Goal: Task Accomplishment & Management: Use online tool/utility

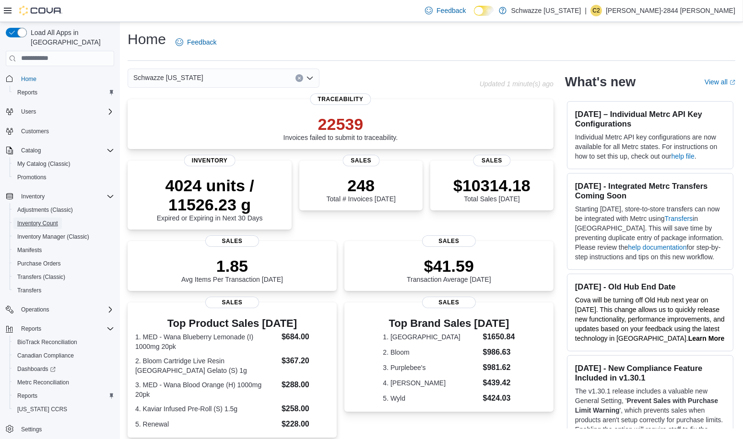
click at [53, 220] on span "Inventory Count" at bounding box center [37, 224] width 41 height 8
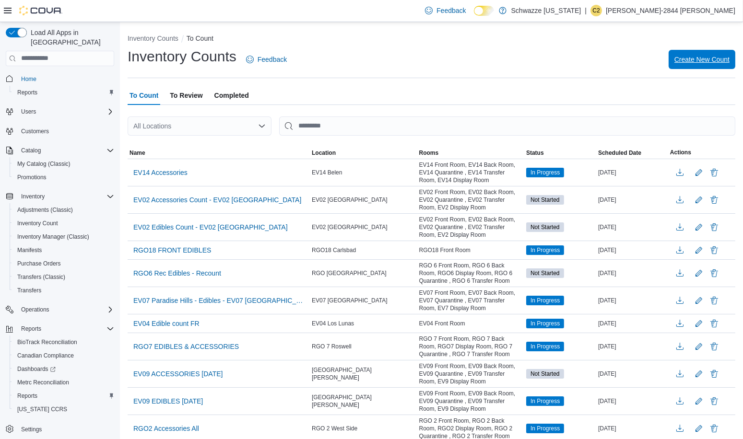
click at [705, 58] on span "Create New Count" at bounding box center [701, 60] width 55 height 10
click at [215, 124] on div "All Locations" at bounding box center [200, 126] width 144 height 19
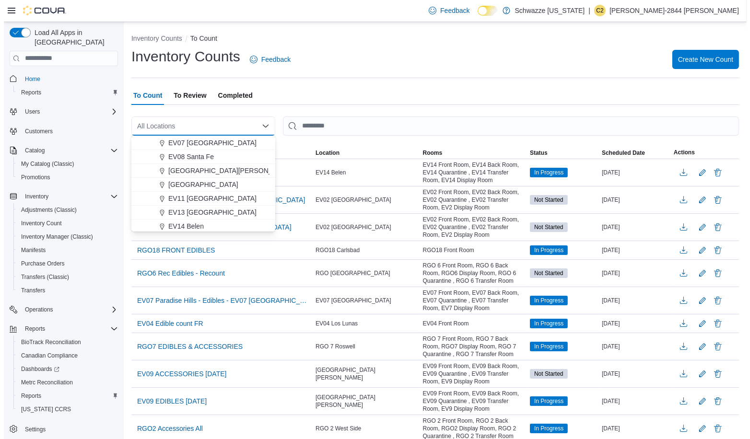
scroll to position [109, 0]
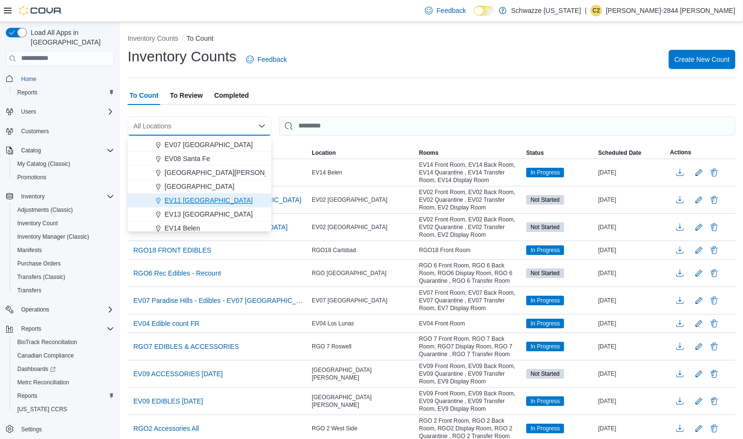
click at [236, 199] on span "EV11 [GEOGRAPHIC_DATA]" at bounding box center [208, 201] width 88 height 10
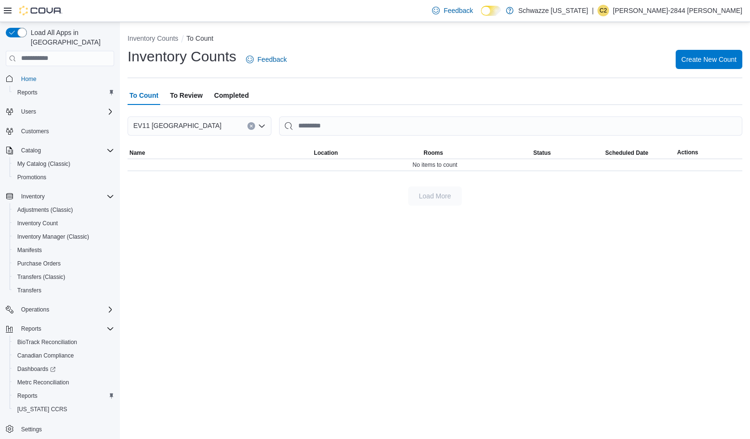
click at [252, 121] on div "EV11 [GEOGRAPHIC_DATA] Combo box. Selected. EV11 [GEOGRAPHIC_DATA]. Press Backs…" at bounding box center [200, 126] width 144 height 19
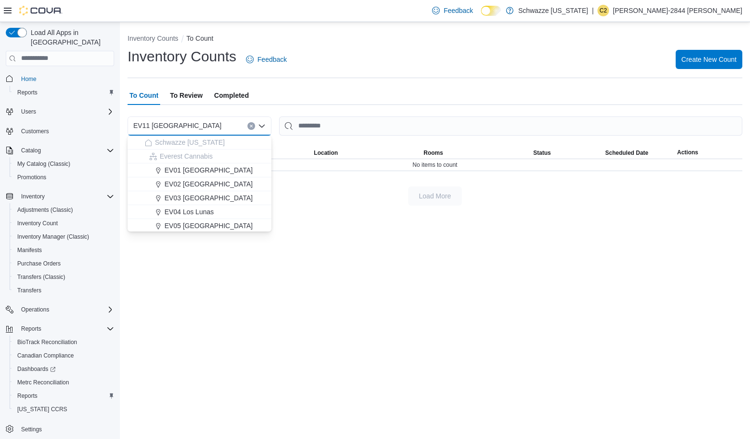
click at [251, 126] on icon "Clear input" at bounding box center [251, 126] width 2 height 2
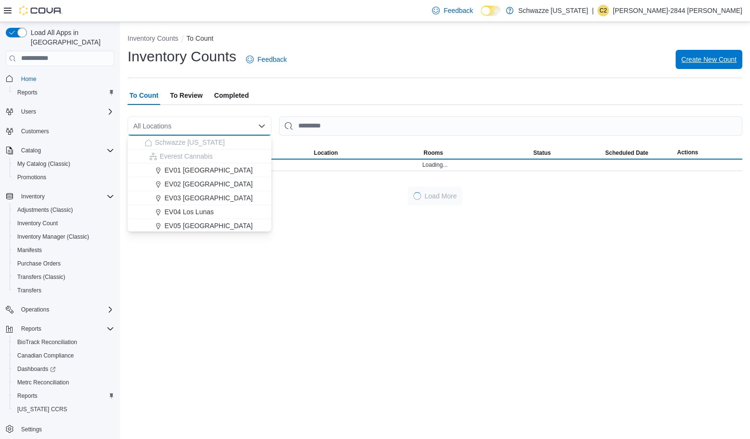
click at [716, 52] on span "Create New Count" at bounding box center [708, 59] width 55 height 19
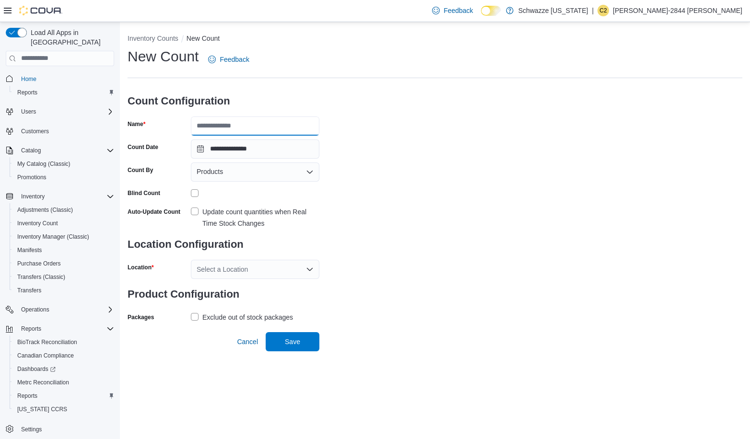
click at [260, 125] on input "Name" at bounding box center [255, 126] width 129 height 19
click at [261, 123] on input "Name" at bounding box center [255, 126] width 129 height 19
type input "**********"
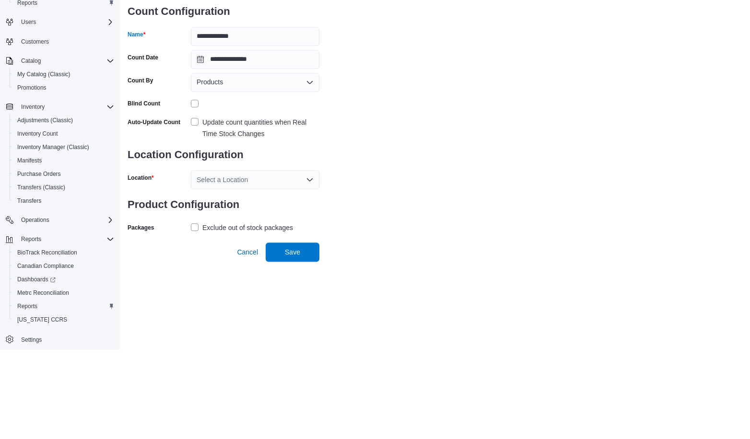
click at [203, 215] on div "Update count quantities when Real Time Stock Changes" at bounding box center [260, 217] width 117 height 23
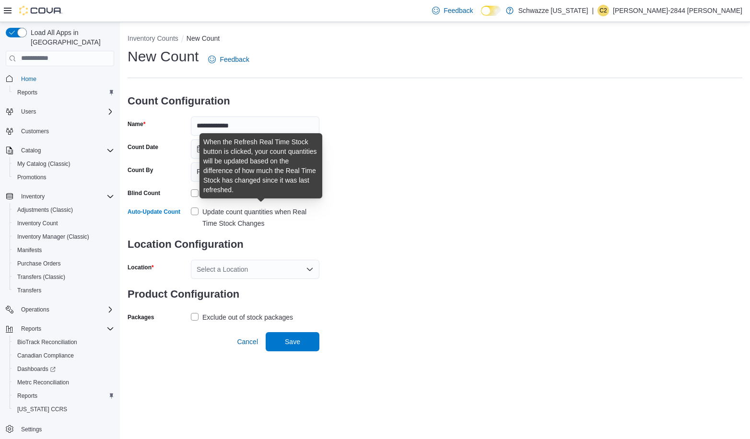
click at [292, 268] on div "Select a Location" at bounding box center [255, 269] width 129 height 19
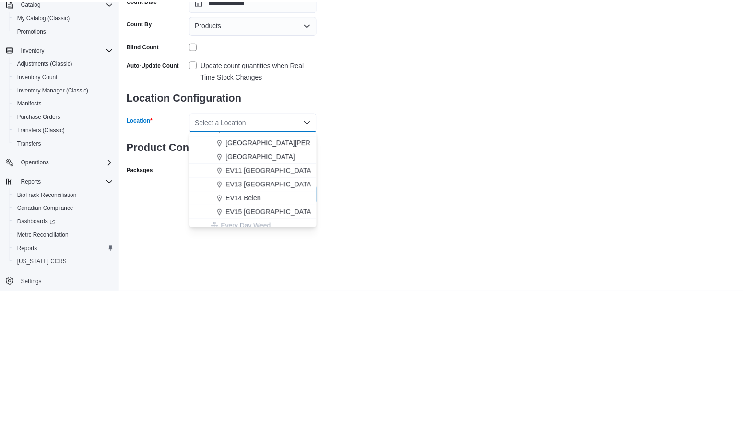
scroll to position [127, 0]
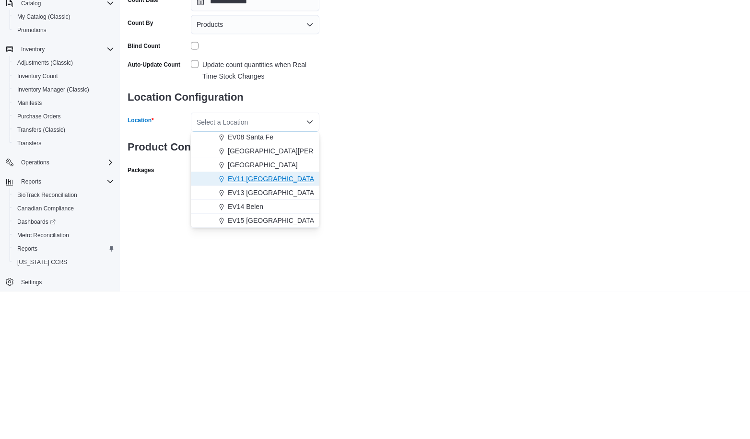
click at [299, 328] on span "EV11 [GEOGRAPHIC_DATA]" at bounding box center [272, 326] width 88 height 10
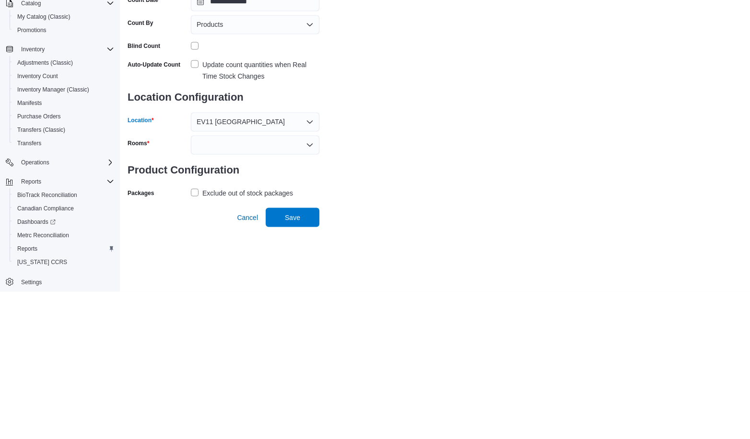
click at [277, 287] on div at bounding box center [255, 292] width 129 height 19
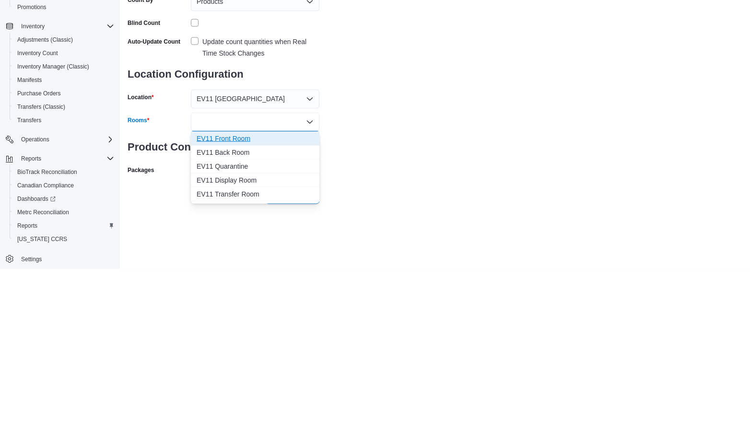
click at [247, 307] on span "EV11 Front Room" at bounding box center [255, 309] width 117 height 10
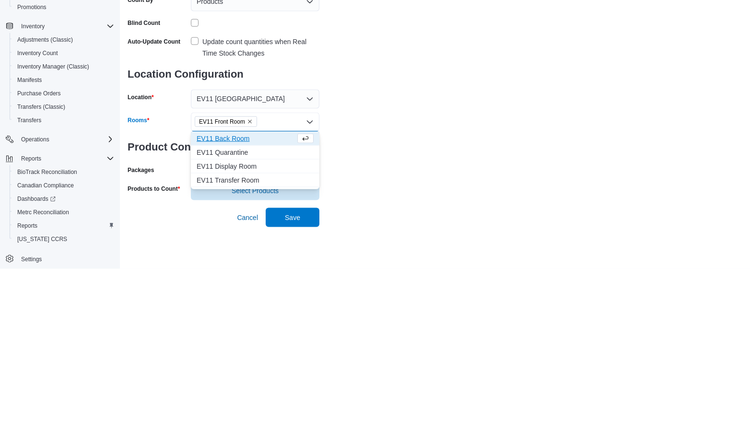
click at [238, 314] on button "EV11 Back Room" at bounding box center [255, 309] width 129 height 14
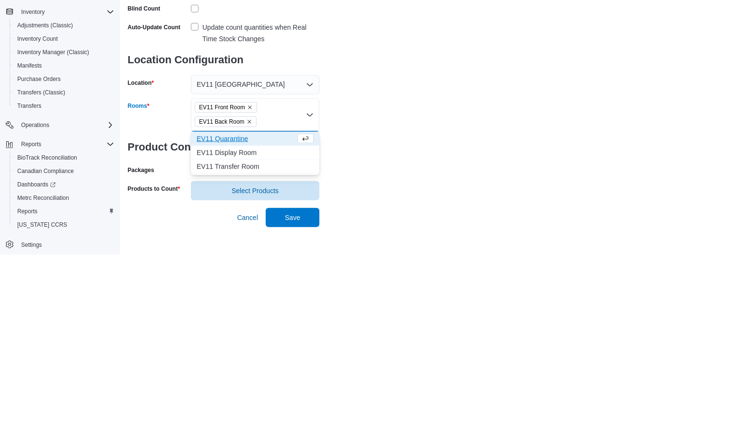
click at [371, 316] on div "**********" at bounding box center [435, 216] width 615 height 338
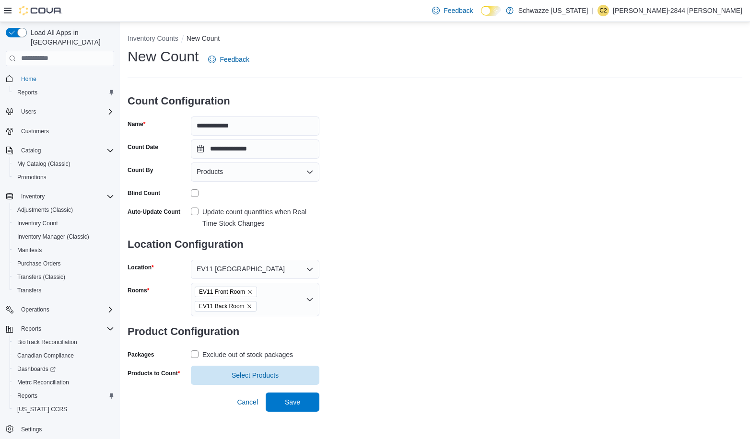
click at [198, 360] on label "Exclude out of stock packages" at bounding box center [242, 355] width 102 height 12
click at [231, 374] on span "Select Products" at bounding box center [255, 375] width 117 height 19
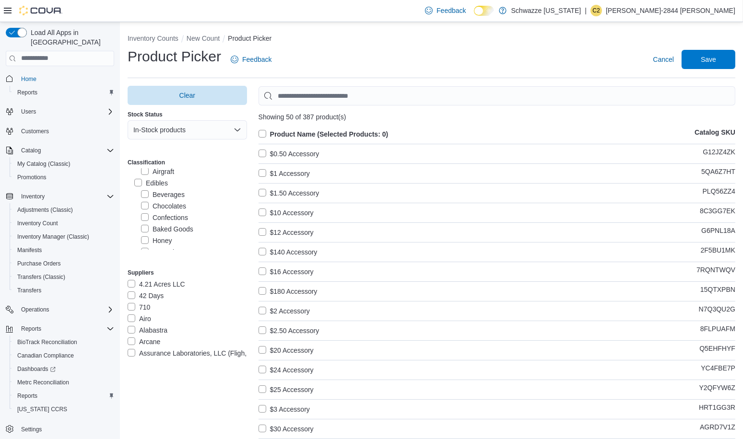
scroll to position [360, 0]
click at [139, 181] on label "Edibles" at bounding box center [151, 183] width 34 height 12
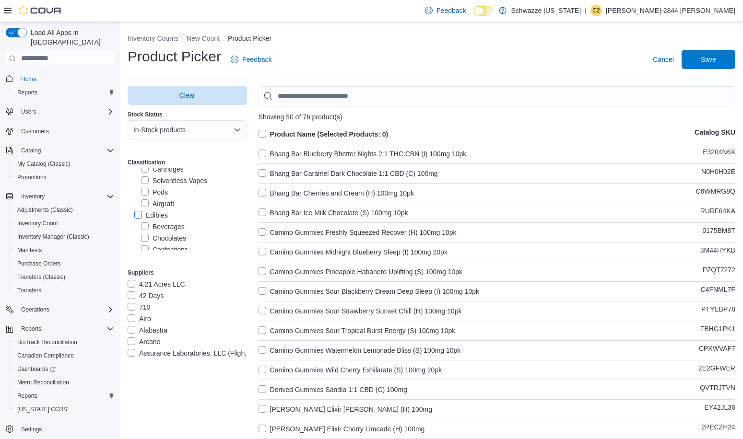
scroll to position [315, 0]
click at [271, 129] on label "Product Name (Selected Products: 0)" at bounding box center [323, 135] width 130 height 12
click at [713, 55] on span "Save" at bounding box center [708, 60] width 15 height 10
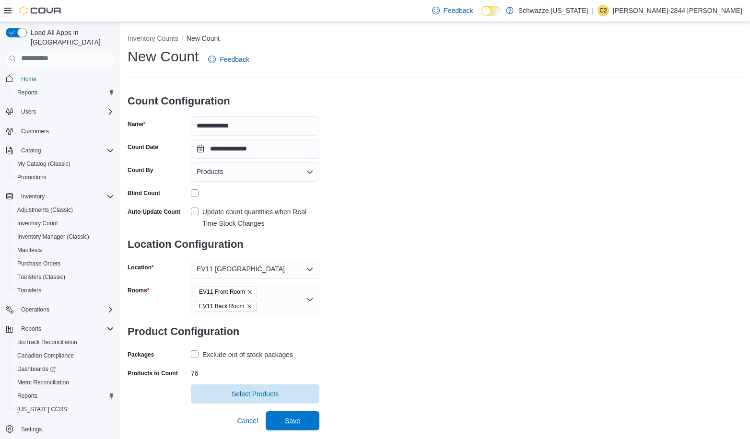
click at [296, 427] on span "Save" at bounding box center [292, 420] width 42 height 19
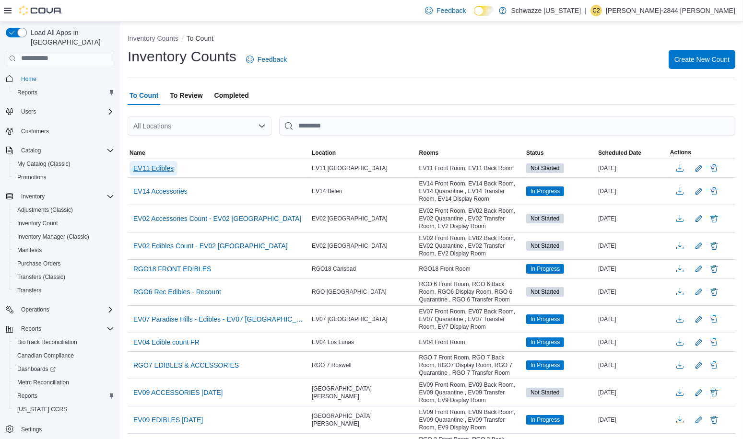
click at [165, 171] on span "EV11 Edibles" at bounding box center [153, 169] width 40 height 10
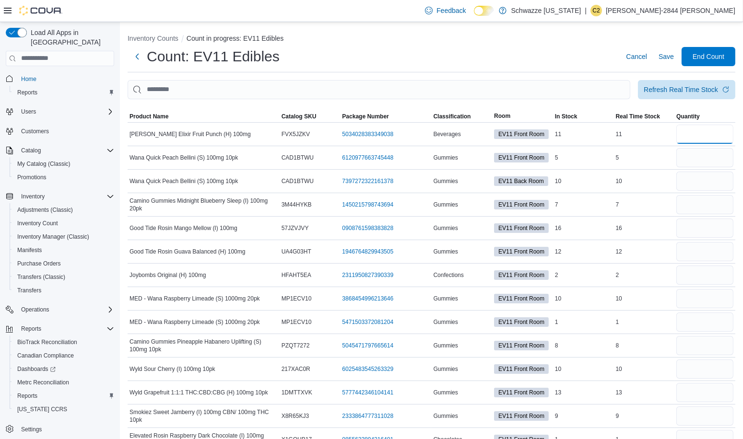
click at [705, 131] on input "number" at bounding box center [704, 134] width 57 height 19
type input "*"
click at [327, 86] on input "This is a search bar. After typing your query, hit enter to filter the results …" at bounding box center [379, 89] width 502 height 19
click at [232, 90] on input "This is a search bar. After typing your query, hit enter to filter the results …" at bounding box center [379, 89] width 502 height 19
type input "*****"
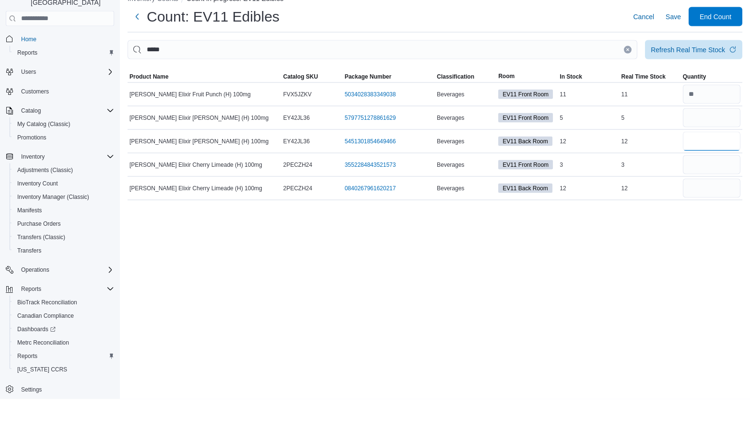
click at [715, 176] on input "number" at bounding box center [712, 181] width 58 height 19
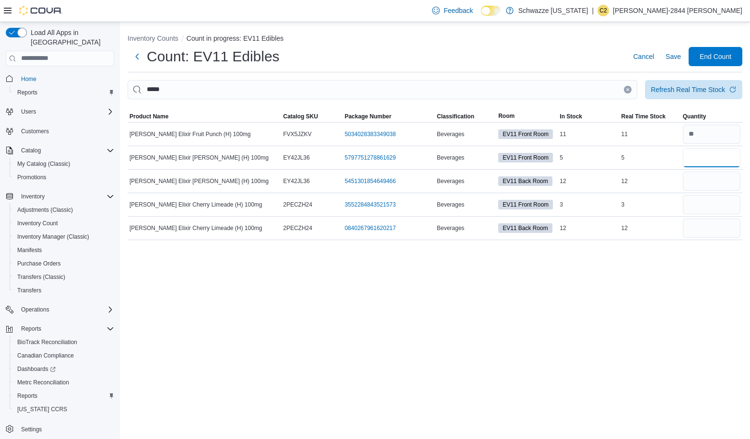
click at [712, 153] on input "number" at bounding box center [712, 157] width 58 height 19
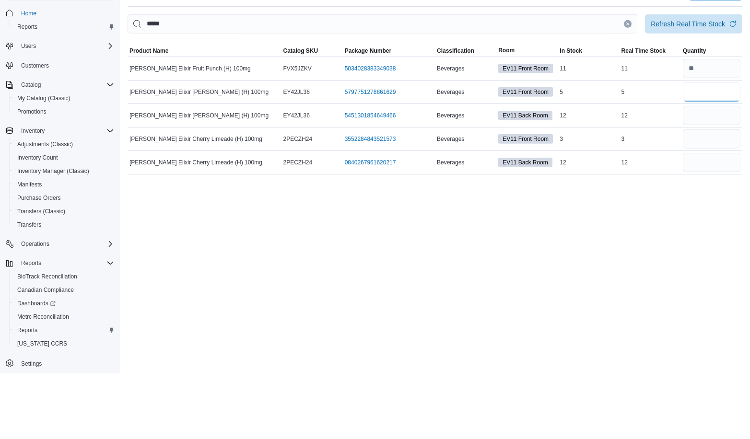
type input "*"
click at [719, 205] on input "number" at bounding box center [712, 204] width 58 height 19
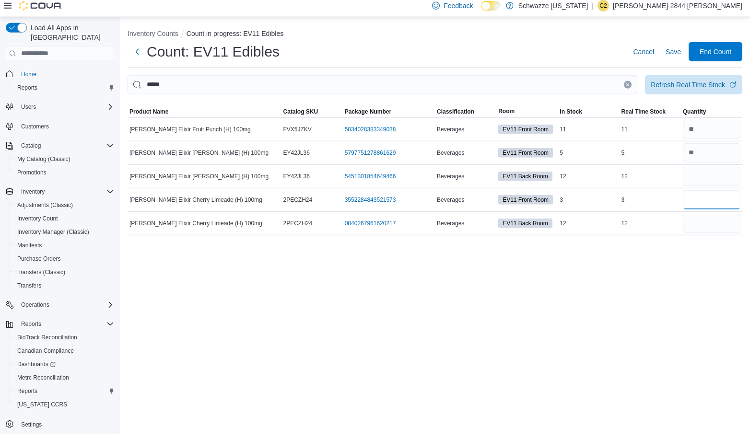
type input "*"
click at [484, 87] on input "*****" at bounding box center [383, 89] width 510 height 19
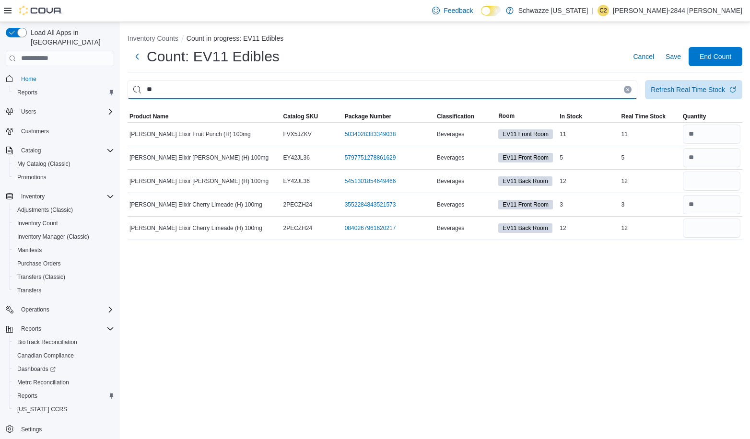
type input "*"
type input "******"
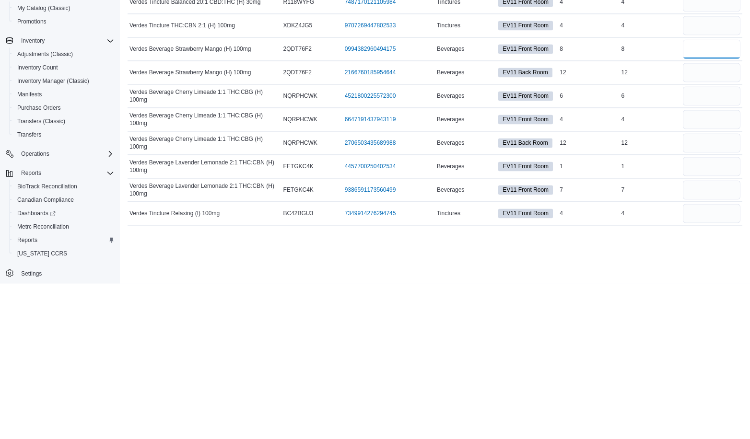
click at [718, 206] on input "number" at bounding box center [712, 204] width 58 height 19
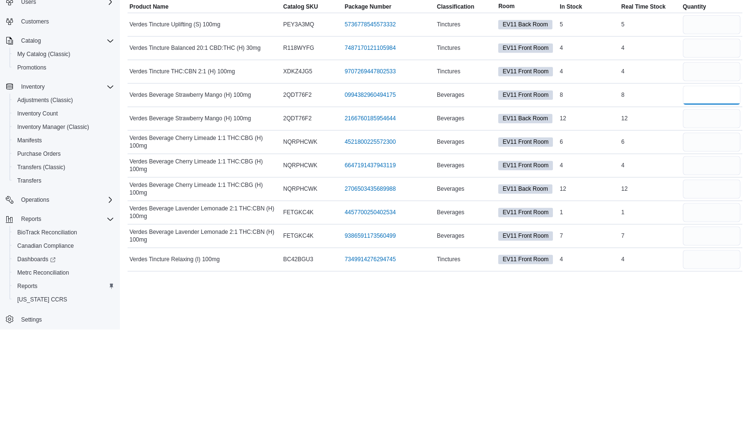
type input "*"
click at [732, 250] on input "number" at bounding box center [712, 251] width 58 height 19
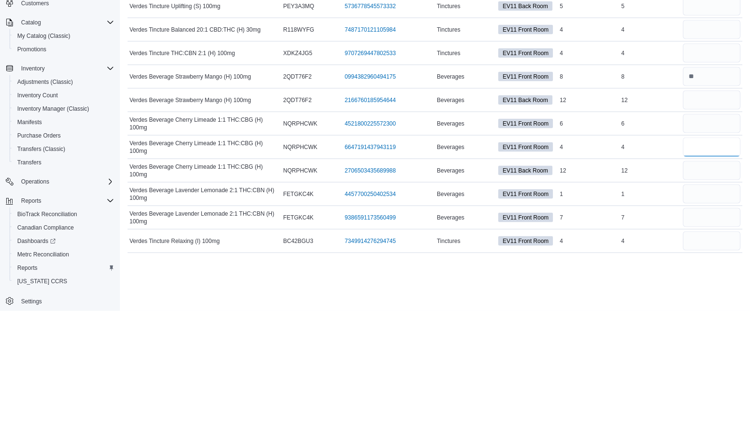
click at [719, 277] on input "number" at bounding box center [712, 275] width 58 height 19
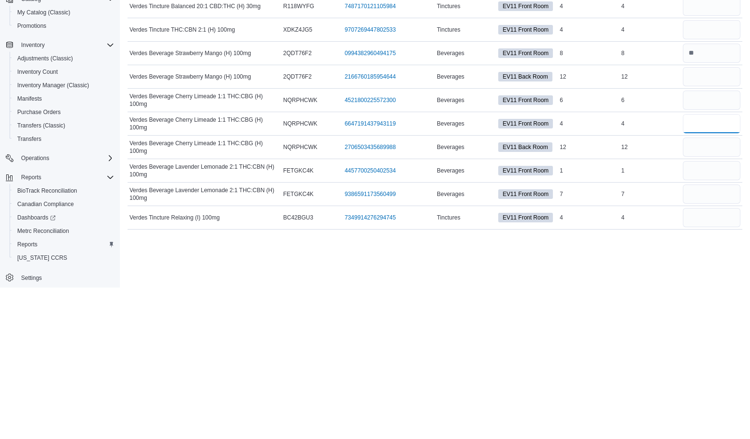
type input "*"
click at [728, 322] on input "number" at bounding box center [712, 322] width 58 height 19
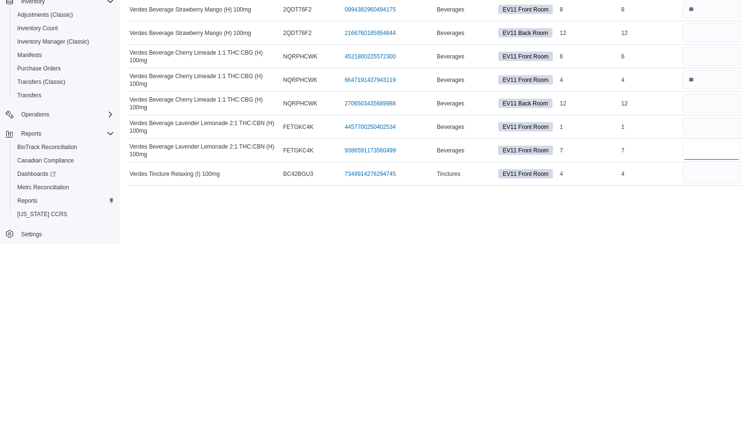
click at [720, 348] on input "number" at bounding box center [712, 345] width 58 height 19
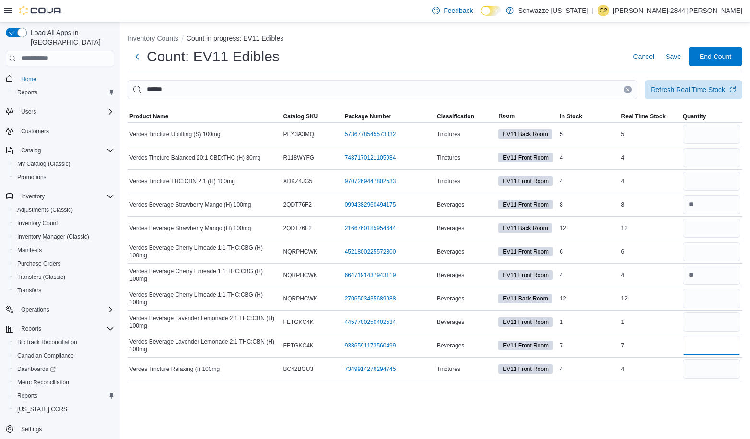
type input "*"
click at [627, 87] on button "Clear input" at bounding box center [628, 90] width 8 height 8
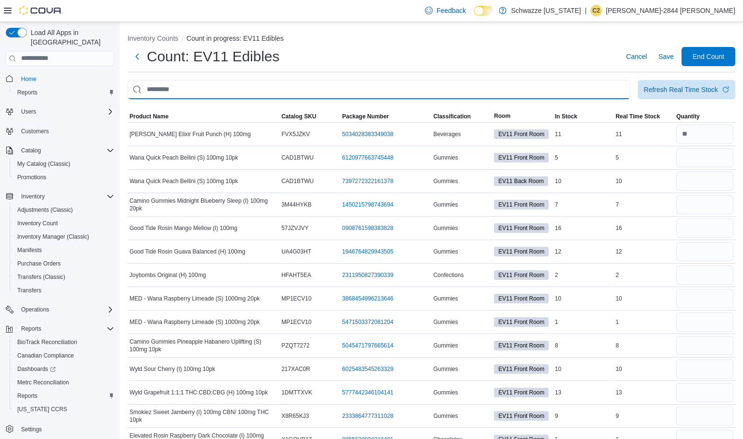
click at [515, 93] on input "This is a search bar. After typing your query, hit enter to filter the results …" at bounding box center [379, 89] width 502 height 19
type input "********"
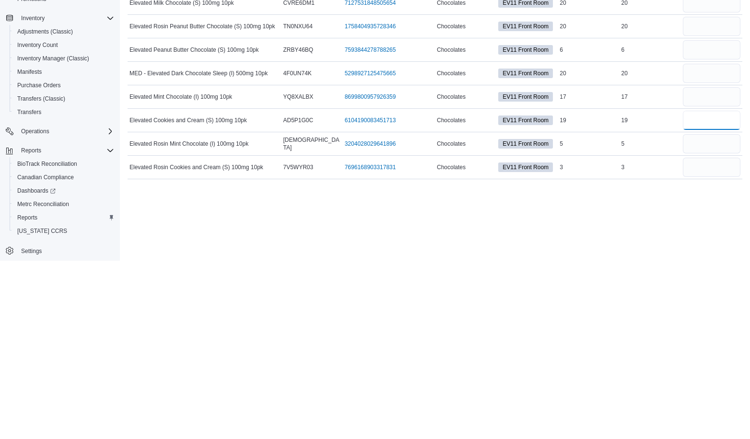
click at [705, 293] on input "number" at bounding box center [712, 298] width 58 height 19
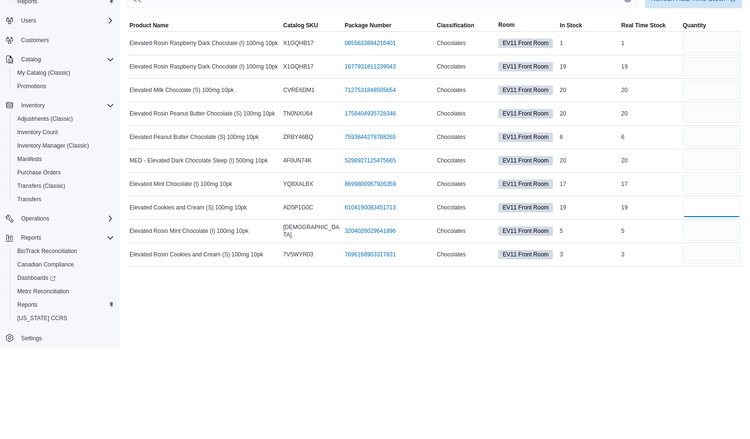
type input "**"
click at [712, 179] on input "number" at bounding box center [712, 181] width 58 height 19
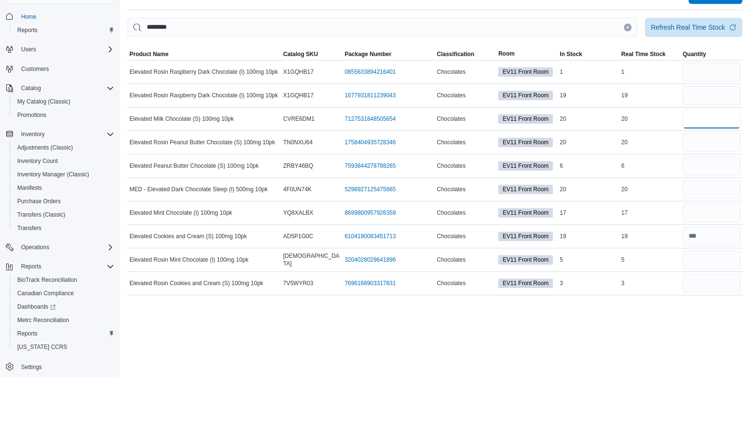
type input "**"
click at [709, 156] on input "number" at bounding box center [712, 157] width 58 height 19
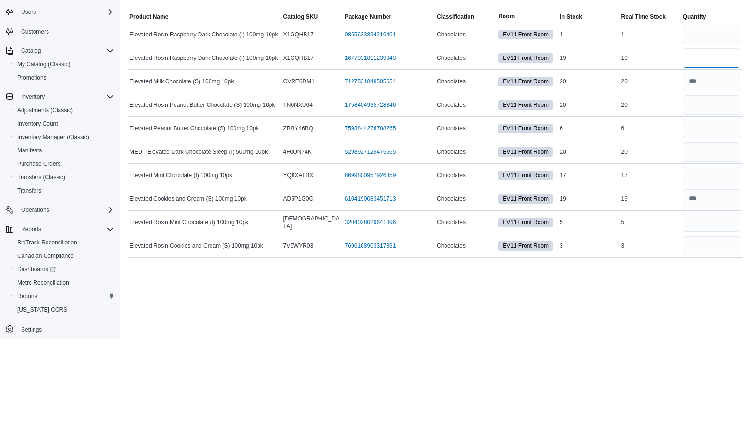
type input "**"
click at [725, 226] on input "number" at bounding box center [712, 228] width 58 height 19
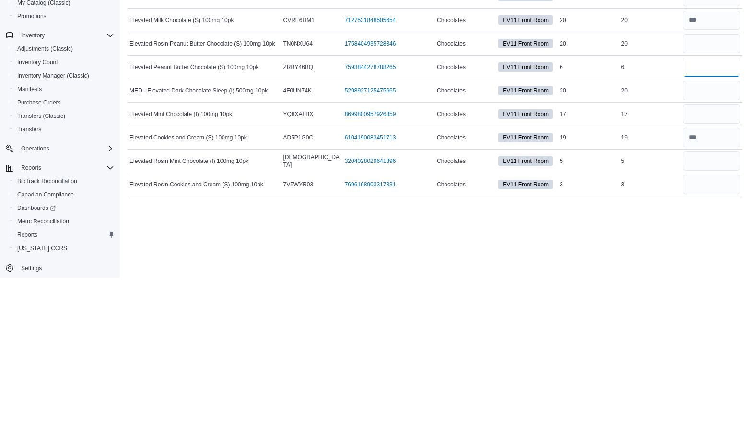
type input "*"
click at [710, 346] on input "number" at bounding box center [712, 345] width 58 height 19
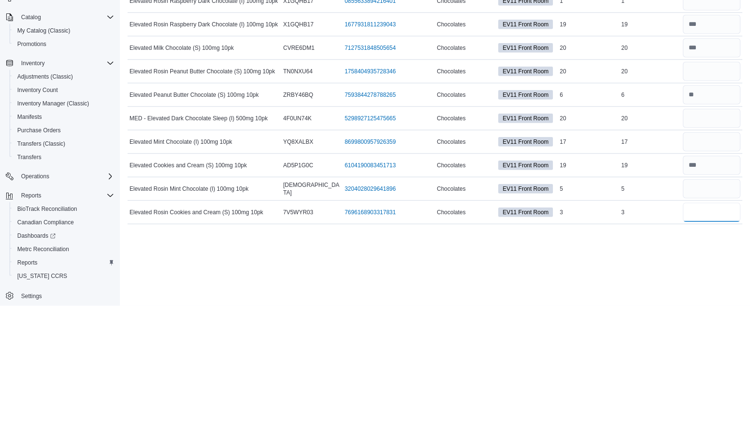
type input "*"
click at [731, 196] on input "number" at bounding box center [712, 204] width 58 height 19
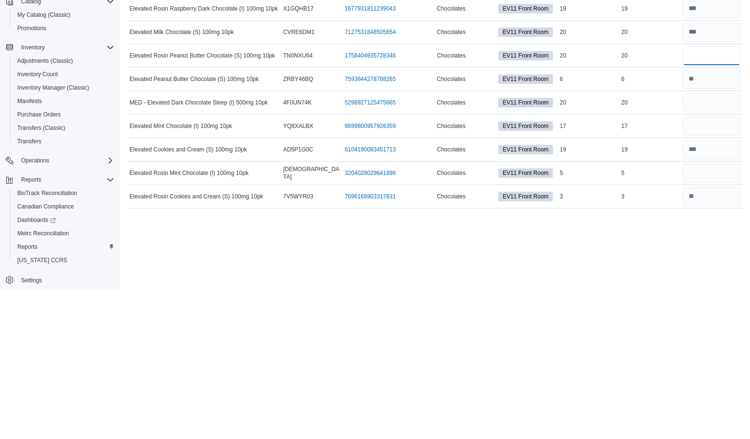
type input "**"
click at [721, 322] on input "number" at bounding box center [712, 322] width 58 height 19
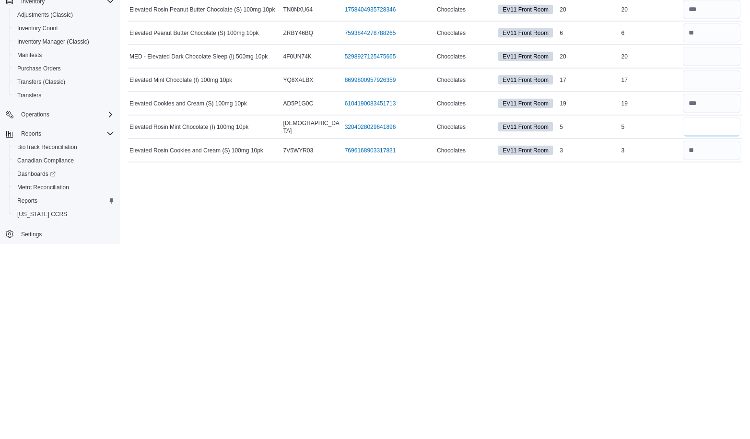
type input "*"
click at [710, 271] on input "number" at bounding box center [712, 275] width 58 height 19
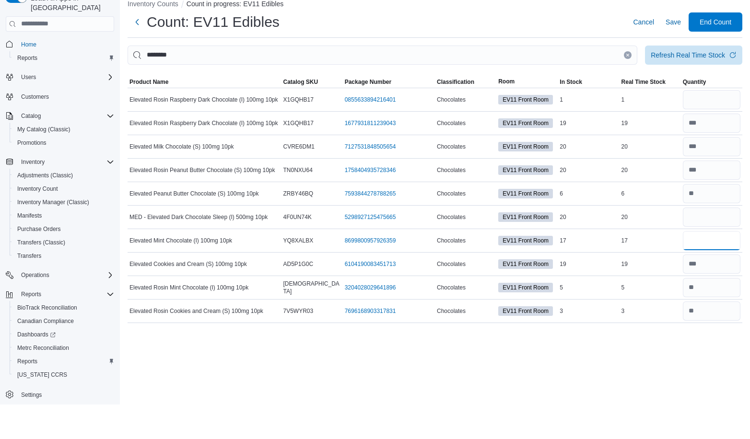
type input "**"
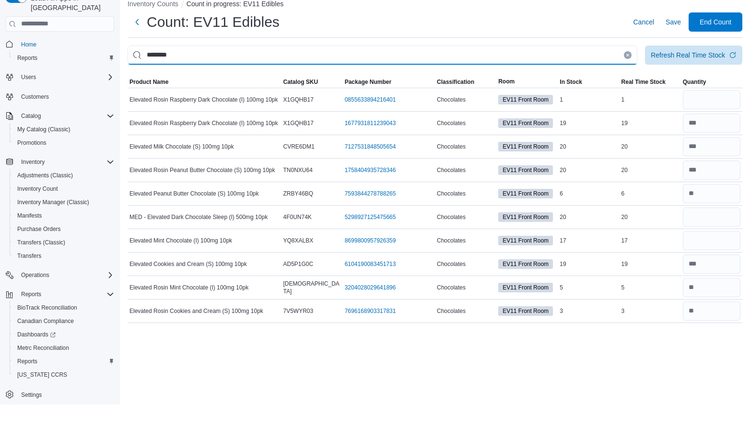
click at [245, 96] on input "********" at bounding box center [383, 89] width 510 height 19
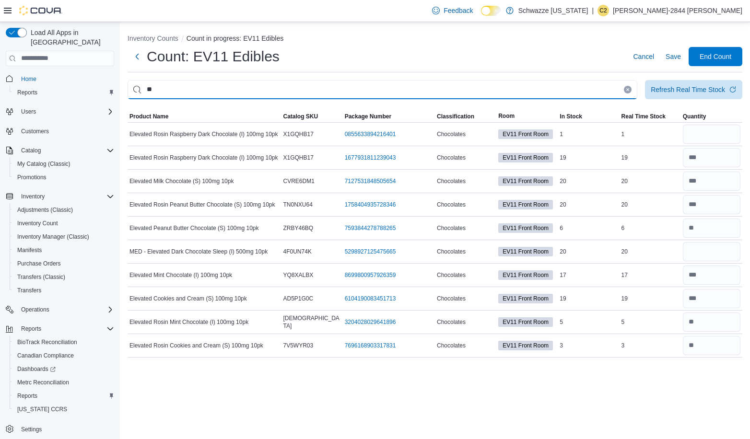
type input "*"
type input "*****"
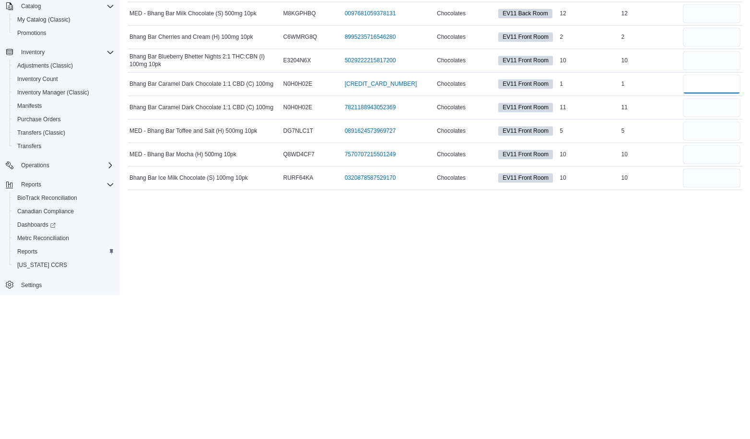
click at [712, 226] on input "number" at bounding box center [712, 228] width 58 height 19
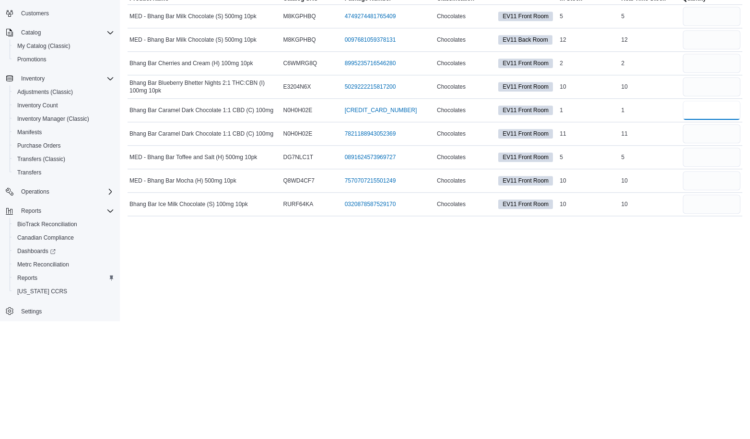
type input "*"
click at [712, 246] on input "number" at bounding box center [712, 251] width 58 height 19
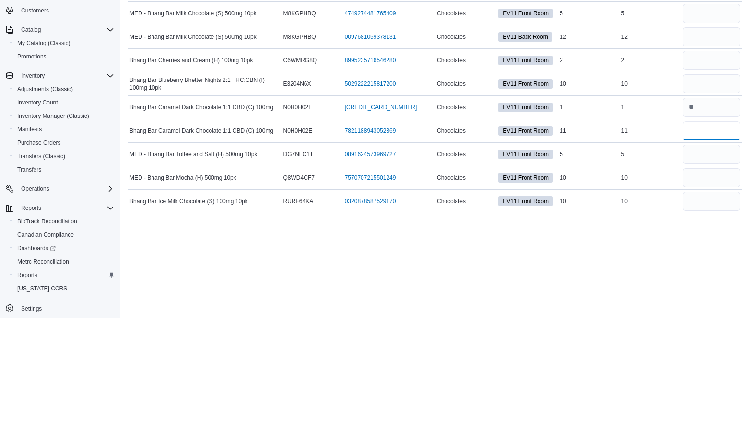
type input "**"
click at [719, 322] on input "number" at bounding box center [712, 322] width 58 height 19
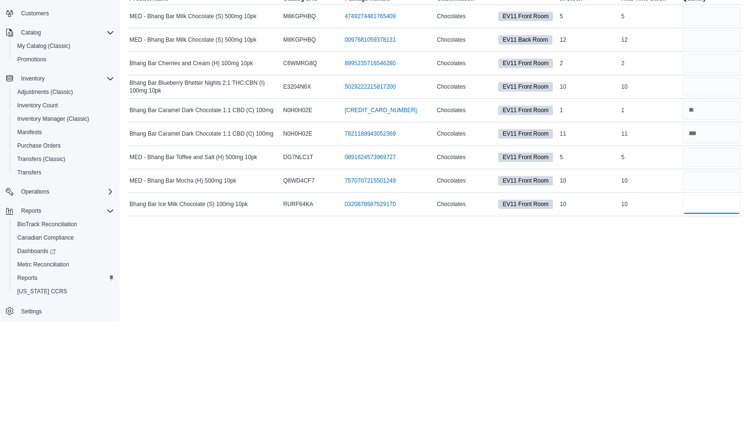
type input "**"
click at [715, 183] on input "number" at bounding box center [712, 181] width 58 height 19
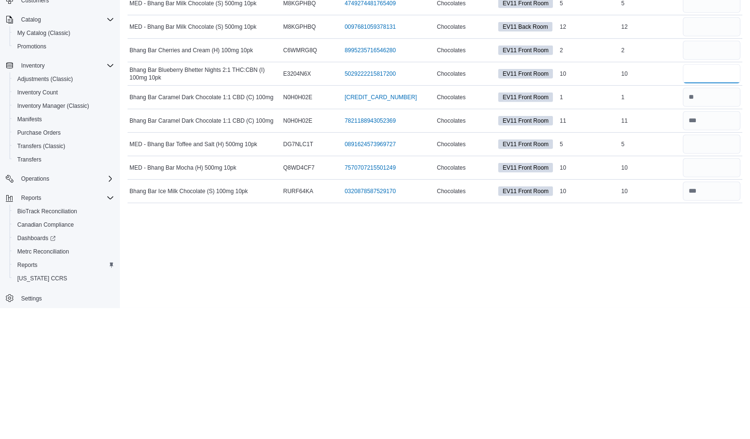
click at [726, 205] on input "number" at bounding box center [712, 204] width 58 height 19
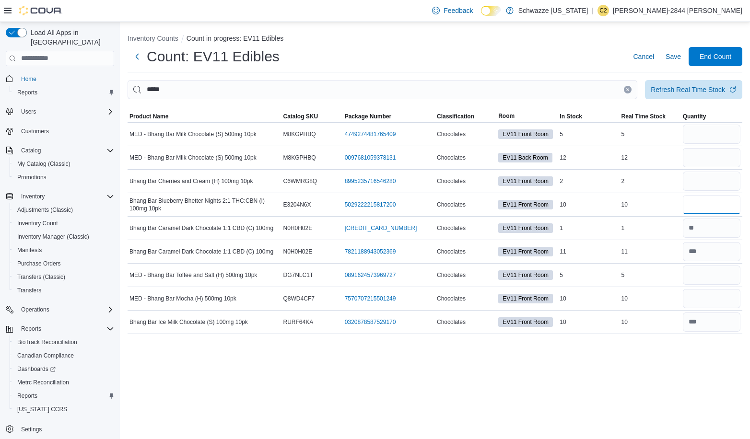
type input "**"
click at [269, 92] on input "*****" at bounding box center [383, 89] width 510 height 19
type input "*"
type input "********"
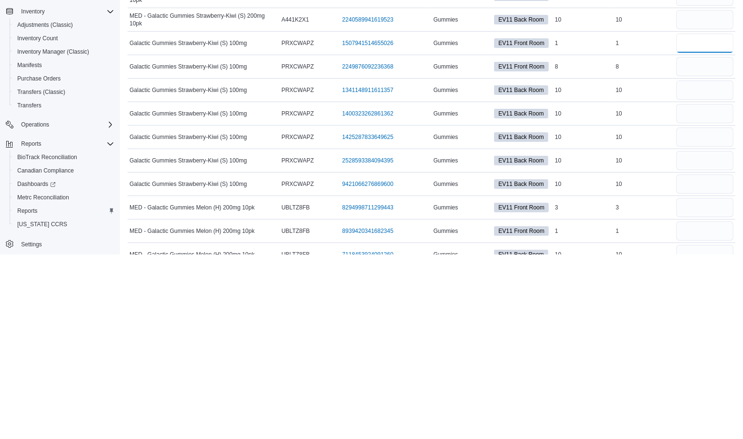
click at [708, 225] on input "number" at bounding box center [704, 228] width 57 height 19
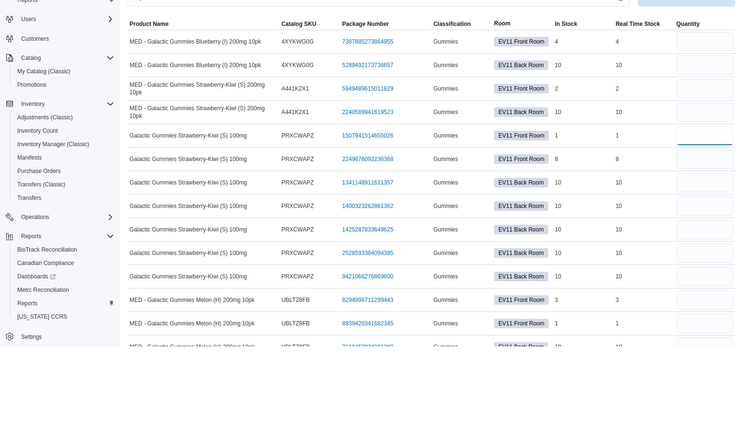
type input "*"
click at [717, 247] on input "number" at bounding box center [704, 251] width 57 height 19
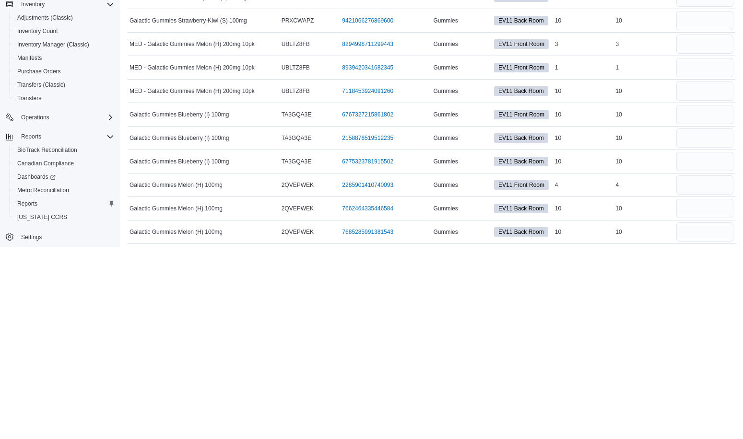
scroll to position [156, 0]
type input "*"
click at [710, 374] on input "number" at bounding box center [704, 377] width 57 height 19
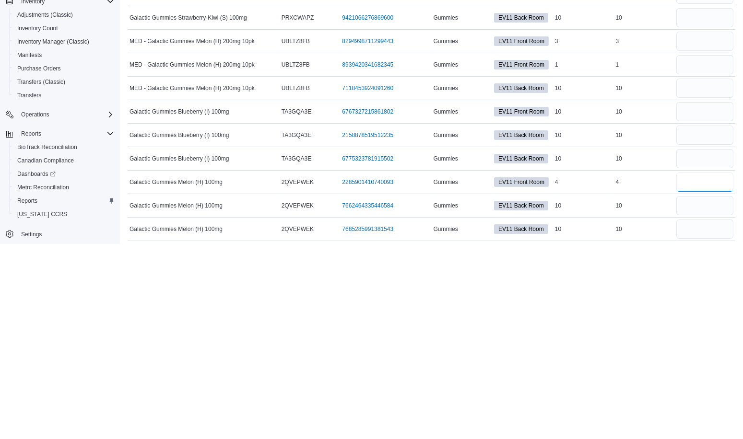
type input "*"
click at [709, 324] on input "number" at bounding box center [704, 330] width 57 height 19
click at [712, 301] on input "number" at bounding box center [704, 306] width 57 height 19
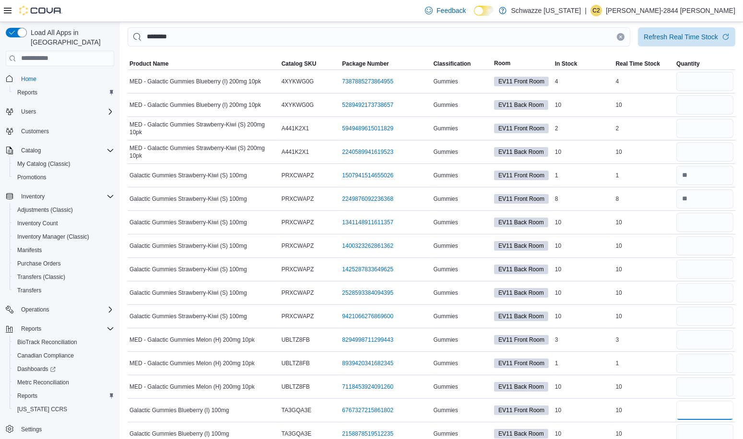
scroll to position [42, 0]
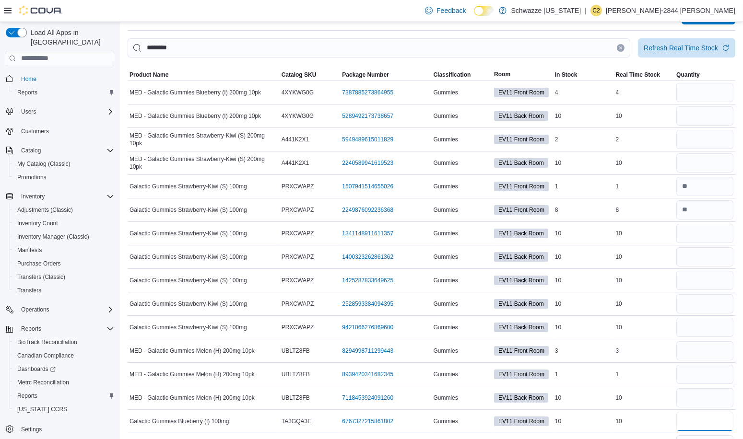
type input "**"
click at [630, 45] on input "********" at bounding box center [379, 47] width 502 height 19
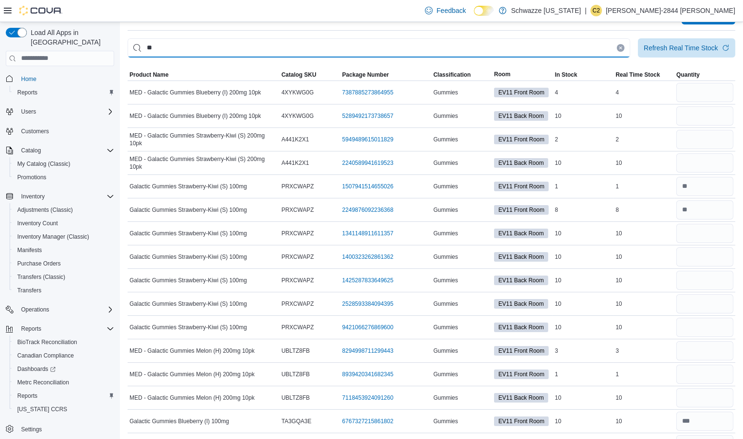
type input "*"
type input "******"
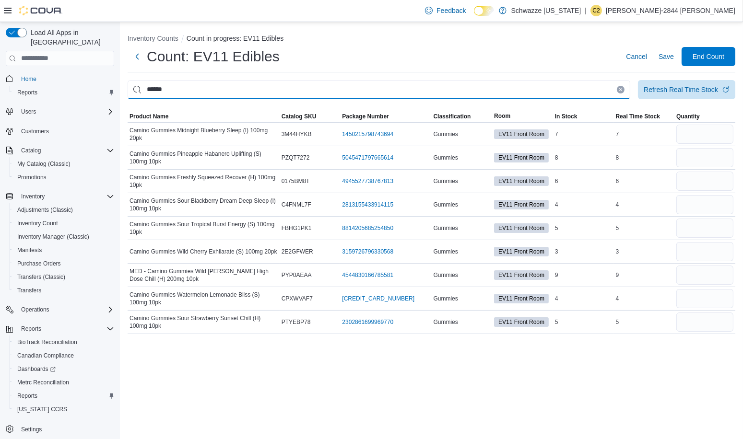
scroll to position [0, 0]
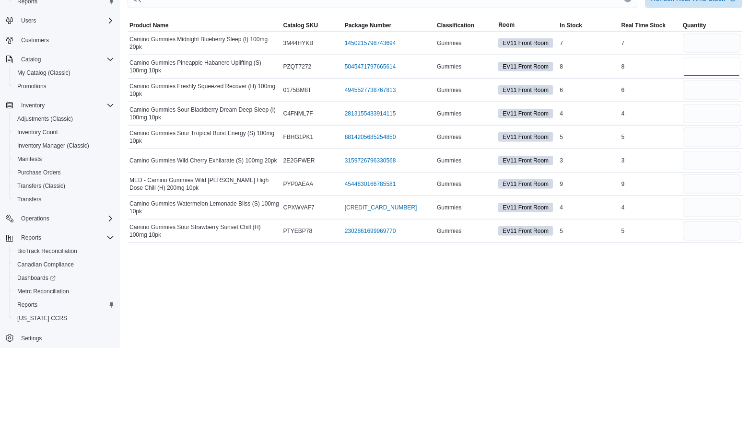
click at [719, 164] on input "number" at bounding box center [712, 157] width 58 height 19
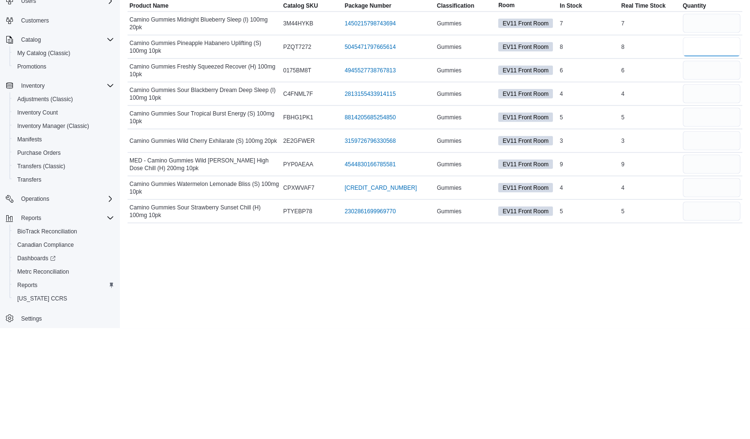
type input "*"
click at [710, 227] on input "number" at bounding box center [712, 228] width 58 height 19
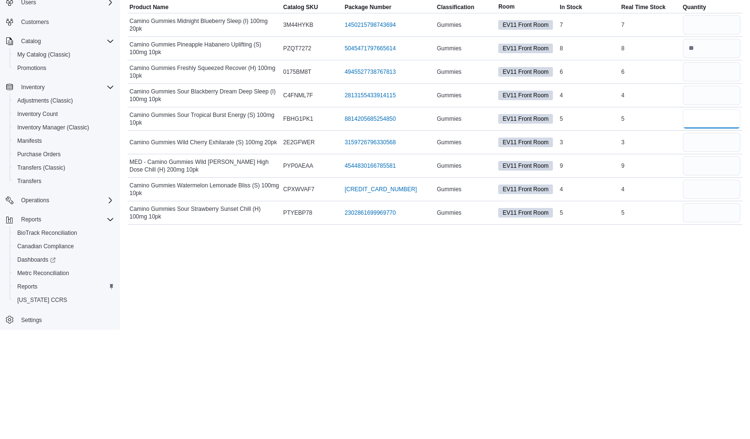
type input "*"
click at [725, 317] on input "number" at bounding box center [712, 322] width 58 height 19
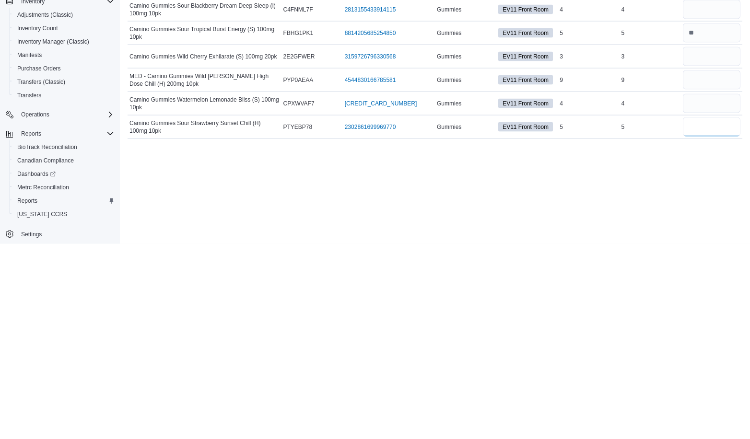
type input "*"
click at [707, 296] on input "number" at bounding box center [712, 298] width 58 height 19
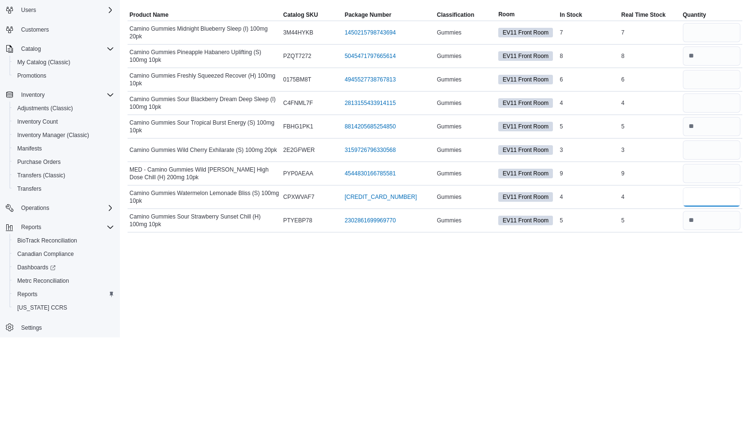
type input "*"
click at [718, 137] on input "number" at bounding box center [712, 134] width 58 height 19
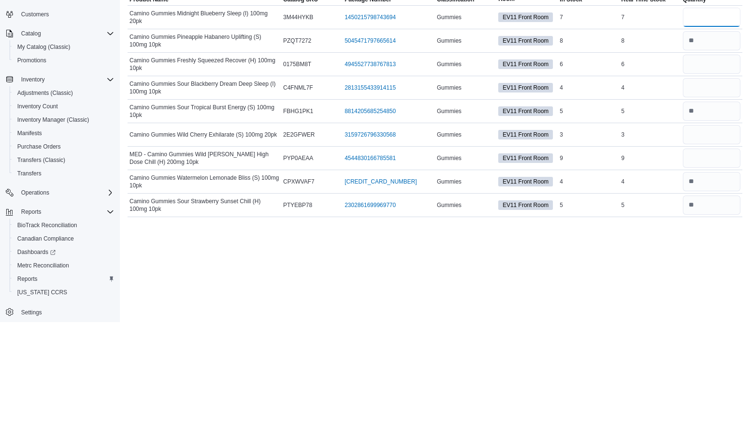
type input "*"
click at [730, 180] on input "number" at bounding box center [712, 181] width 58 height 19
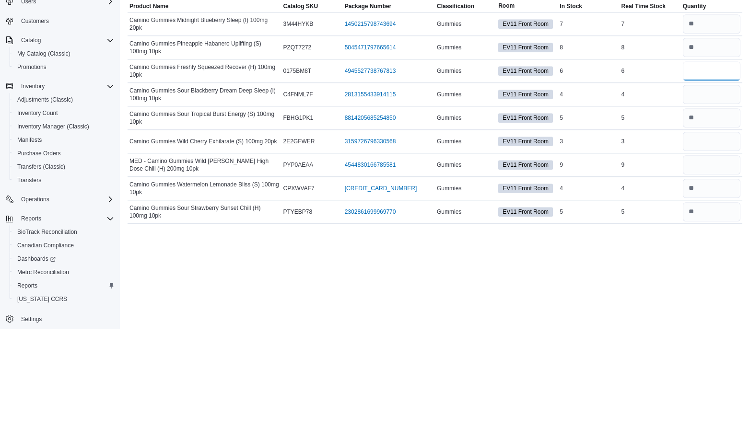
type input "*"
click at [716, 204] on input "number" at bounding box center [712, 204] width 58 height 19
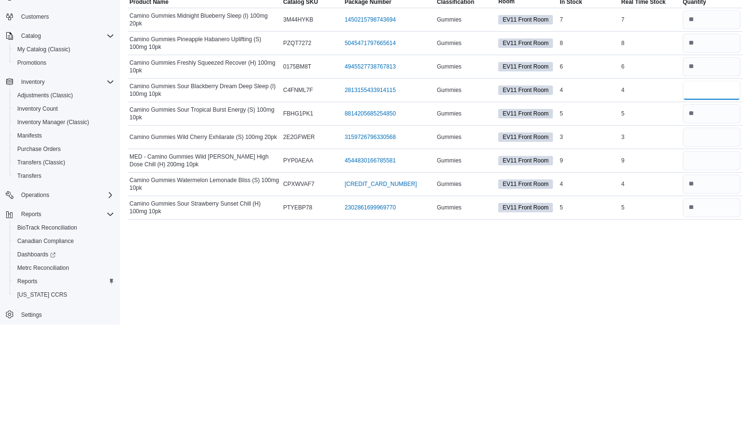
type input "*"
click at [725, 251] on input "number" at bounding box center [712, 251] width 58 height 19
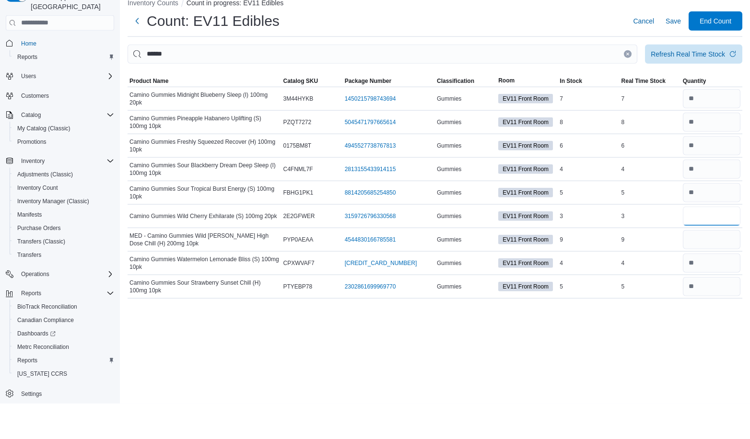
type input "*"
click at [394, 88] on input "******" at bounding box center [383, 89] width 510 height 19
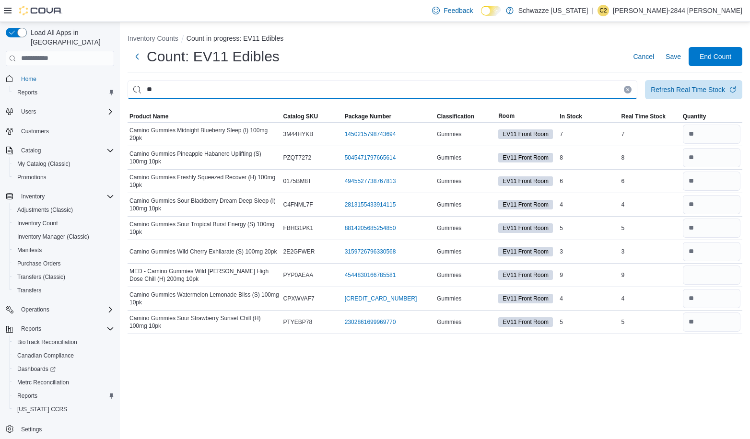
type input "*"
type input "*********"
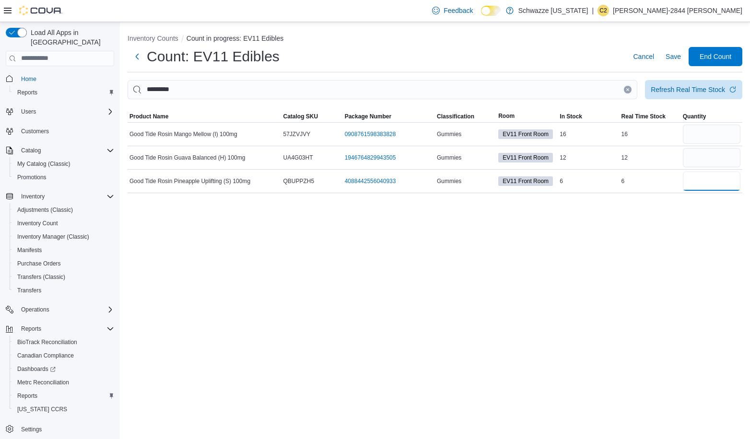
click at [704, 183] on input "number" at bounding box center [712, 181] width 58 height 19
type input "*"
click at [698, 152] on input "number" at bounding box center [712, 157] width 58 height 19
click at [724, 135] on input "number" at bounding box center [712, 134] width 58 height 19
type input "**"
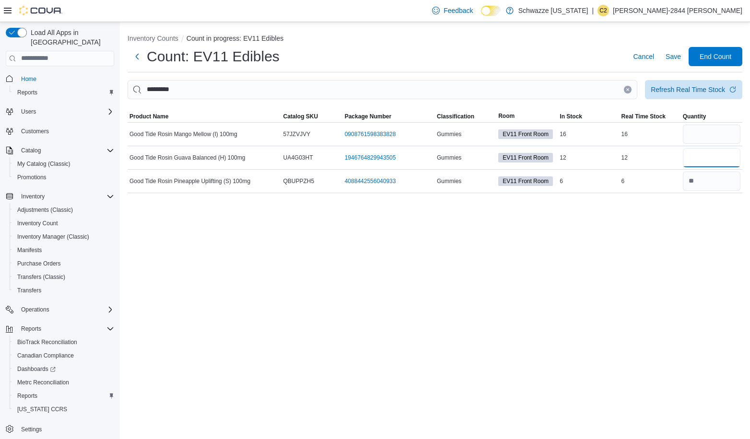
click at [718, 159] on input "number" at bounding box center [712, 157] width 58 height 19
type input "*"
click at [628, 89] on icon "Clear input" at bounding box center [628, 89] width 2 height 2
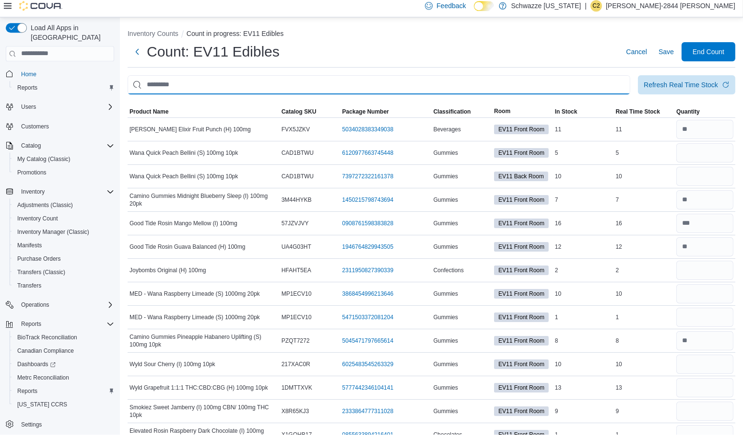
type input "*"
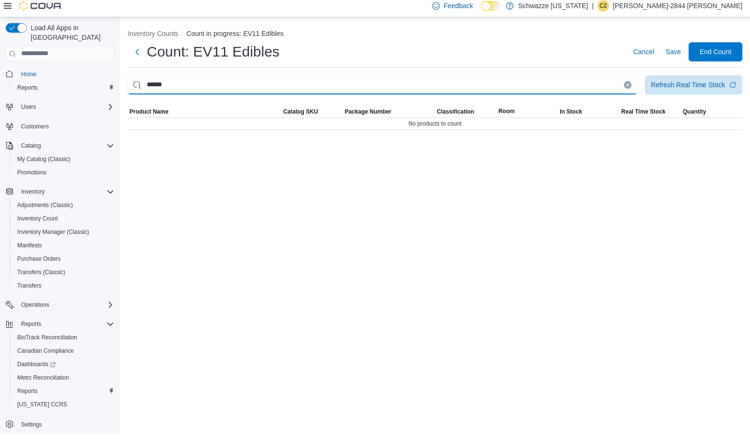
type input "******"
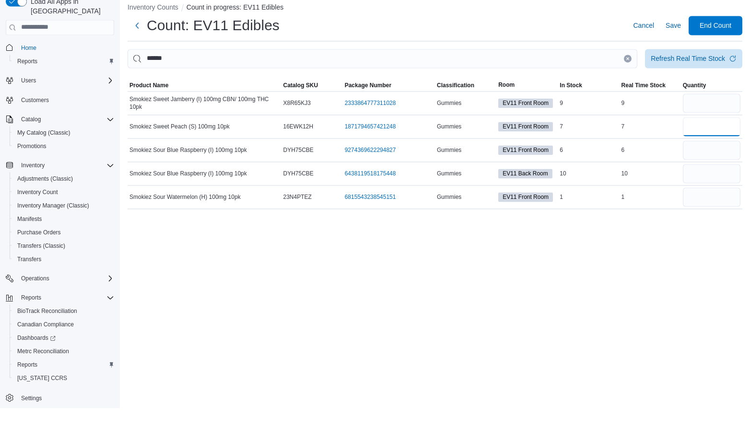
click at [727, 158] on input "number" at bounding box center [712, 157] width 58 height 19
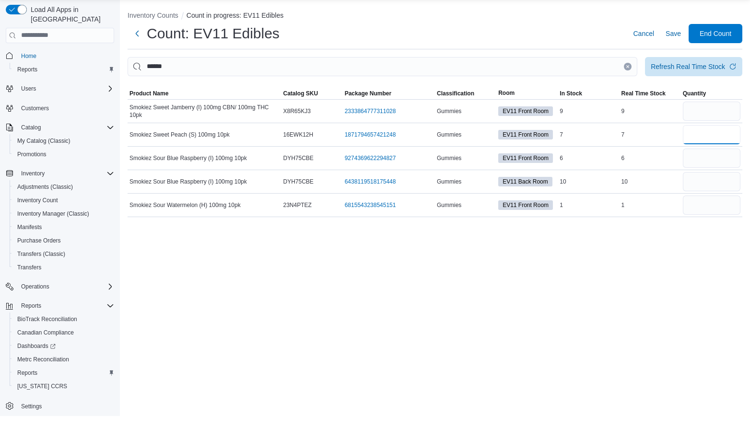
type input "*"
click at [704, 137] on input "number" at bounding box center [712, 134] width 58 height 19
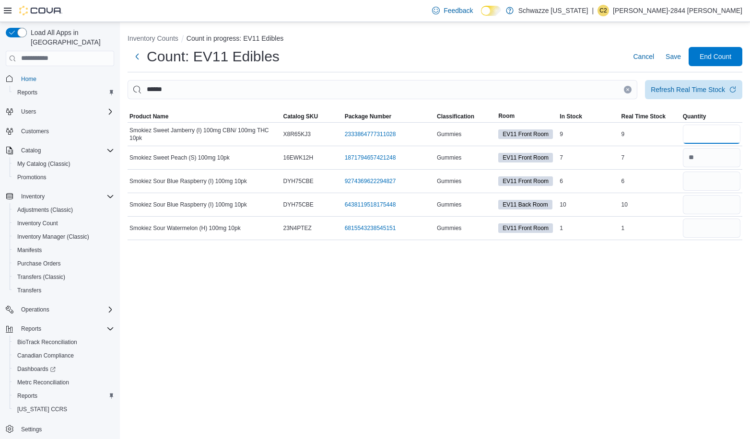
type input "*"
click at [718, 155] on input "number" at bounding box center [712, 157] width 58 height 19
type input "*"
click at [711, 182] on input "number" at bounding box center [712, 181] width 58 height 19
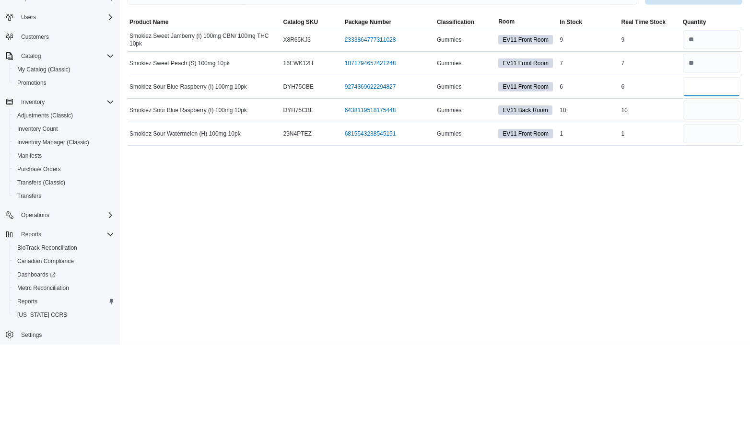
type input "*"
click at [708, 225] on input "number" at bounding box center [712, 228] width 58 height 19
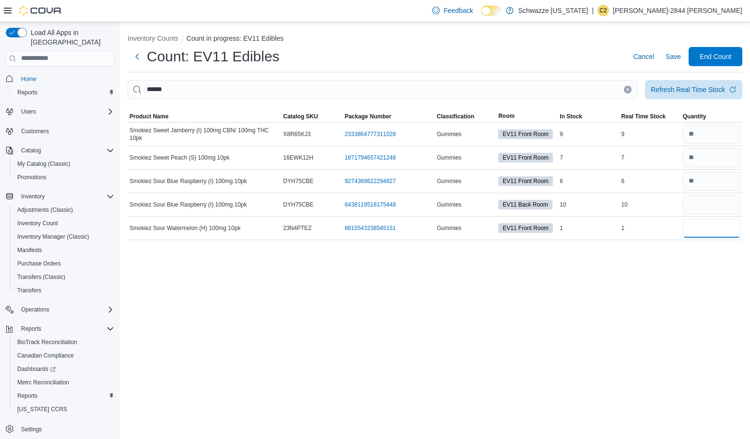
type input "*"
click at [633, 91] on input "******" at bounding box center [383, 89] width 510 height 19
click at [519, 87] on input "******" at bounding box center [383, 89] width 510 height 19
type input "*"
type input "*******"
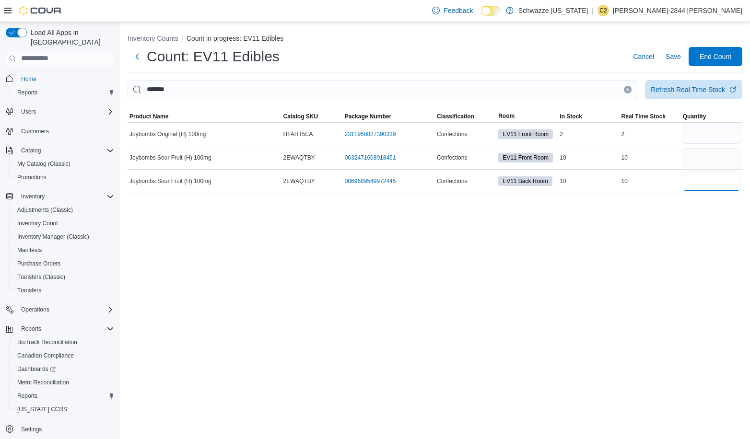
click at [707, 173] on input "number" at bounding box center [712, 181] width 58 height 19
click at [700, 159] on input "number" at bounding box center [712, 157] width 58 height 19
type input "**"
click at [715, 136] on input "number" at bounding box center [712, 134] width 58 height 19
type input "*"
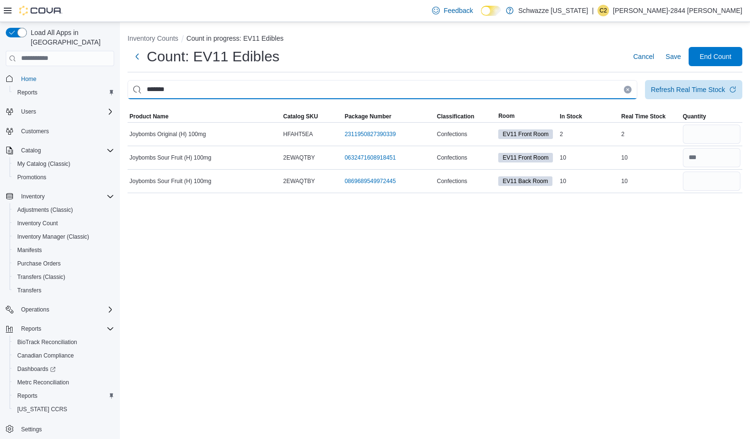
click at [327, 91] on input "*******" at bounding box center [383, 89] width 510 height 19
type input "*"
type input "****"
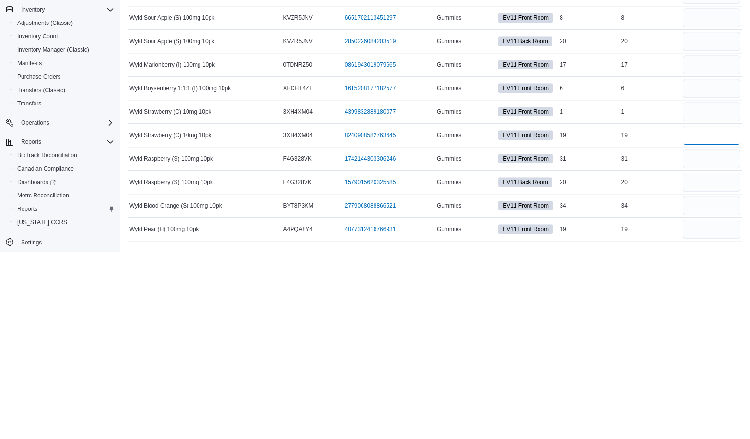
click at [703, 321] on input "number" at bounding box center [712, 322] width 58 height 19
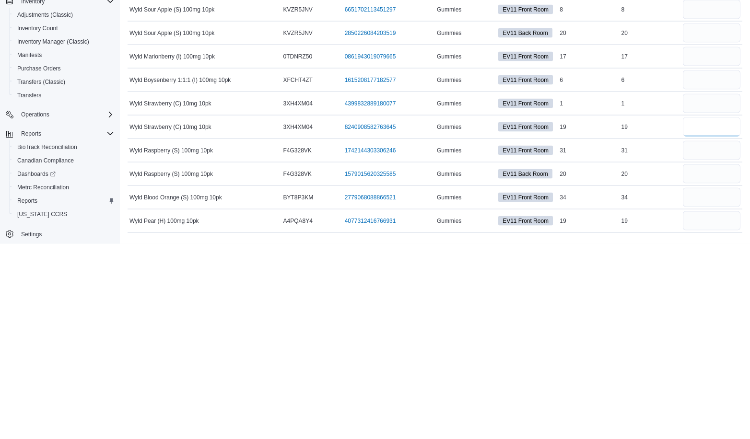
type input "**"
click at [713, 390] on input "number" at bounding box center [712, 392] width 58 height 19
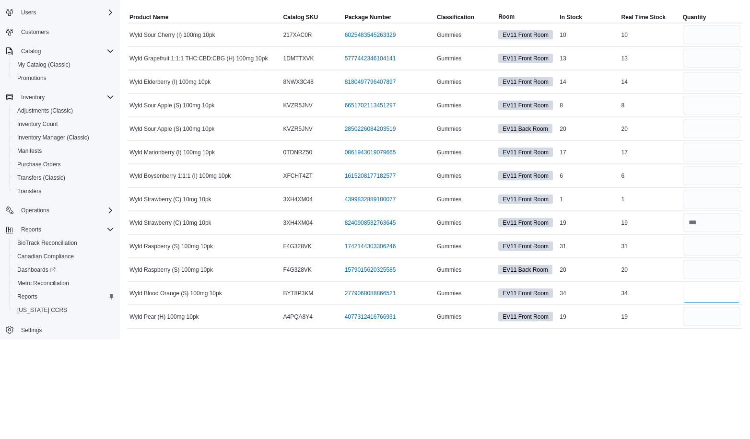
type input "**"
click at [715, 182] on input "number" at bounding box center [712, 181] width 58 height 19
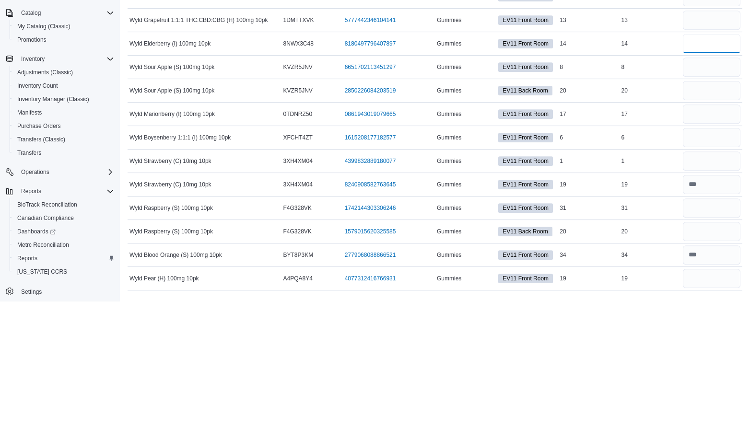
type input "**"
click at [713, 253] on input "number" at bounding box center [712, 251] width 58 height 19
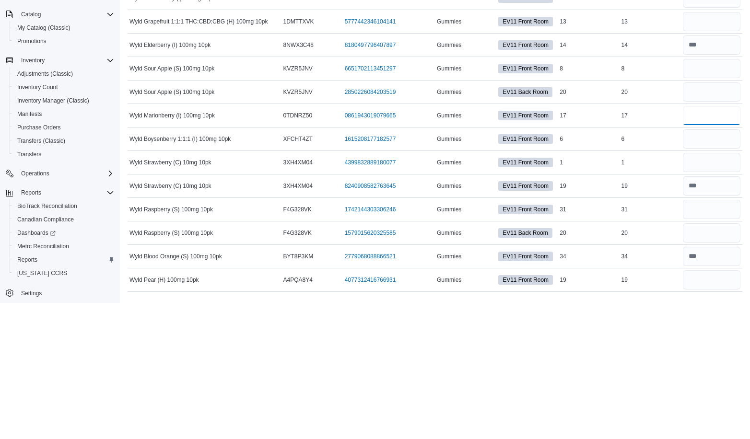
type input "**"
click at [720, 271] on input "number" at bounding box center [712, 275] width 58 height 19
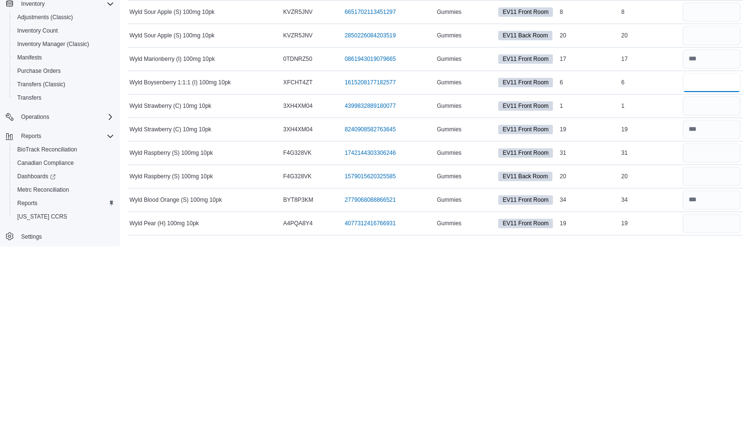
type input "*"
click at [728, 343] on input "number" at bounding box center [712, 345] width 58 height 19
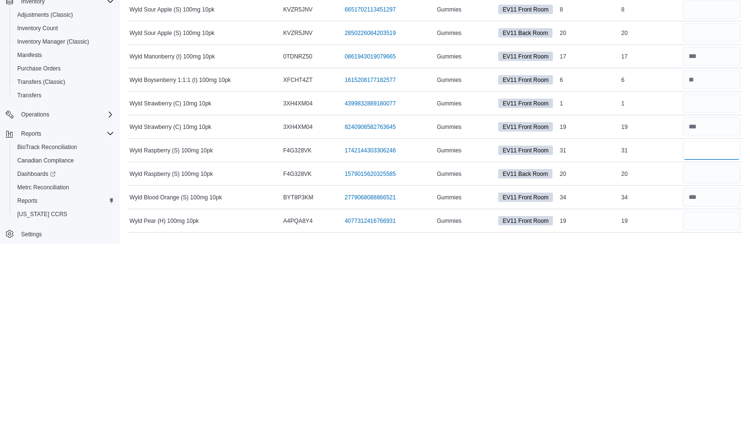
type input "*"
click at [704, 415] on input "number" at bounding box center [712, 416] width 58 height 19
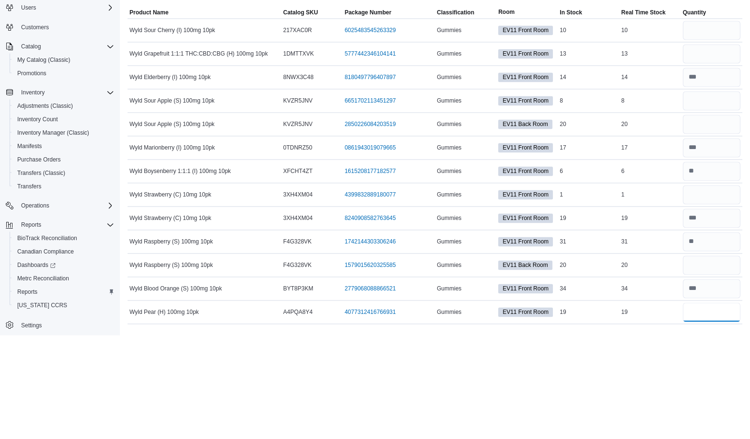
type input "**"
click at [716, 204] on input "number" at bounding box center [712, 204] width 58 height 19
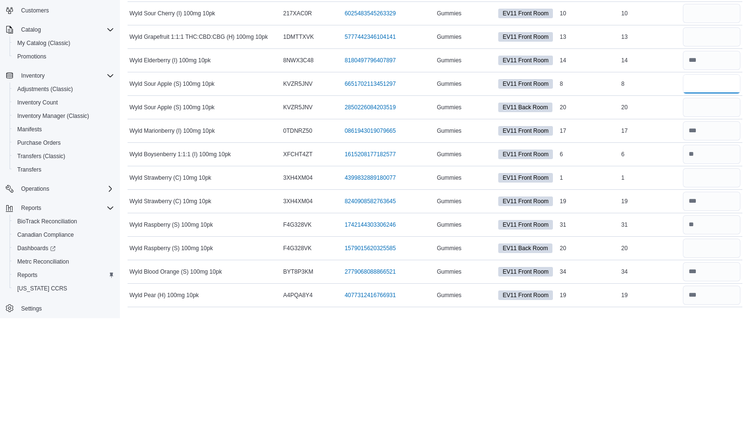
type input "*"
click at [721, 158] on input "number" at bounding box center [712, 157] width 58 height 19
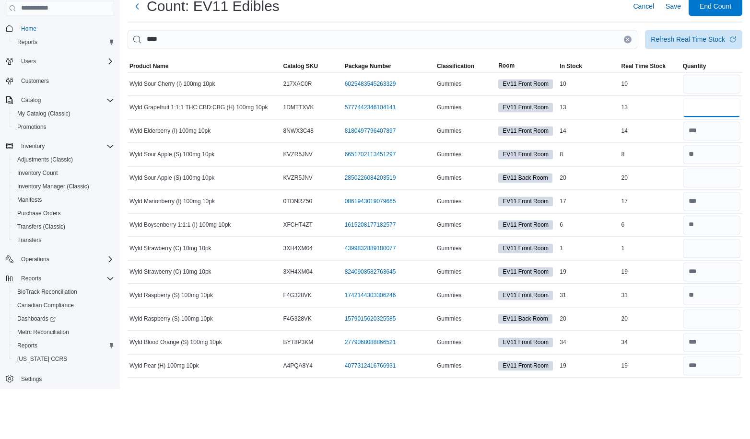
type input "**"
click at [717, 136] on input "number" at bounding box center [712, 134] width 58 height 19
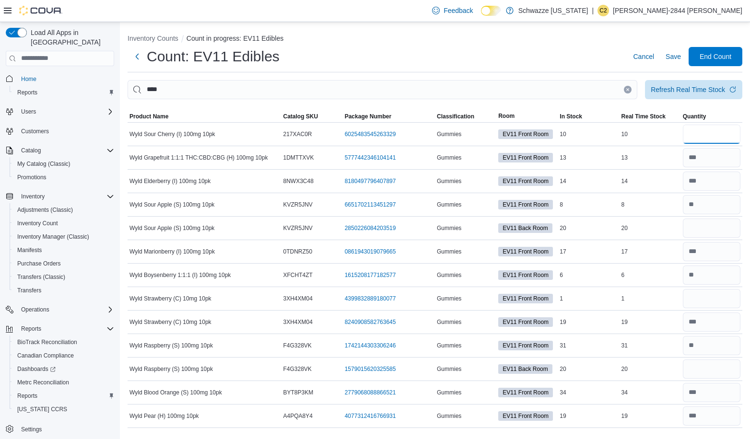
type input "**"
click at [344, 87] on input "****" at bounding box center [383, 89] width 510 height 19
type input "****"
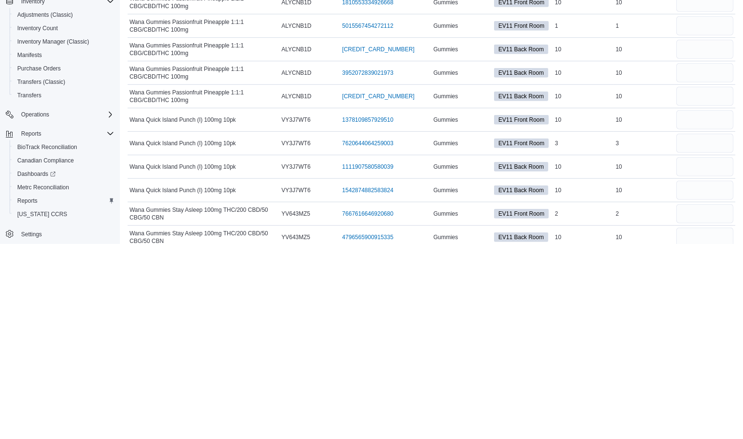
scroll to position [679, 0]
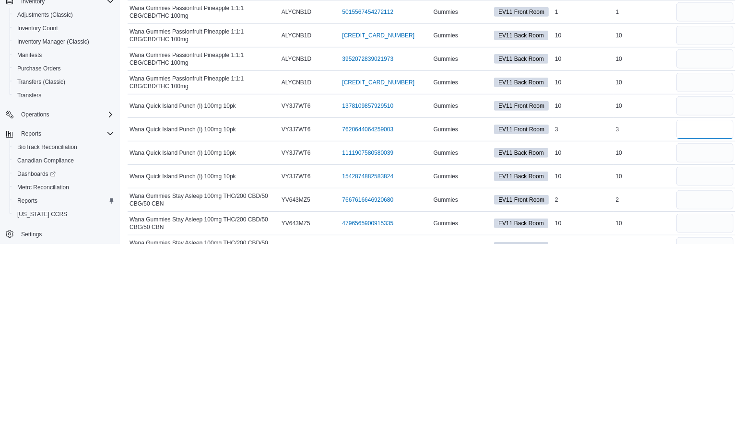
click at [709, 319] on input "number" at bounding box center [704, 324] width 57 height 19
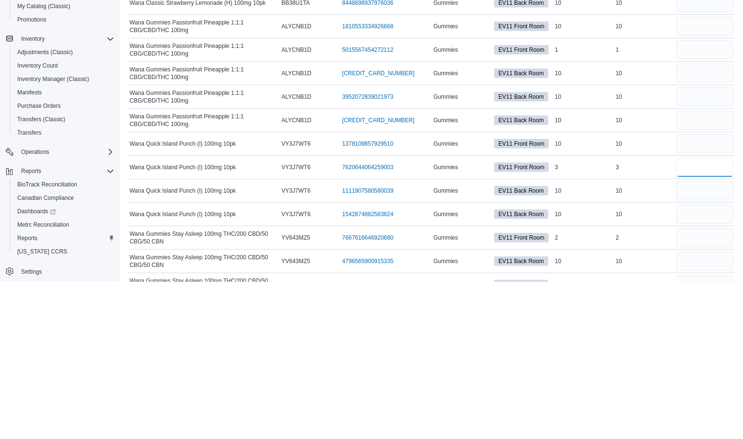
scroll to position [678, 0]
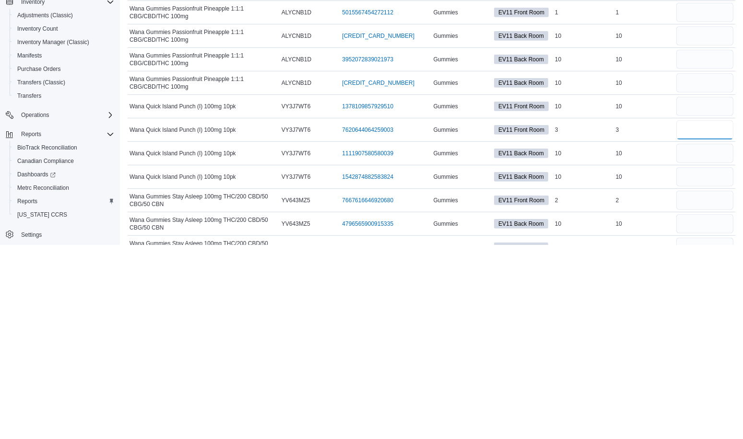
type input "*"
click at [719, 292] on input "number" at bounding box center [704, 301] width 57 height 19
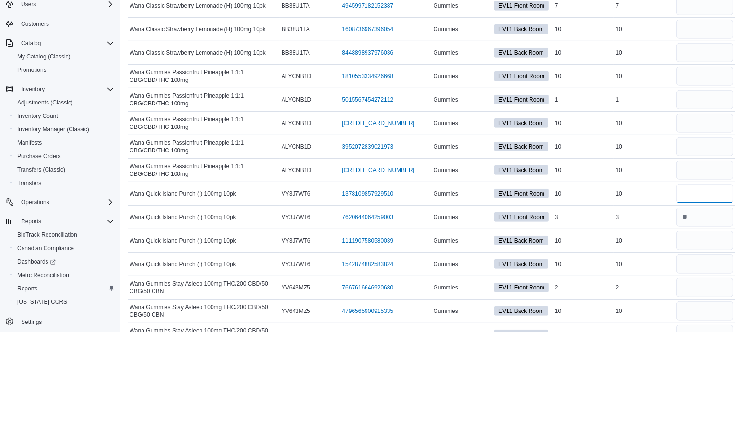
scroll to position [679, 0]
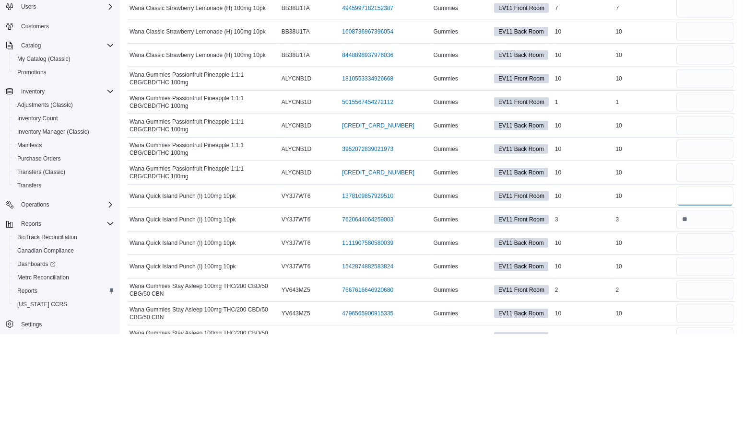
type input "**"
click at [713, 201] on input "number" at bounding box center [704, 207] width 57 height 19
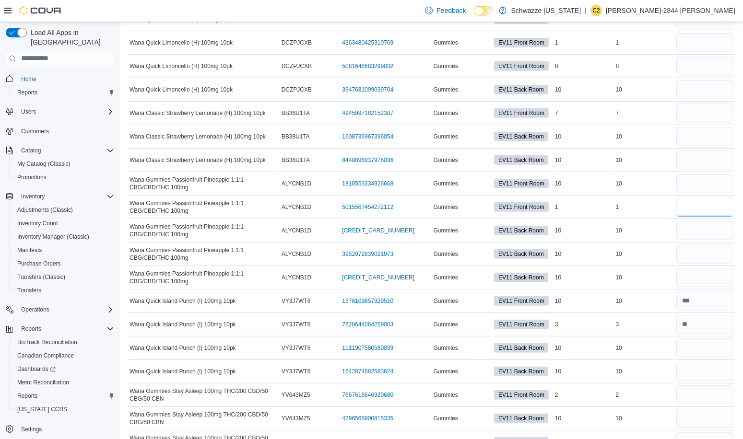
type input "*"
click at [695, 180] on input "number" at bounding box center [704, 183] width 57 height 19
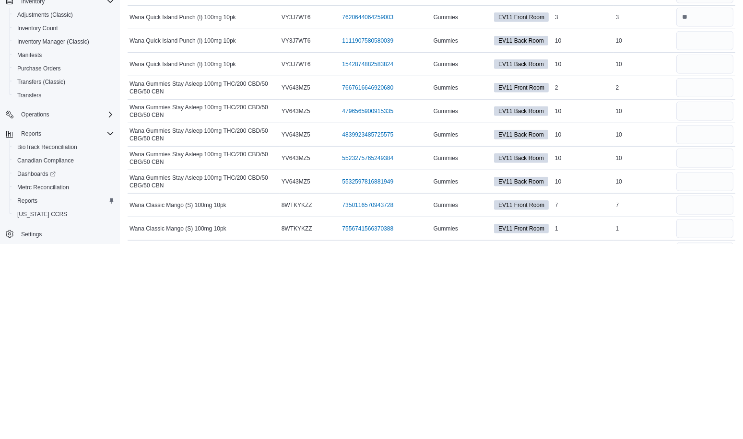
scroll to position [808, 0]
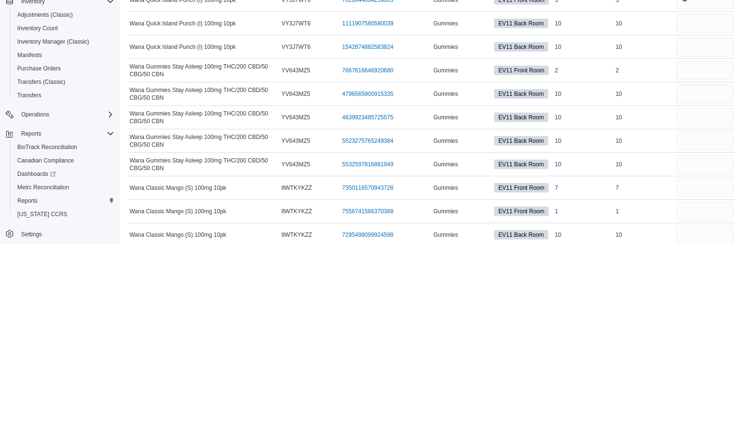
type input "**"
click at [711, 374] on input "number" at bounding box center [704, 383] width 57 height 19
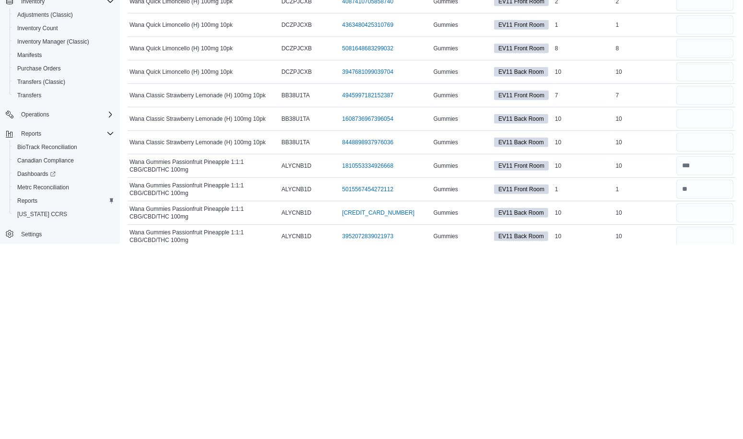
scroll to position [508, 0]
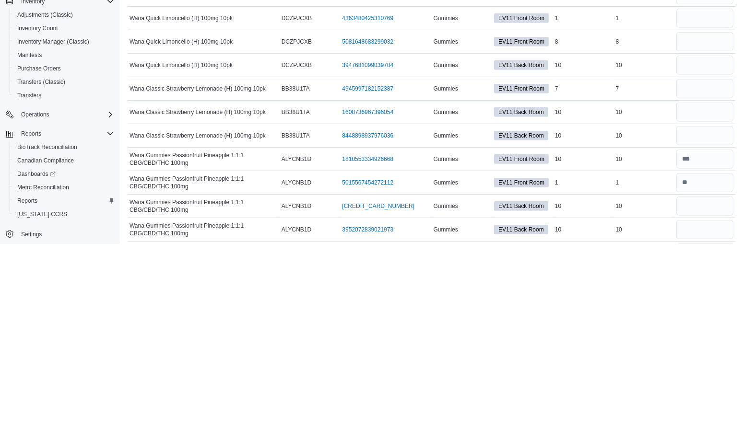
type input "*"
click at [715, 276] on input "number" at bounding box center [704, 283] width 57 height 19
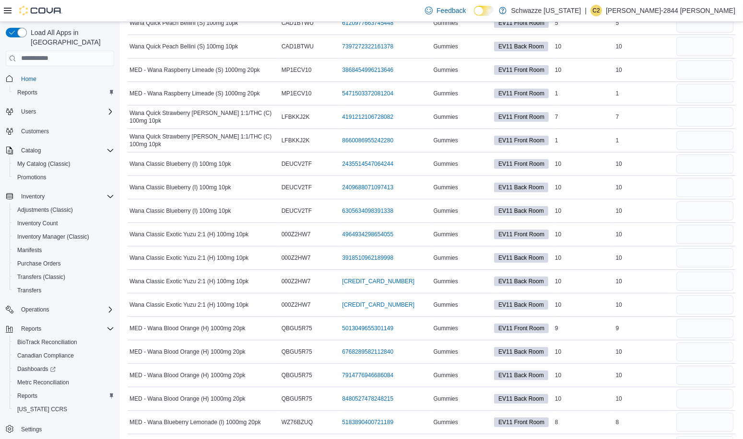
scroll to position [0, 0]
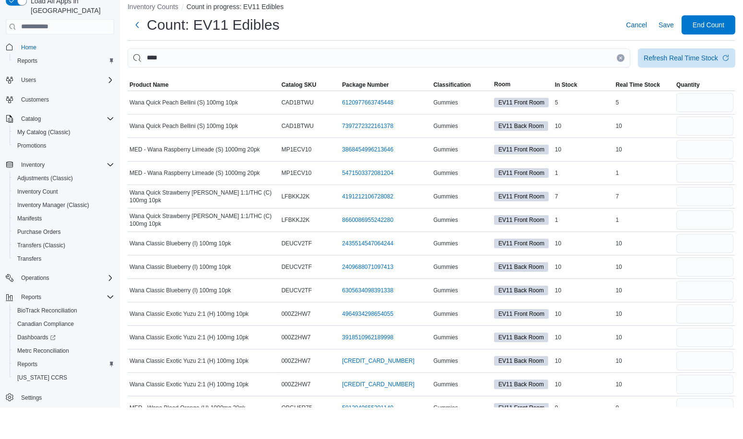
type input "*"
click at [710, 135] on input "number" at bounding box center [704, 134] width 57 height 19
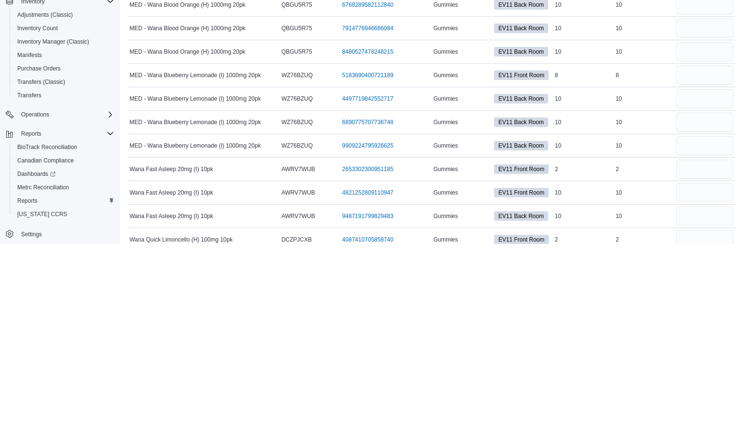
scroll to position [265, 0]
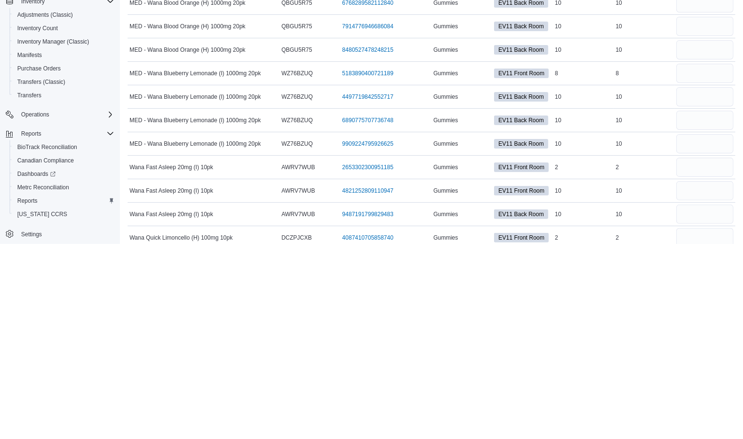
type input "*"
click at [708, 359] on input "number" at bounding box center [704, 362] width 57 height 19
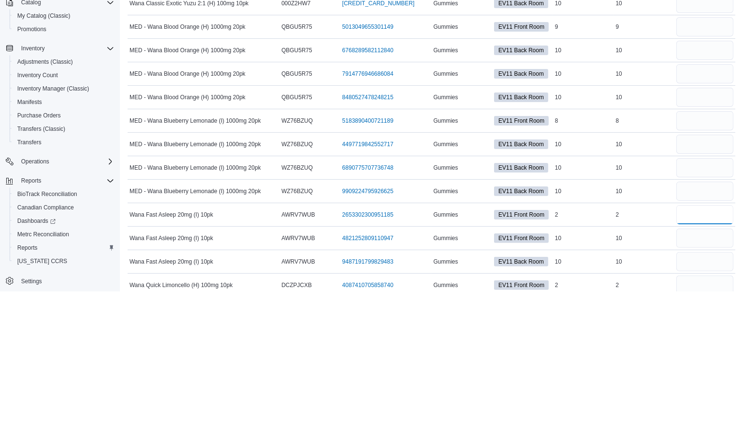
scroll to position [305, 0]
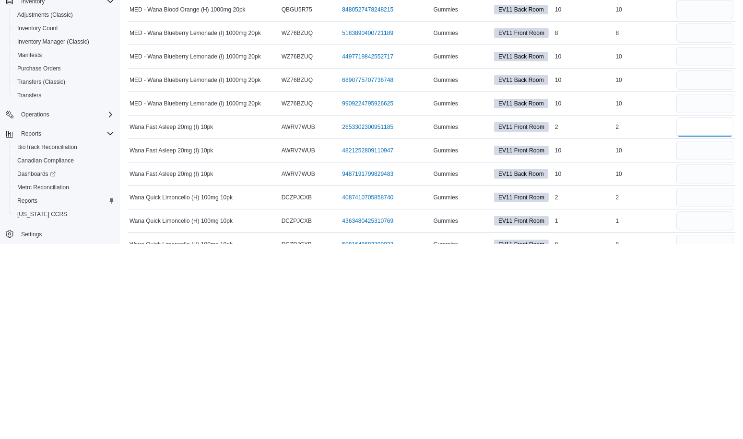
type input "*"
click at [710, 348] on input "number" at bounding box center [704, 345] width 57 height 19
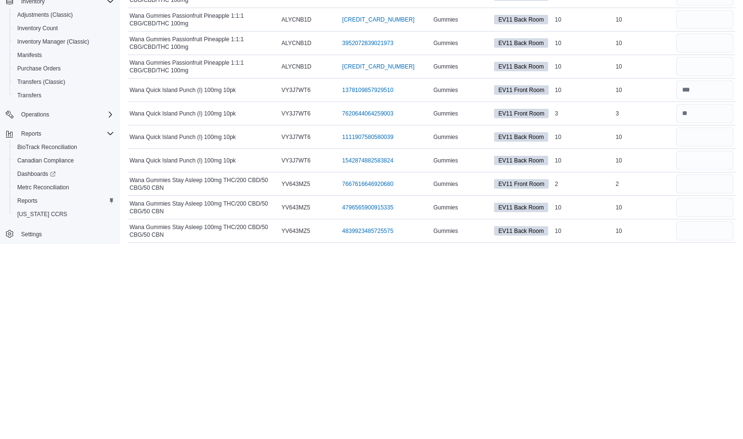
scroll to position [695, 0]
type input "**"
click at [710, 371] on input "number" at bounding box center [704, 379] width 57 height 19
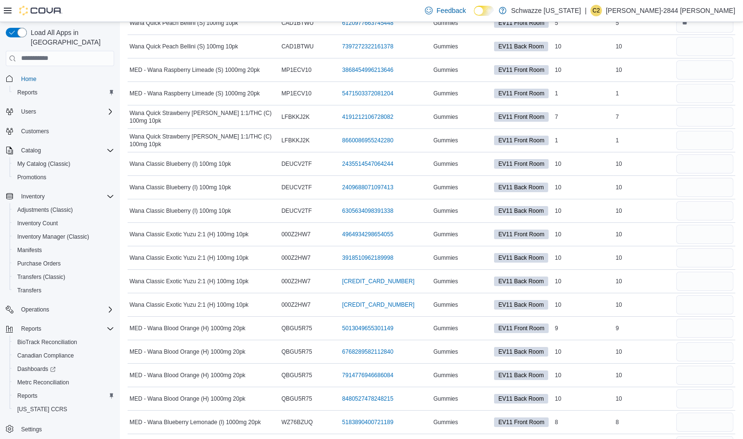
scroll to position [111, 0]
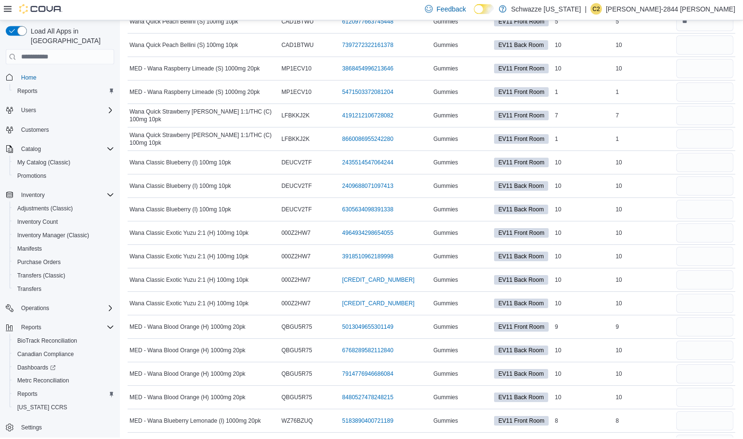
type input "*"
click at [717, 140] on input "number" at bounding box center [704, 140] width 57 height 19
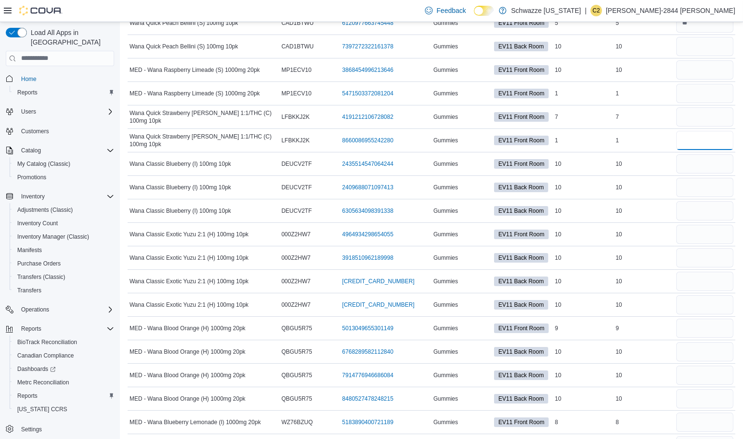
type input "*"
click at [722, 114] on input "number" at bounding box center [704, 116] width 57 height 19
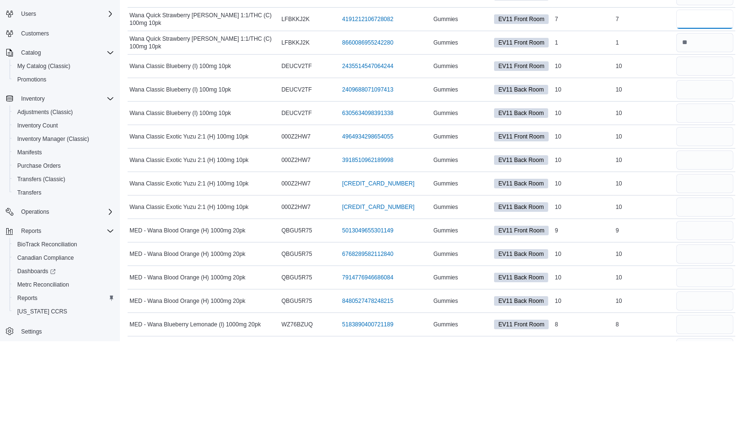
type input "*"
click at [707, 164] on input "number" at bounding box center [704, 163] width 57 height 19
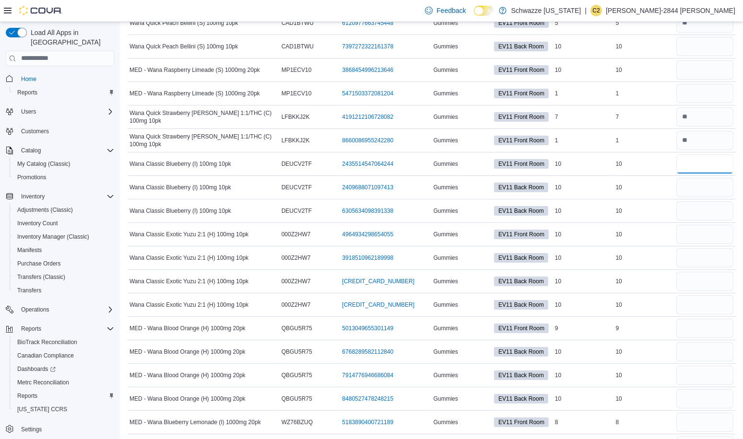
type input "**"
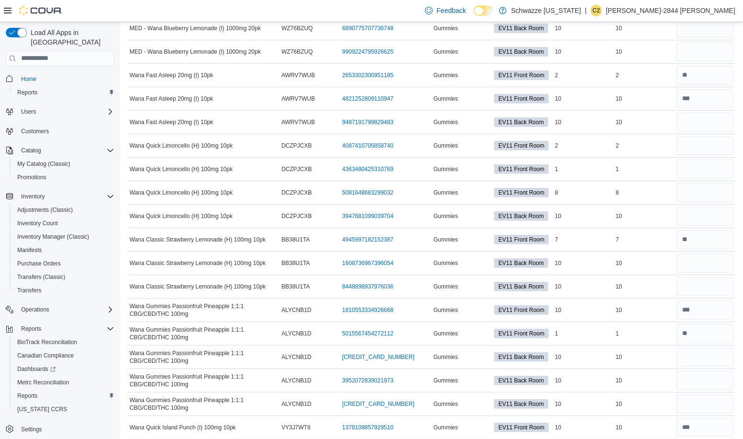
scroll to position [555, 0]
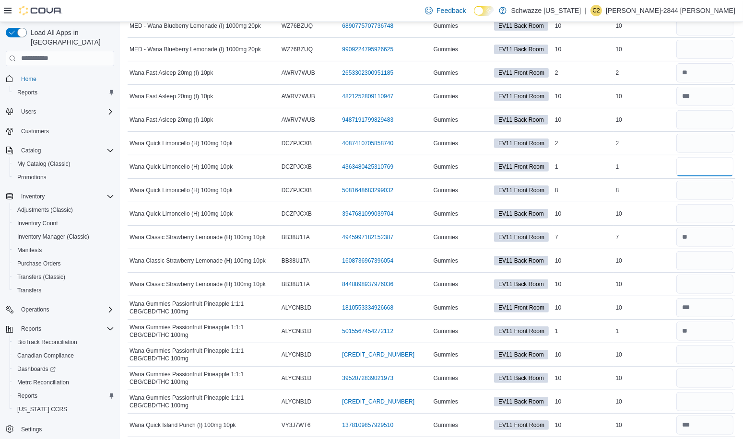
click at [708, 165] on input "number" at bounding box center [704, 166] width 57 height 19
type input "*"
click at [707, 140] on input "number" at bounding box center [704, 143] width 57 height 19
type input "*"
click at [707, 187] on input "number" at bounding box center [704, 190] width 57 height 19
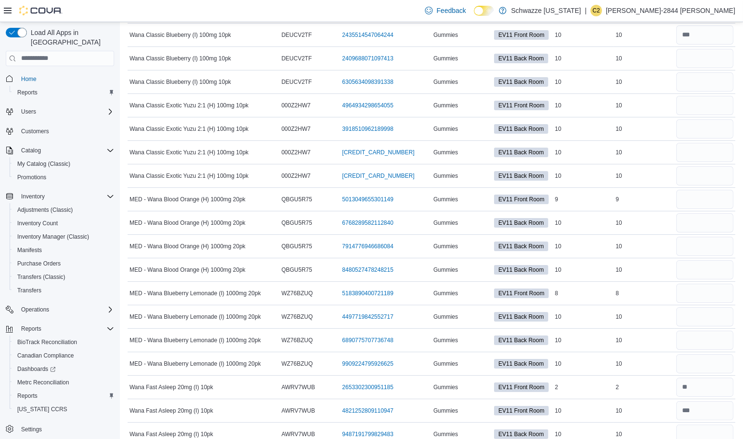
scroll to position [239, 0]
type input "*"
click at [717, 104] on input "number" at bounding box center [704, 106] width 57 height 19
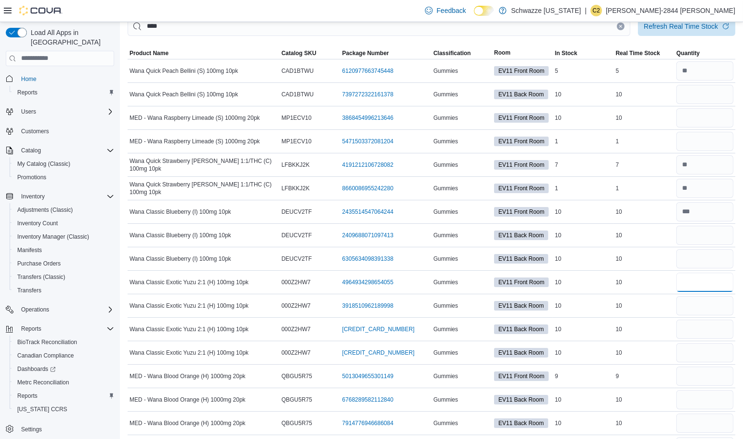
scroll to position [62, 0]
type input "**"
click at [708, 142] on input "number" at bounding box center [704, 142] width 57 height 19
type input "*"
click at [714, 118] on input "number" at bounding box center [704, 118] width 57 height 19
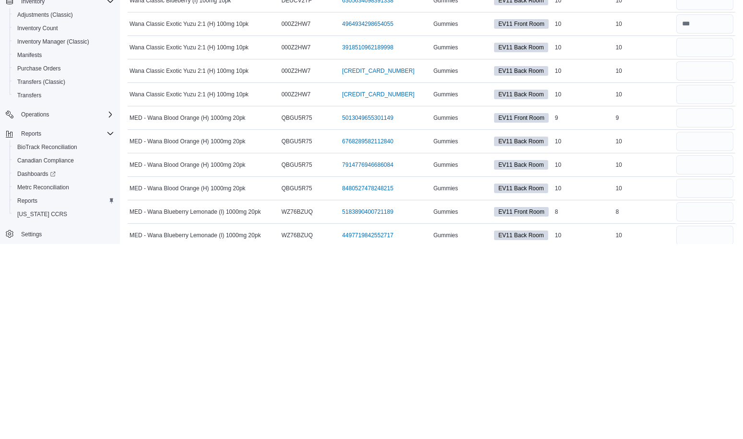
scroll to position [127, 0]
type input "**"
click at [722, 307] on input "number" at bounding box center [704, 312] width 57 height 19
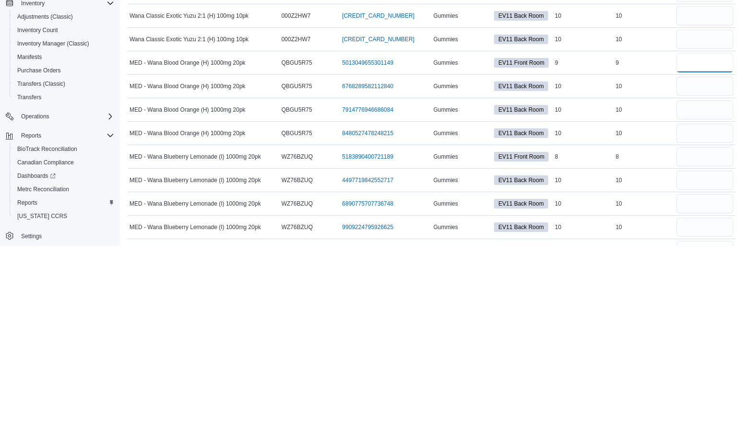
scroll to position [184, 0]
type input "*"
click at [726, 344] on input "number" at bounding box center [704, 349] width 57 height 19
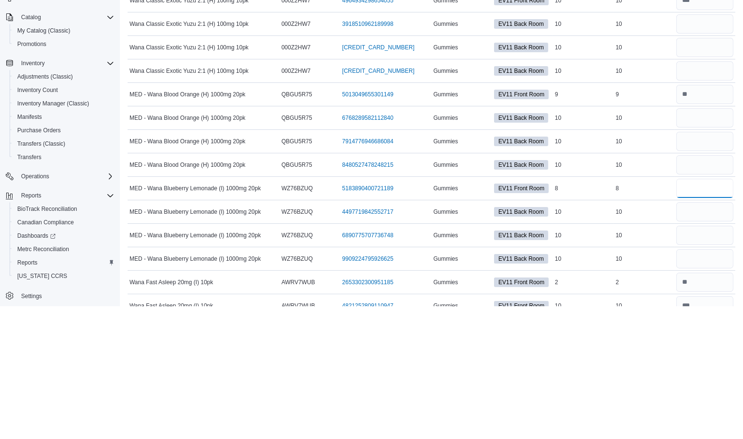
scroll to position [0, 0]
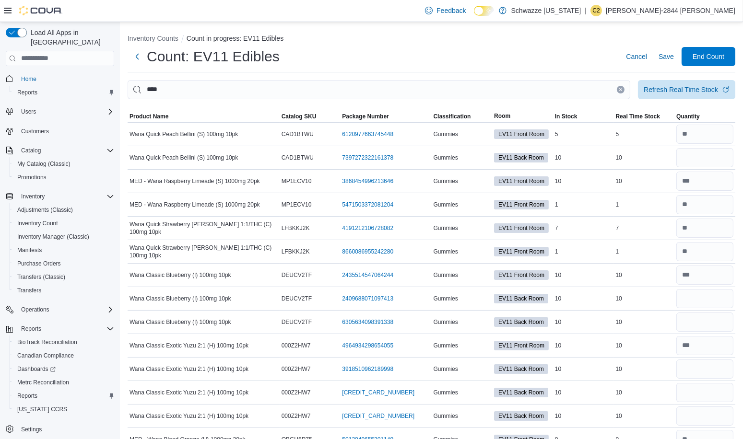
type input "*"
click at [432, 86] on input "****" at bounding box center [379, 89] width 502 height 19
type input "*"
type input "*******"
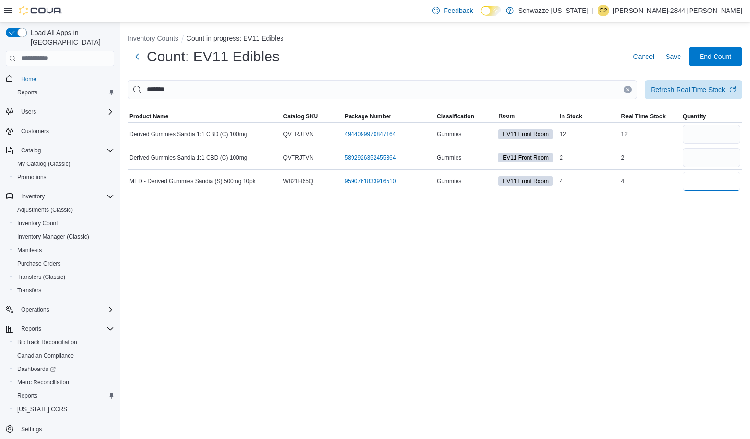
click at [714, 182] on input "number" at bounding box center [712, 181] width 58 height 19
type input "*"
click at [713, 136] on input "number" at bounding box center [712, 134] width 58 height 19
type input "**"
click at [718, 152] on input "number" at bounding box center [712, 157] width 58 height 19
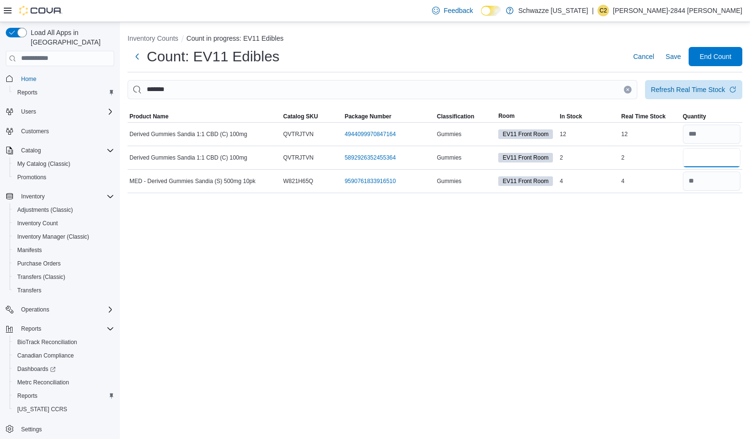
type input "*"
click at [628, 91] on button "Clear input" at bounding box center [628, 90] width 8 height 8
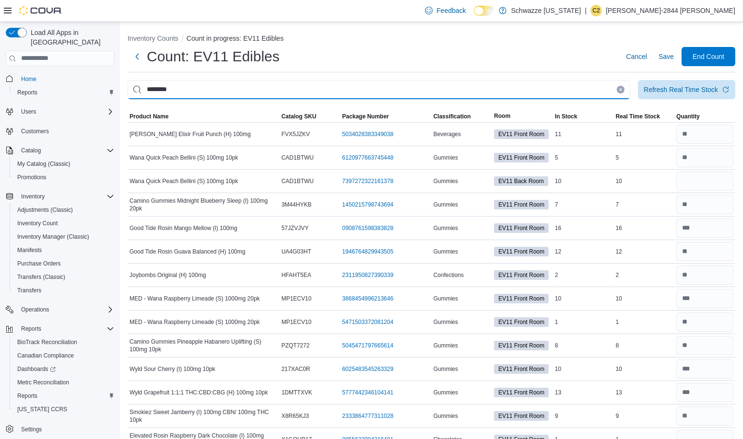
type input "********"
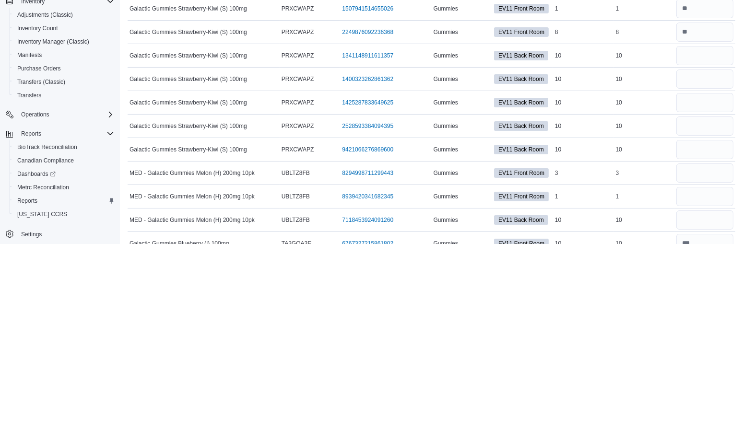
scroll to position [32, 0]
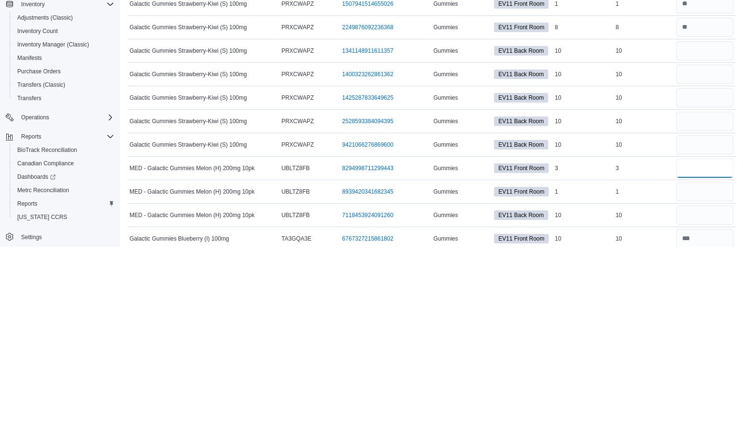
click at [710, 358] on input "number" at bounding box center [704, 360] width 57 height 19
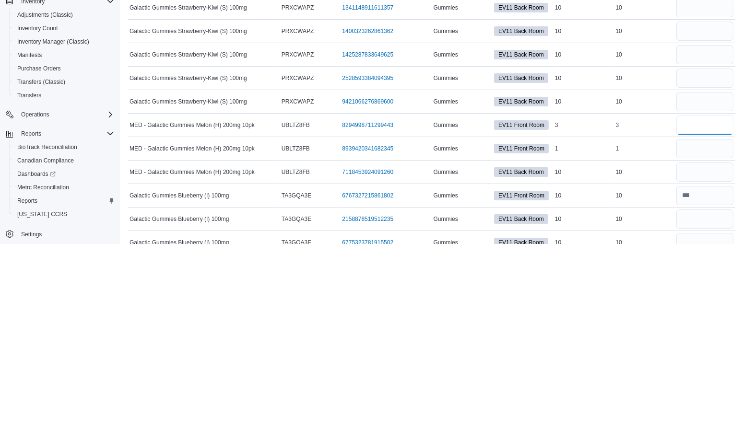
type input "*"
click at [713, 342] on input "number" at bounding box center [704, 343] width 57 height 19
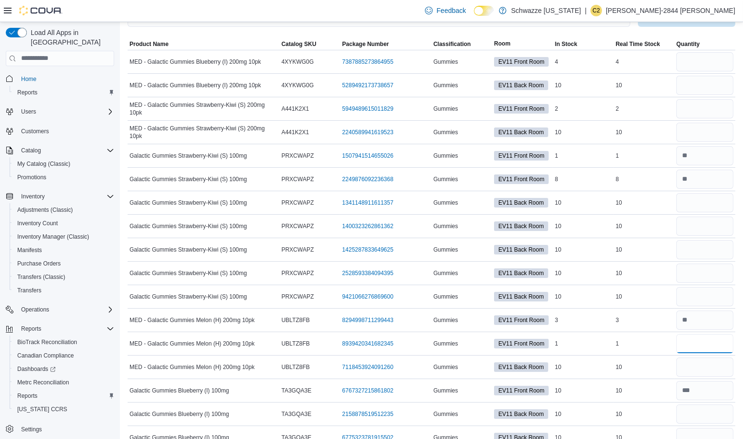
scroll to position [72, 0]
type input "*"
click at [716, 104] on input "number" at bounding box center [704, 109] width 57 height 19
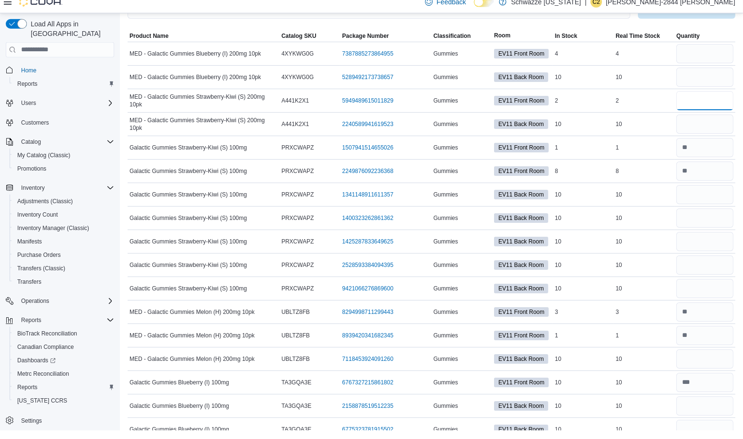
type input "*"
click at [702, 66] on input "number" at bounding box center [704, 62] width 57 height 19
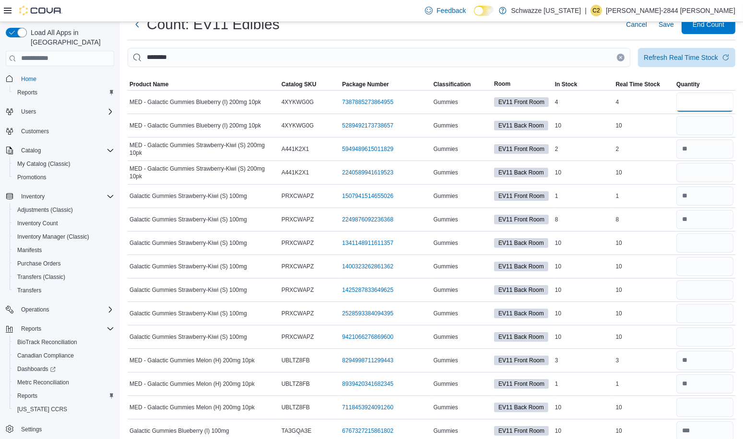
scroll to position [0, 0]
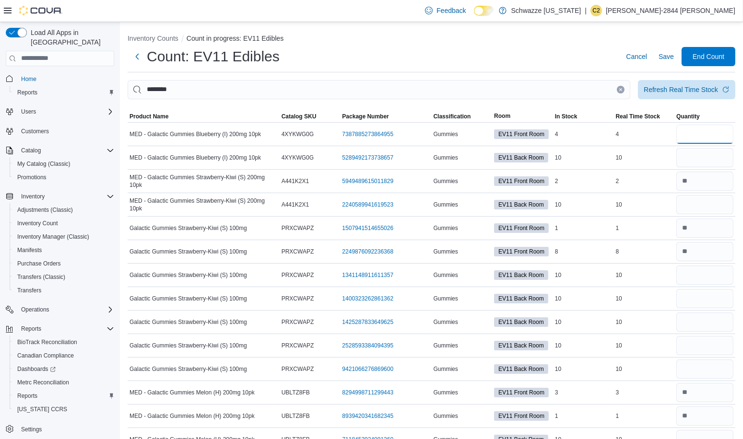
type input "*"
click at [286, 88] on input "********" at bounding box center [379, 89] width 502 height 19
type input "*"
type input "*****"
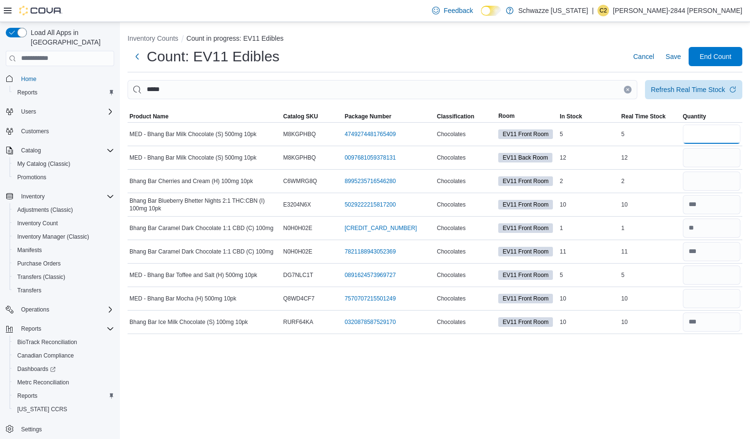
click at [710, 131] on input "number" at bounding box center [712, 134] width 58 height 19
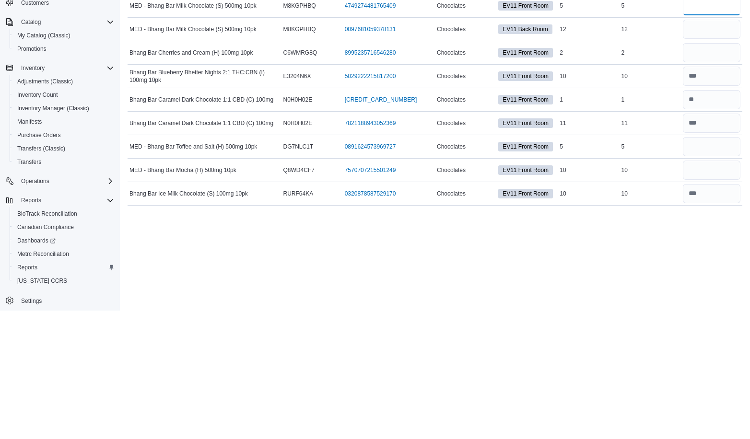
type input "*"
click at [712, 297] on input "number" at bounding box center [712, 298] width 58 height 19
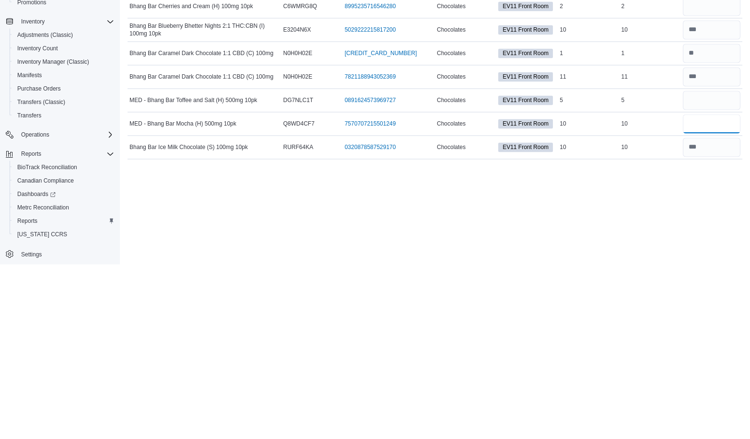
type input "**"
click at [720, 272] on input "number" at bounding box center [712, 275] width 58 height 19
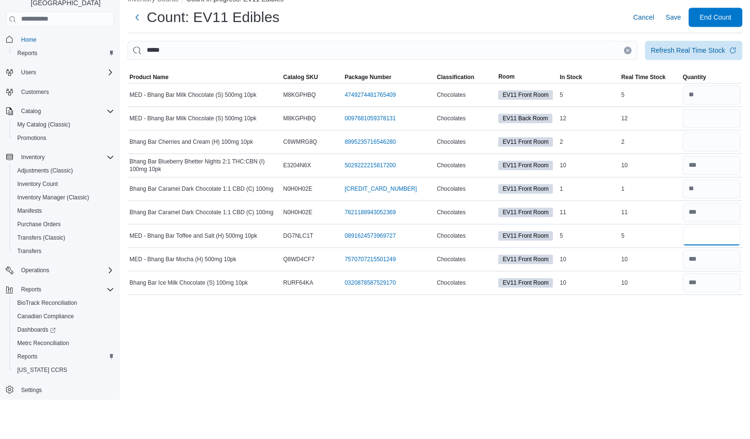
type input "*"
click at [722, 181] on input "number" at bounding box center [712, 181] width 58 height 19
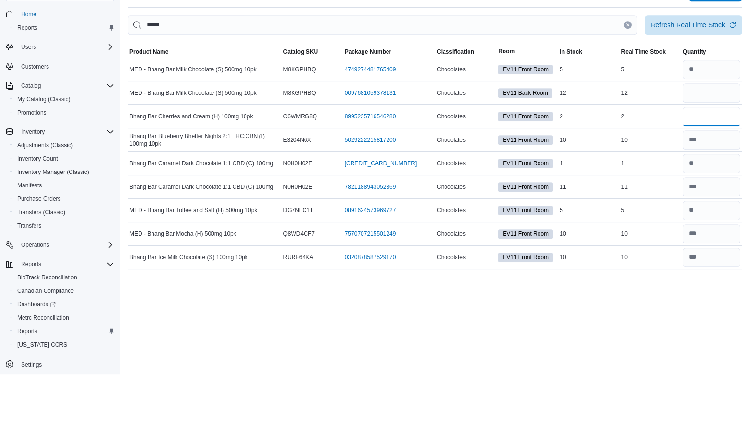
type input "*"
click at [479, 87] on input "*****" at bounding box center [383, 89] width 510 height 19
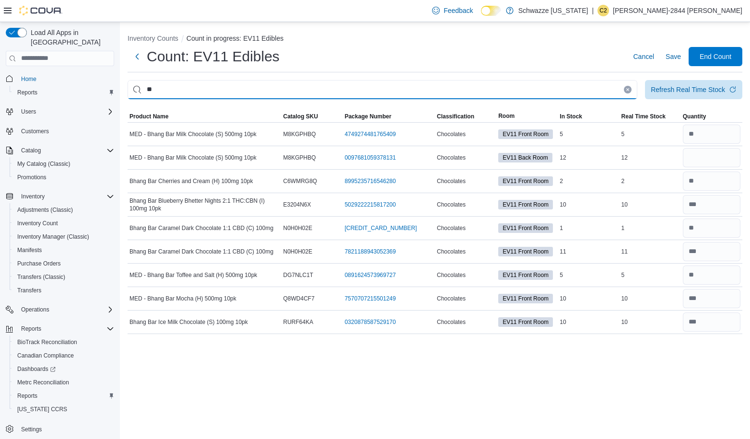
type input "*"
type input "********"
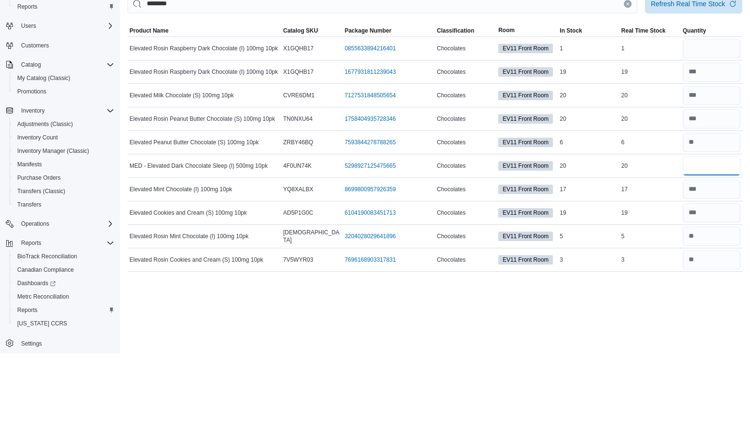
click at [715, 248] on input "number" at bounding box center [712, 251] width 58 height 19
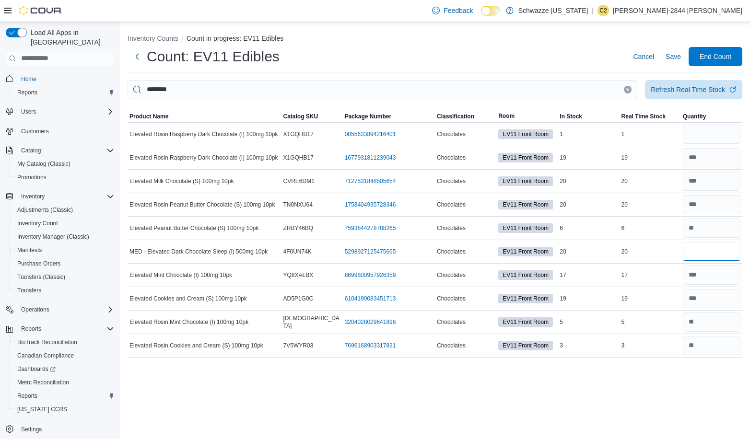
type input "**"
click at [336, 87] on input "********" at bounding box center [383, 89] width 510 height 19
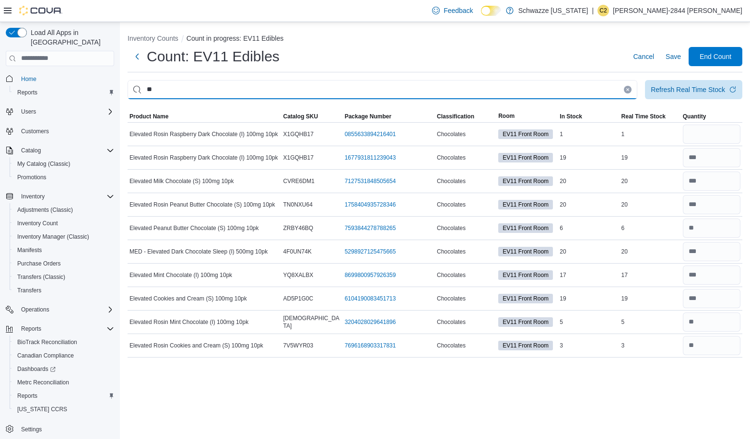
type input "*"
type input "******"
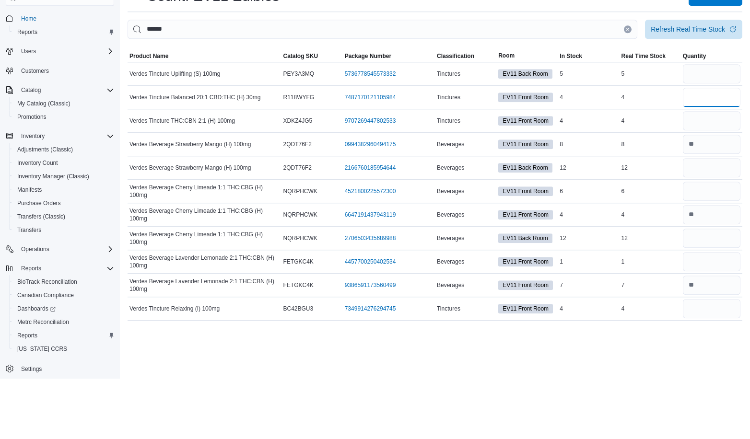
click at [717, 159] on input "number" at bounding box center [712, 157] width 58 height 19
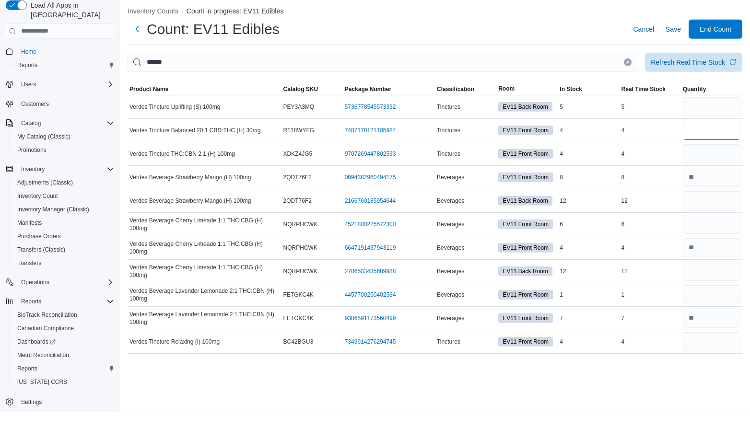
type input "*"
click at [712, 182] on input "number" at bounding box center [712, 181] width 58 height 19
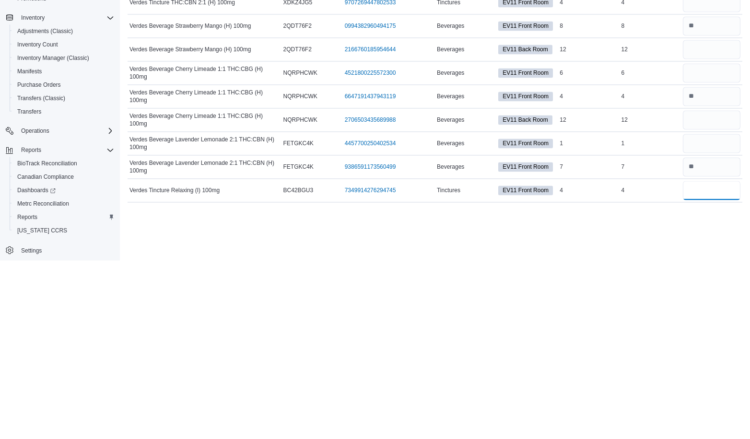
click at [715, 367] on input "number" at bounding box center [712, 369] width 58 height 19
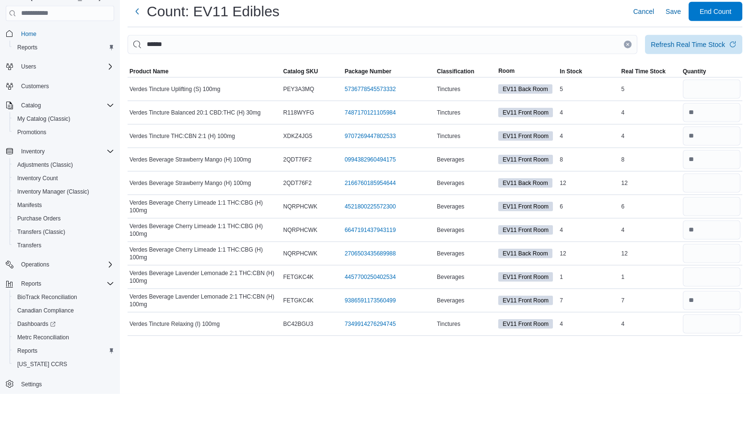
click at [625, 88] on button "Clear input" at bounding box center [628, 90] width 8 height 8
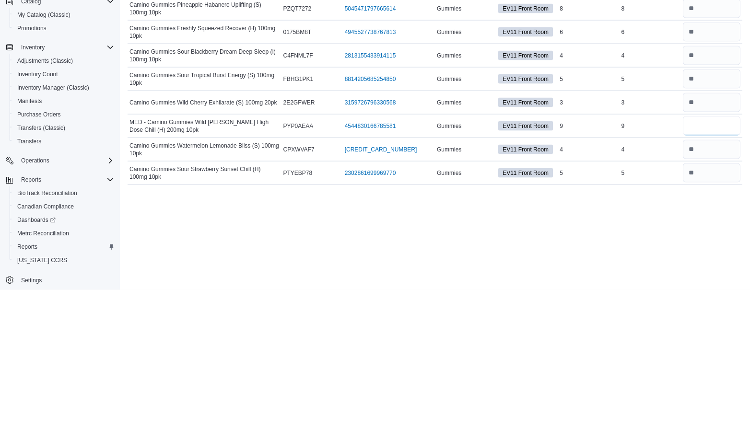
click at [710, 275] on input "number" at bounding box center [712, 275] width 58 height 19
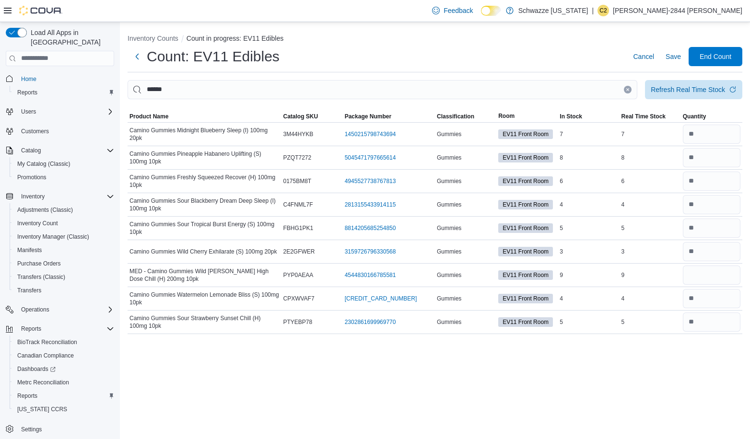
click at [628, 89] on icon "Clear input" at bounding box center [628, 89] width 2 height 2
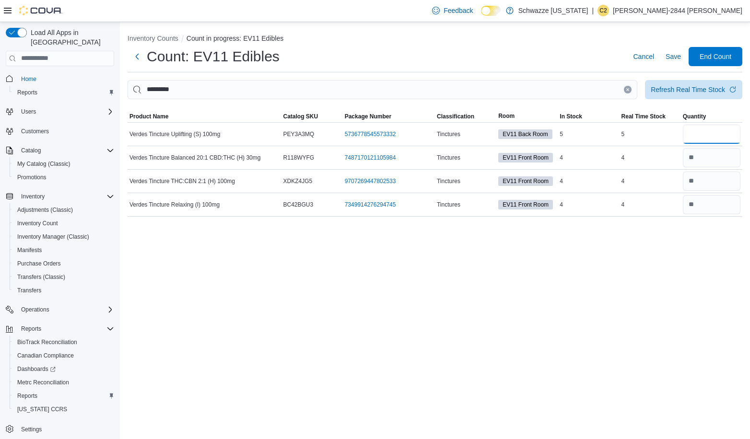
click at [714, 138] on input "number" at bounding box center [712, 134] width 58 height 19
click at [554, 87] on input "*********" at bounding box center [383, 89] width 510 height 19
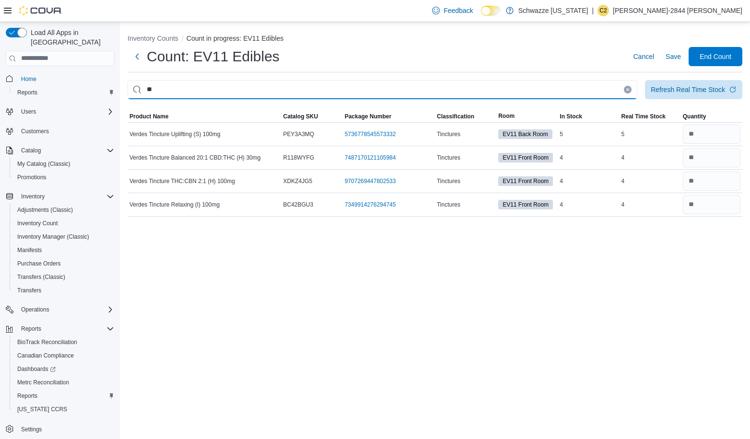
click at [415, 89] on input "**" at bounding box center [383, 89] width 510 height 19
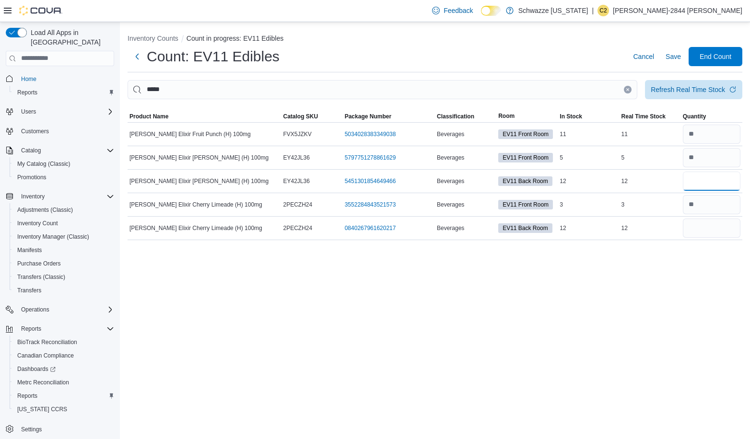
click at [714, 178] on input "number" at bounding box center [712, 181] width 58 height 19
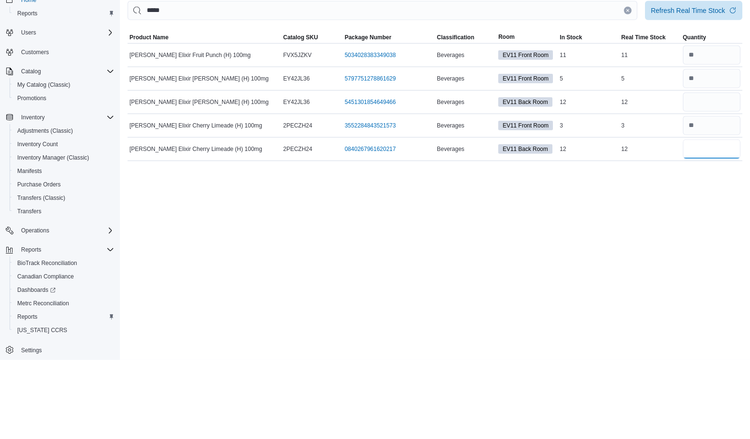
click at [715, 230] on input "number" at bounding box center [712, 228] width 58 height 19
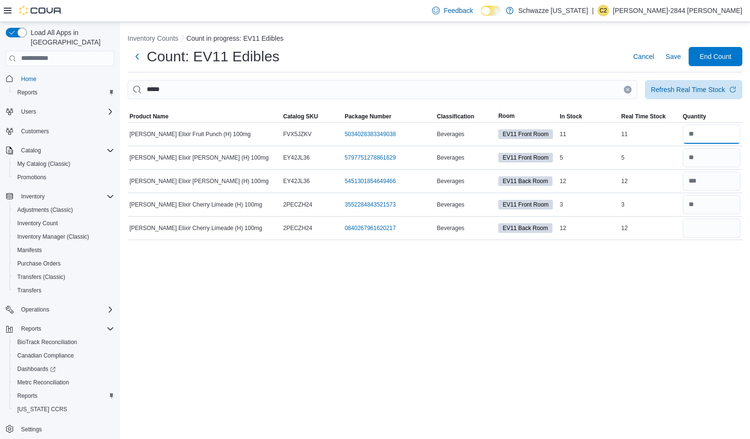
click at [717, 131] on input "number" at bounding box center [712, 134] width 58 height 19
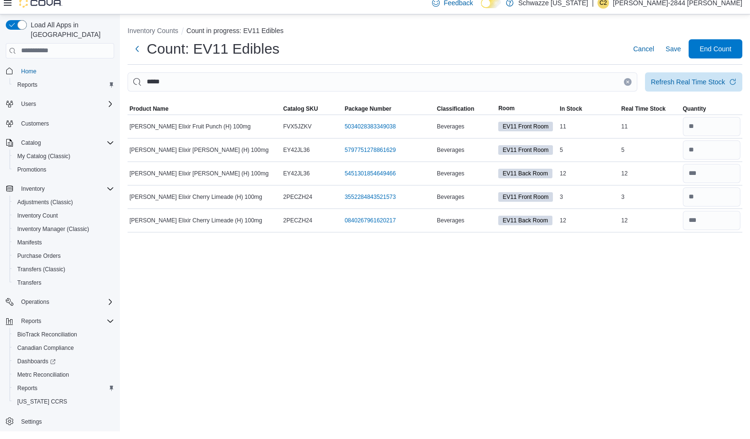
click at [625, 87] on button "Clear input" at bounding box center [628, 90] width 8 height 8
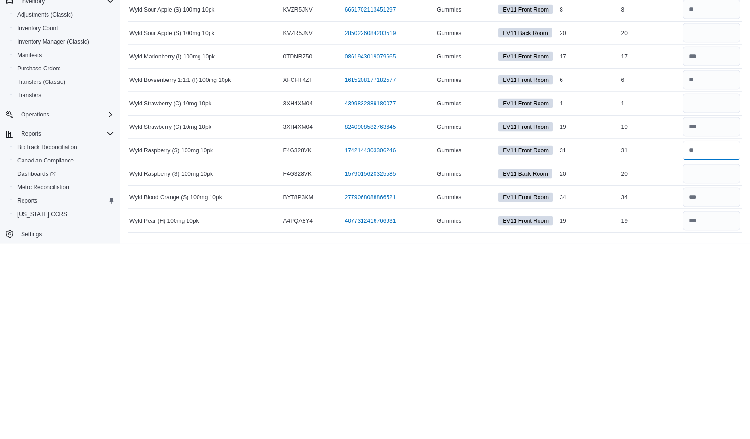
click at [714, 343] on input "number" at bounding box center [712, 345] width 58 height 19
click at [724, 388] on input "number" at bounding box center [712, 392] width 58 height 19
click at [721, 321] on input "number" at bounding box center [712, 322] width 58 height 19
click at [721, 299] on input "number" at bounding box center [712, 298] width 58 height 19
click at [717, 410] on input "number" at bounding box center [712, 416] width 58 height 19
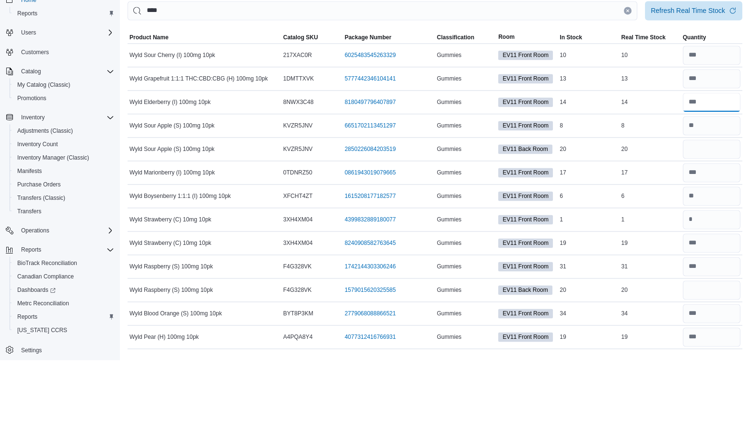
click at [722, 179] on input "number" at bounding box center [712, 181] width 58 height 19
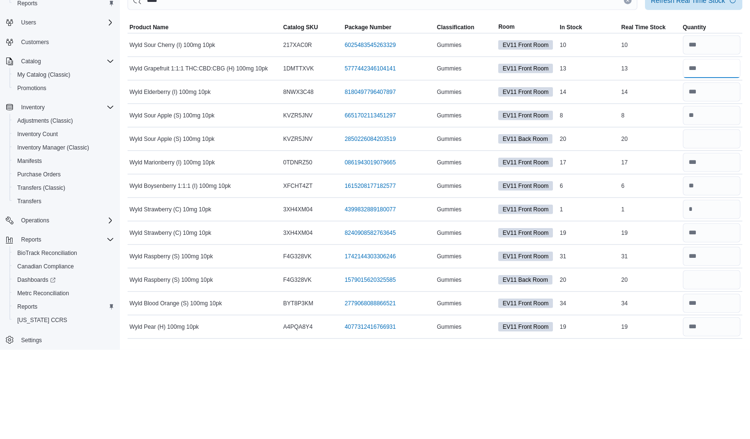
click at [731, 154] on input "number" at bounding box center [712, 157] width 58 height 19
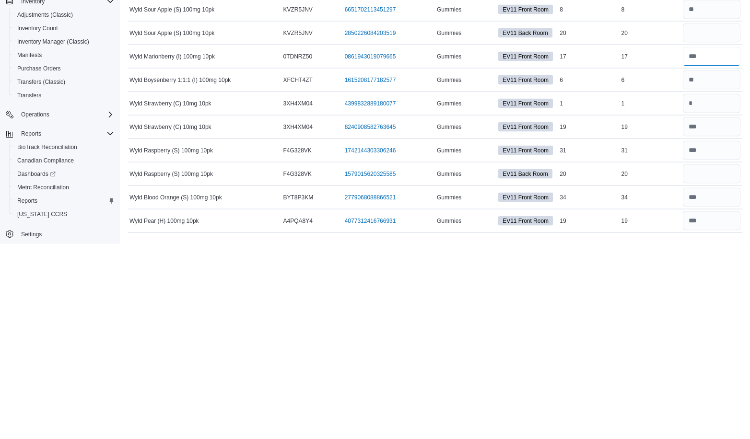
click at [720, 253] on input "number" at bounding box center [712, 251] width 58 height 19
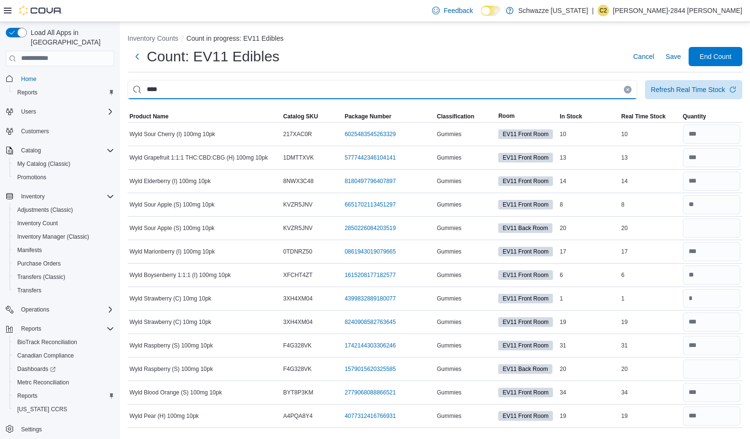
click at [532, 88] on input "****" at bounding box center [383, 89] width 510 height 19
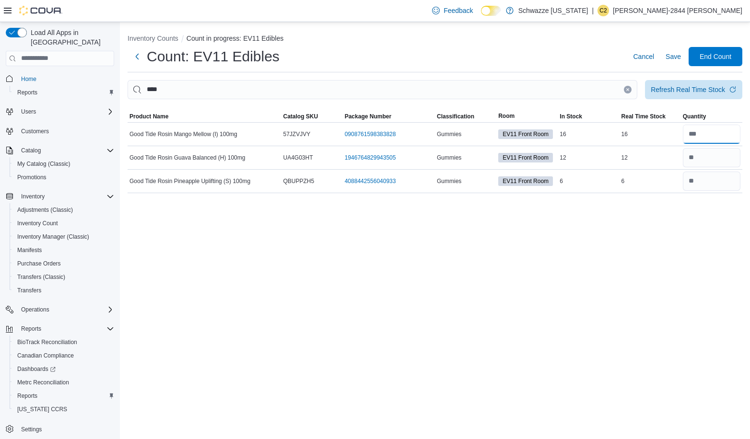
click at [722, 132] on input "number" at bounding box center [712, 134] width 58 height 19
click at [718, 159] on input "number" at bounding box center [712, 157] width 58 height 19
click at [631, 89] on button "Clear input" at bounding box center [628, 90] width 8 height 8
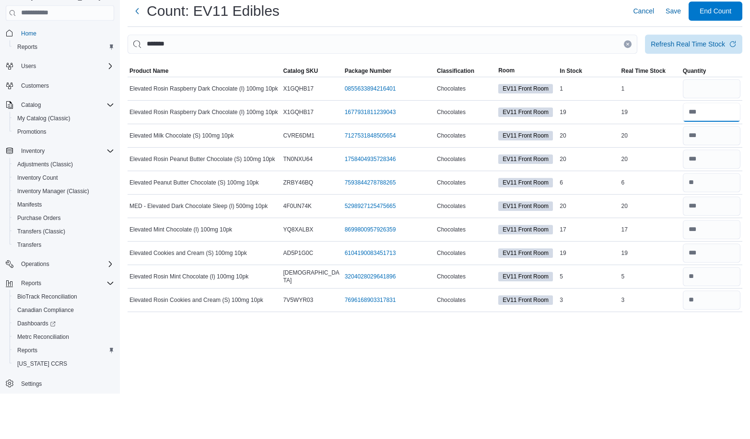
click at [720, 158] on input "number" at bounding box center [712, 157] width 58 height 19
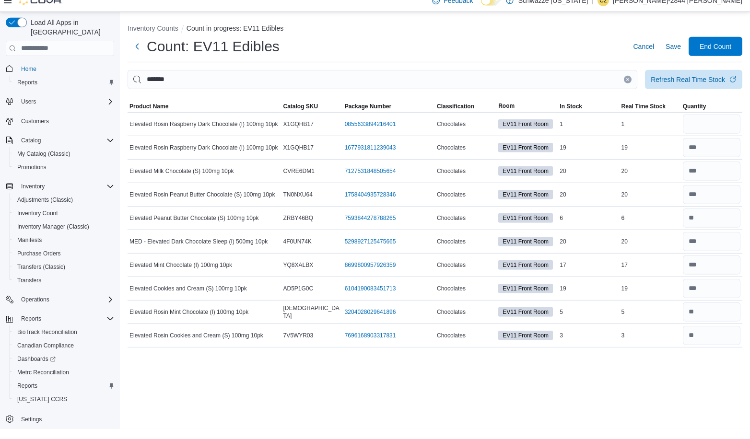
click at [626, 86] on button "Clear input" at bounding box center [628, 90] width 8 height 8
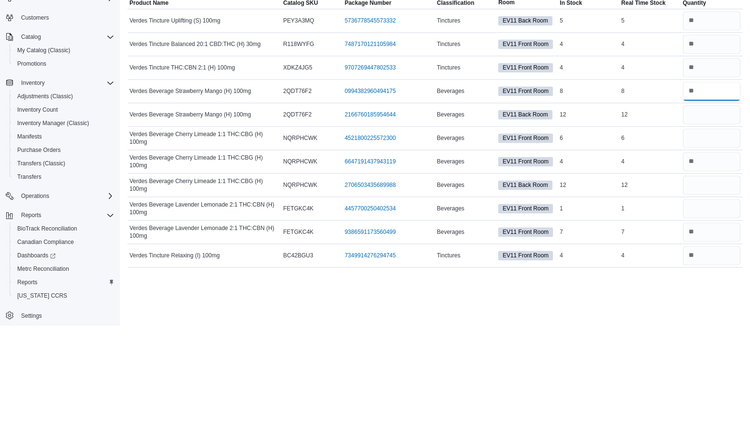
click at [720, 202] on input "number" at bounding box center [712, 204] width 58 height 19
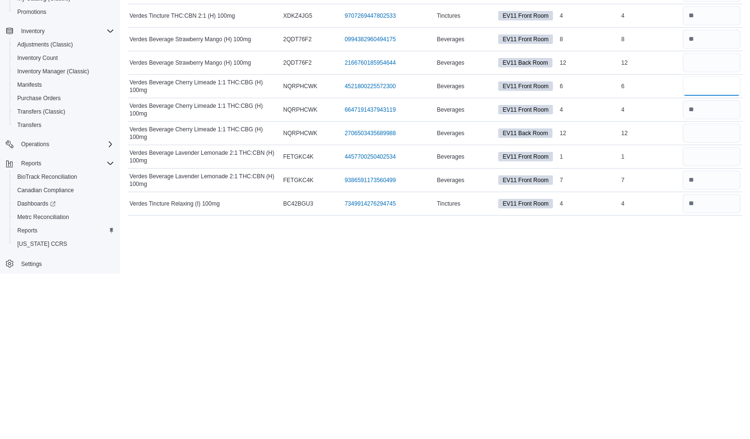
click at [710, 252] on input "number" at bounding box center [712, 251] width 58 height 19
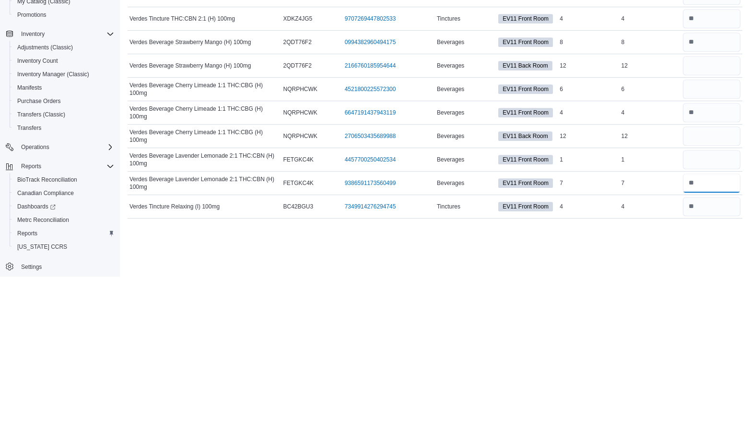
click at [720, 348] on input "number" at bounding box center [712, 345] width 58 height 19
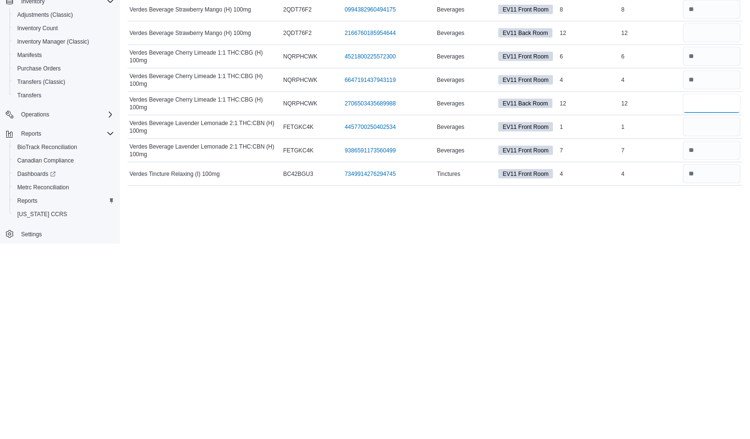
click at [714, 295] on input "number" at bounding box center [712, 298] width 58 height 19
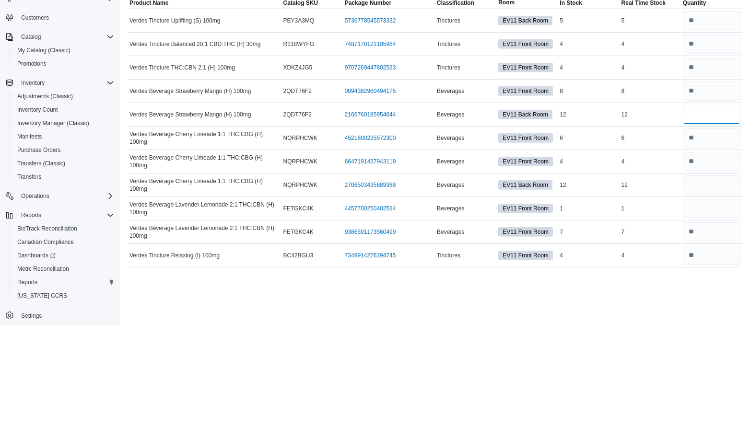
click at [722, 222] on input "number" at bounding box center [712, 228] width 58 height 19
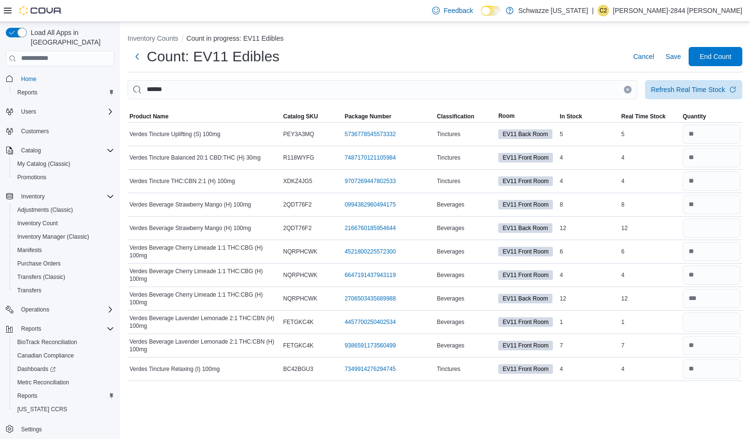
click at [629, 92] on button "Clear input" at bounding box center [628, 90] width 8 height 8
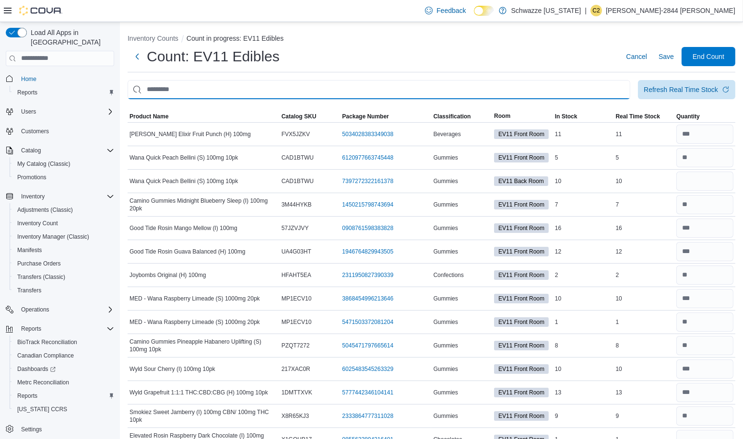
click at [309, 92] on input "This is a search bar. After typing your query, hit enter to filter the results …" at bounding box center [379, 89] width 502 height 19
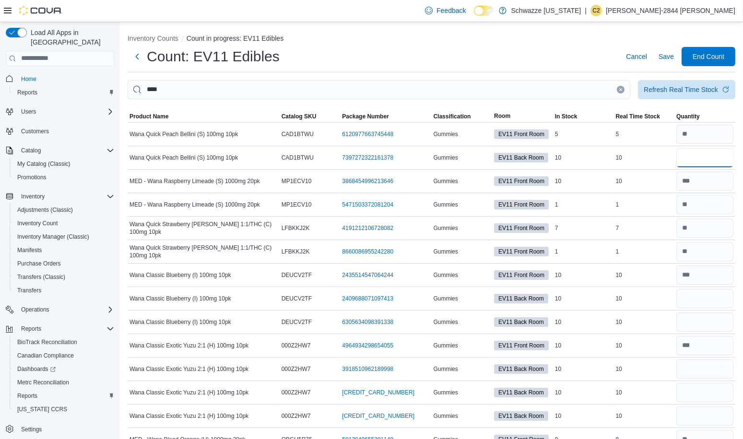
click at [711, 154] on input "number" at bounding box center [704, 157] width 57 height 19
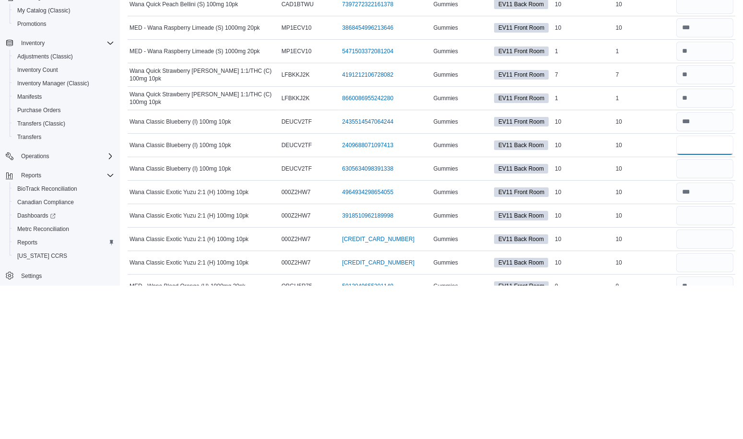
click at [712, 296] on input "number" at bounding box center [704, 298] width 57 height 19
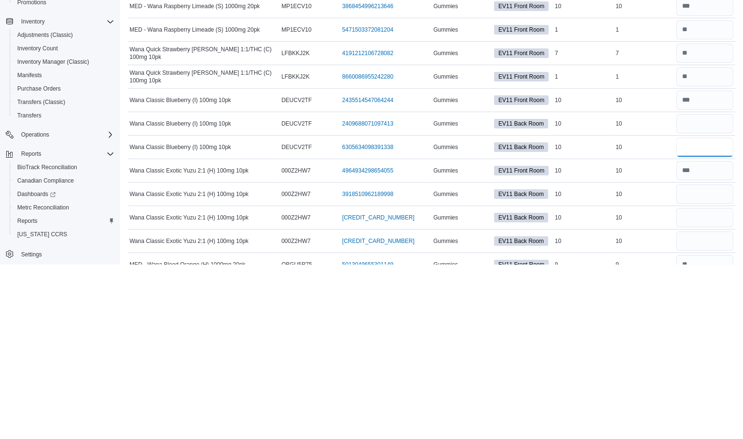
click at [710, 320] on input "number" at bounding box center [704, 322] width 57 height 19
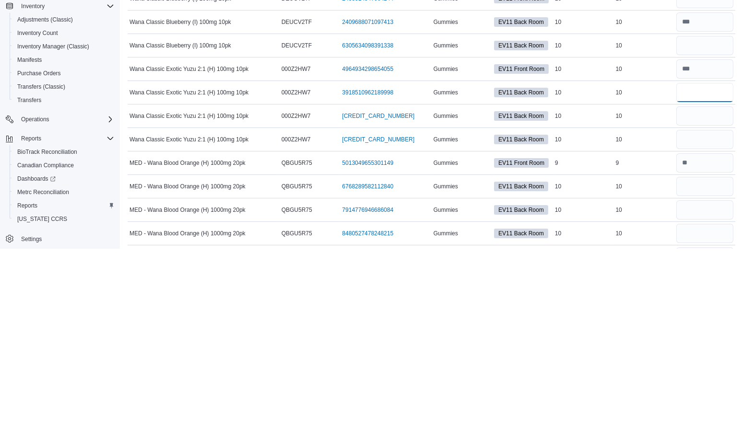
click at [708, 280] on input "number" at bounding box center [704, 282] width 57 height 19
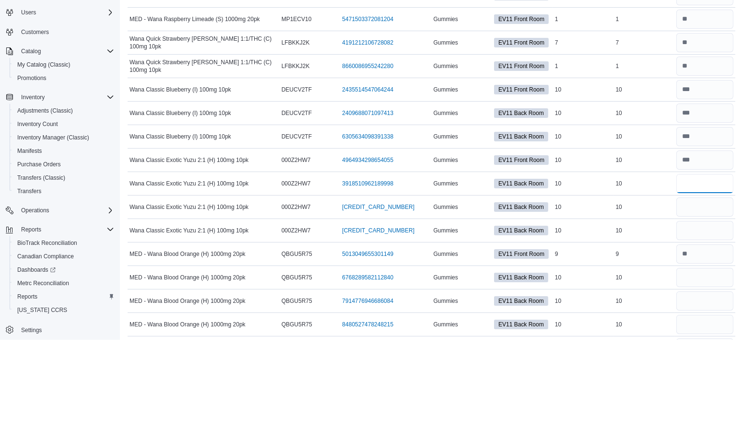
scroll to position [86, 0]
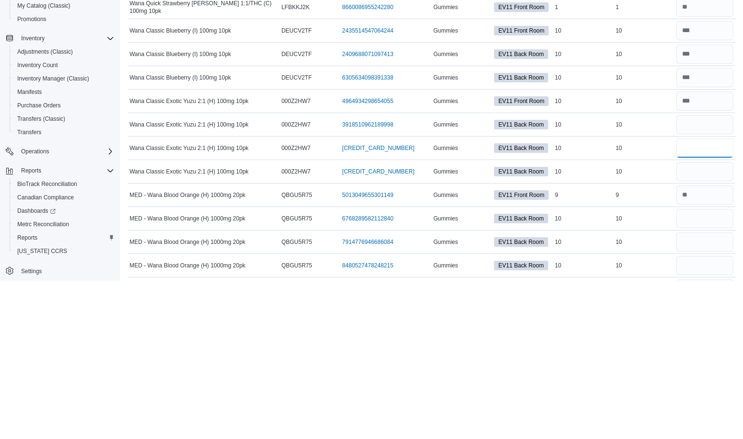
click at [712, 302] on input "number" at bounding box center [704, 306] width 57 height 19
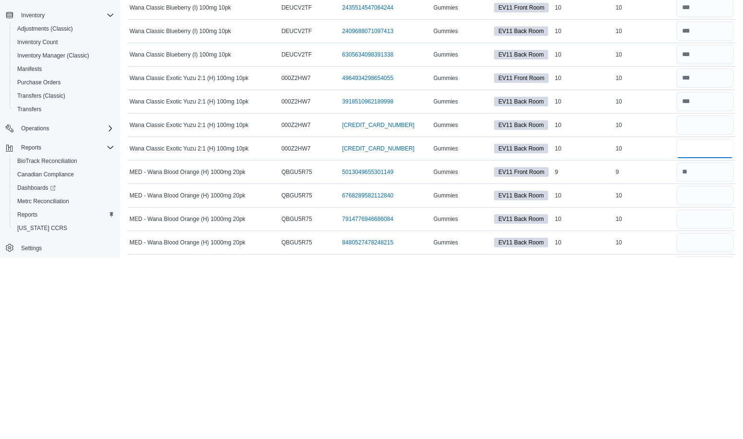
click at [712, 324] on input "number" at bounding box center [704, 329] width 57 height 19
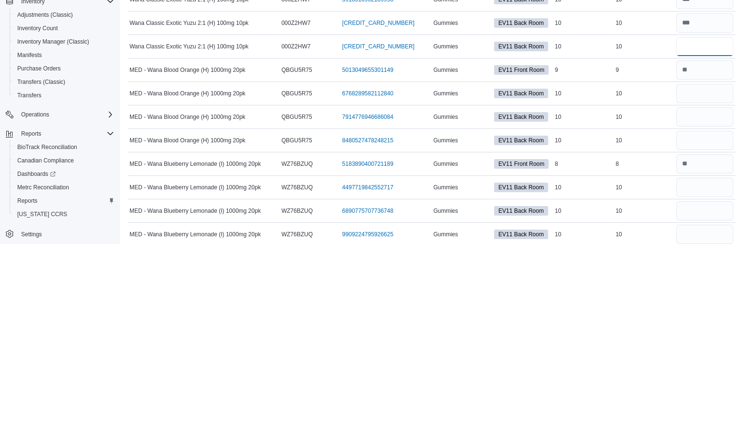
scroll to position [175, 0]
click at [707, 287] on input "number" at bounding box center [704, 288] width 57 height 19
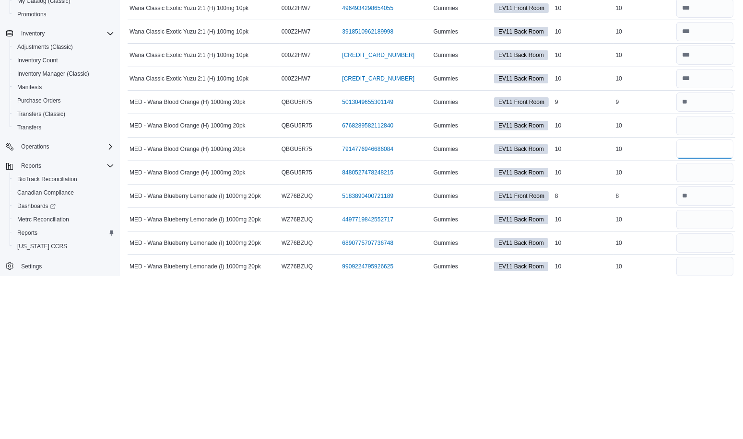
click at [712, 311] on input "number" at bounding box center [704, 312] width 57 height 19
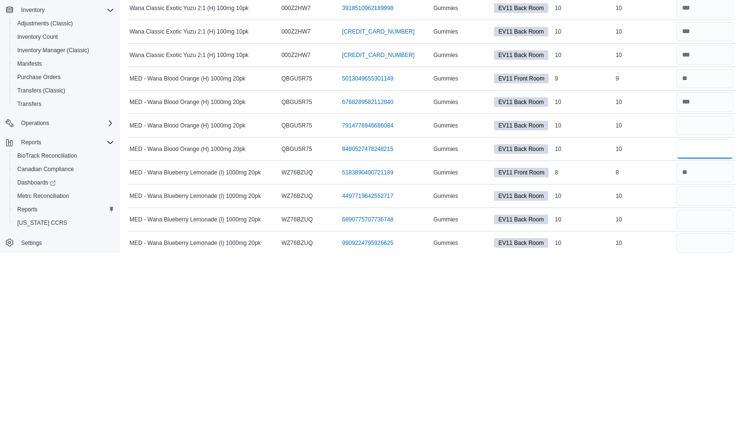
click at [709, 331] on input "number" at bounding box center [704, 335] width 57 height 19
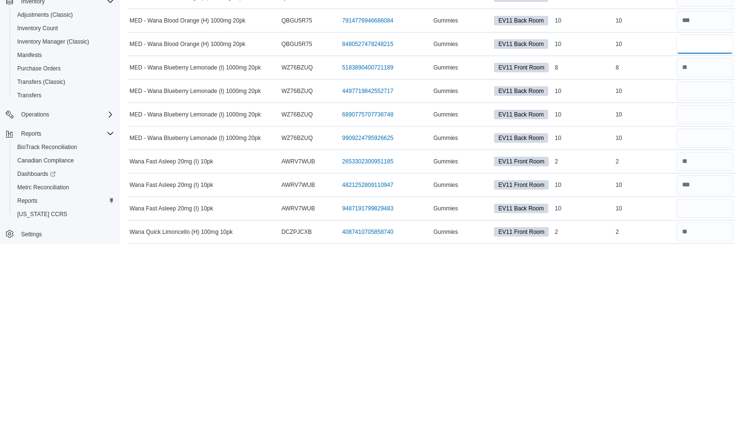
scroll to position [271, 0]
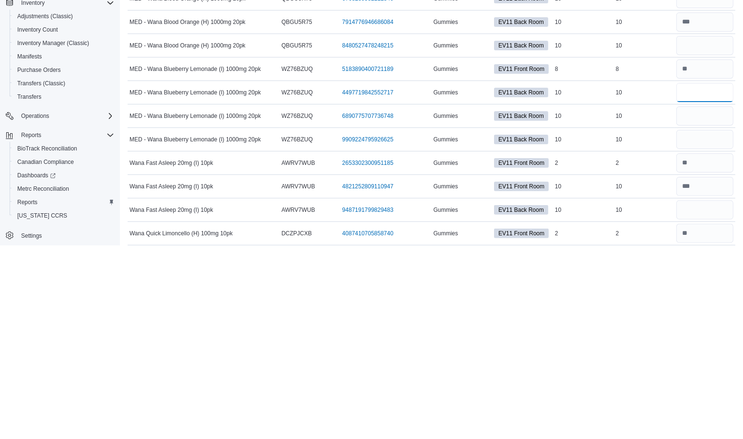
click at [710, 281] on input "number" at bounding box center [704, 286] width 57 height 19
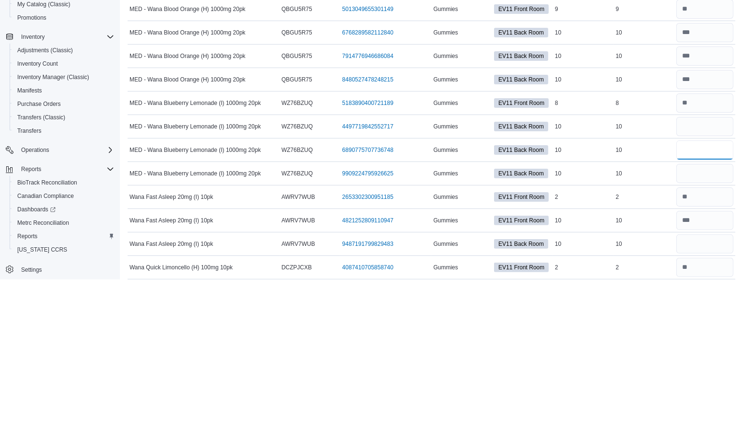
click at [701, 304] on input "number" at bounding box center [704, 309] width 57 height 19
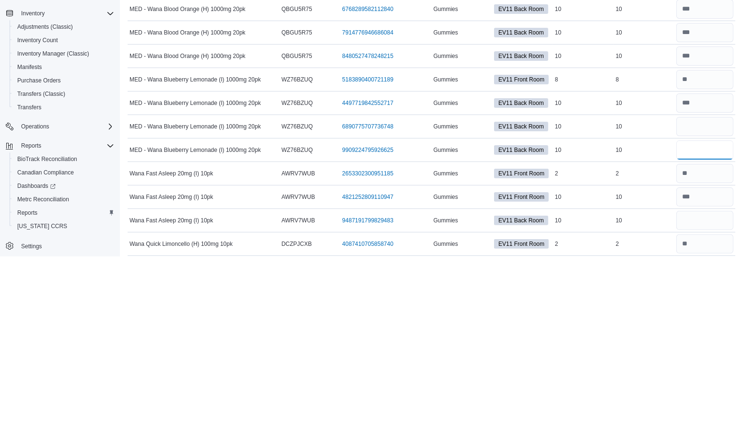
click at [695, 326] on input "number" at bounding box center [704, 333] width 57 height 19
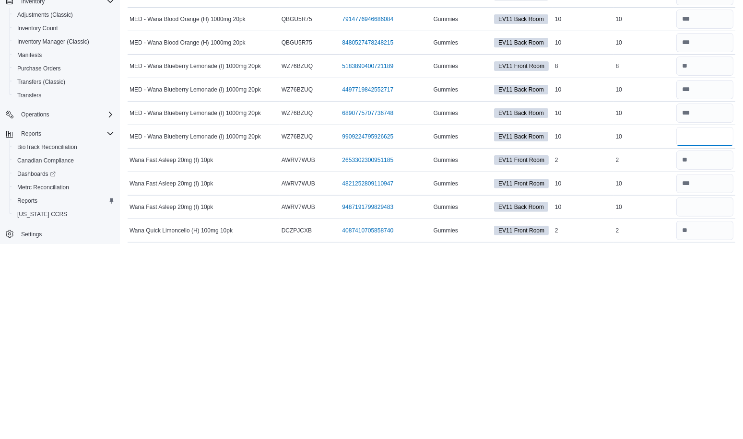
scroll to position [282, 0]
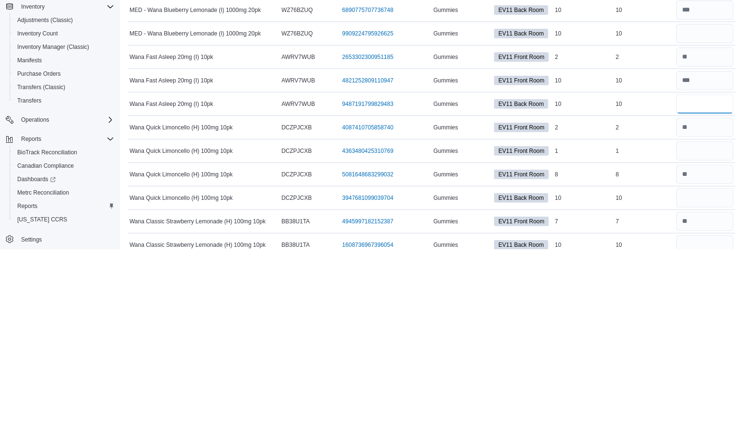
click at [710, 288] on input "number" at bounding box center [704, 293] width 57 height 19
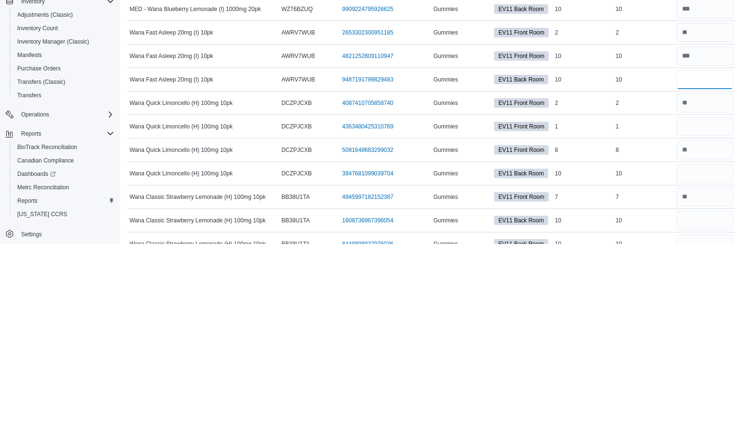
scroll to position [402, 0]
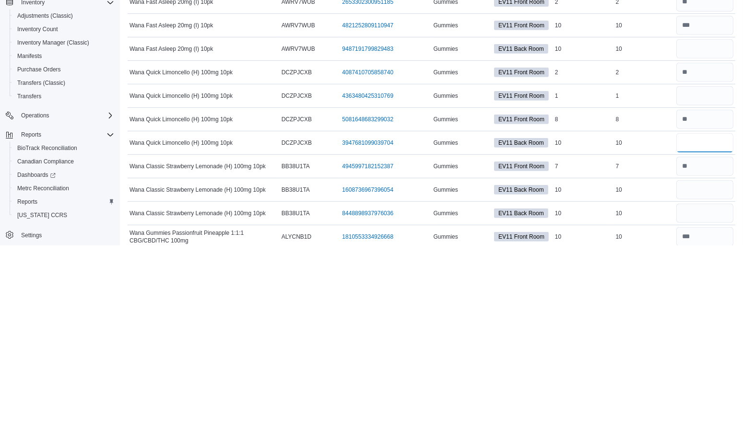
click at [708, 328] on input "number" at bounding box center [704, 336] width 57 height 19
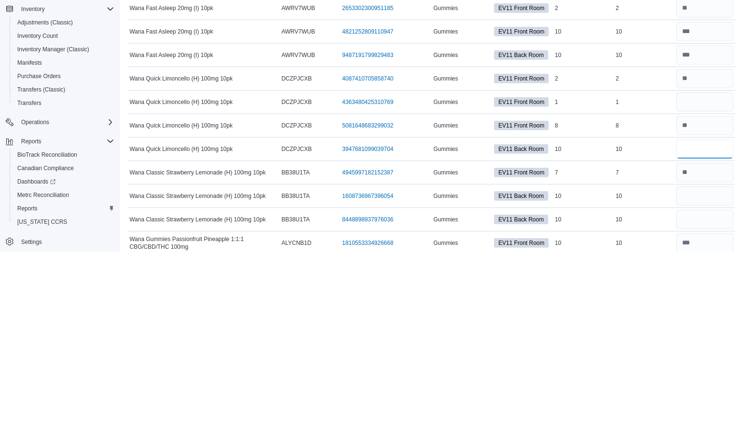
scroll to position [445, 0]
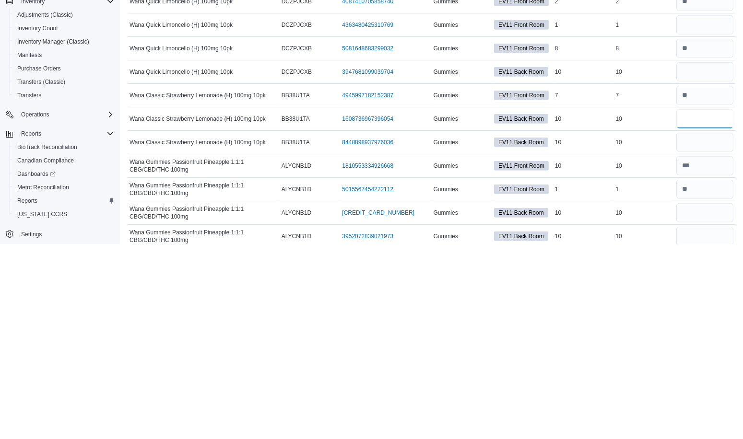
click at [716, 311] on input "number" at bounding box center [704, 313] width 57 height 19
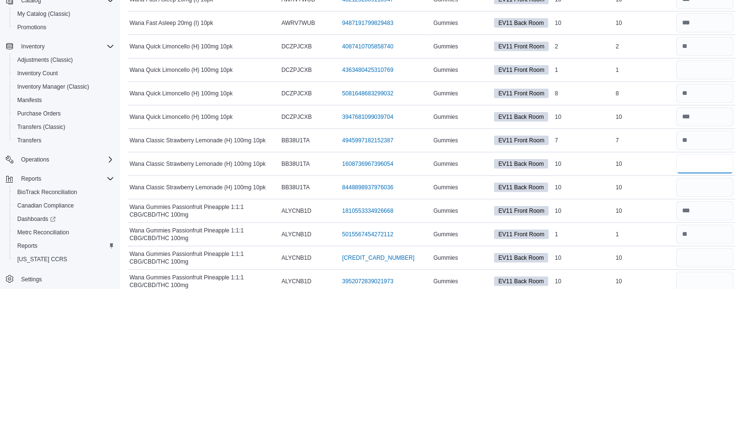
scroll to position [502, 0]
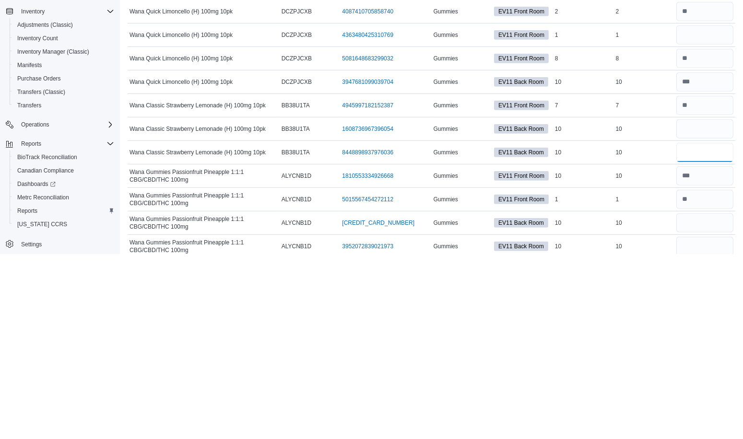
click at [696, 330] on input "number" at bounding box center [704, 337] width 57 height 19
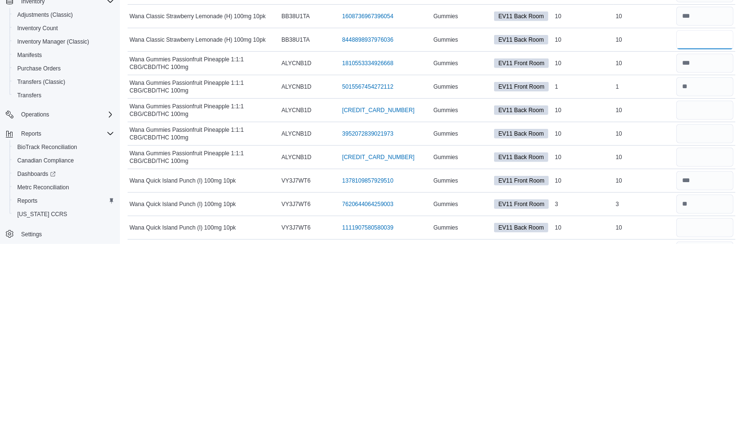
scroll to position [607, 0]
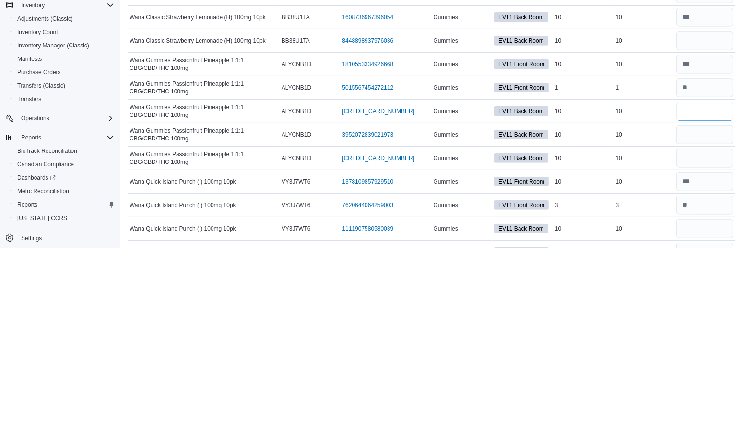
click at [713, 294] on input "number" at bounding box center [704, 302] width 57 height 19
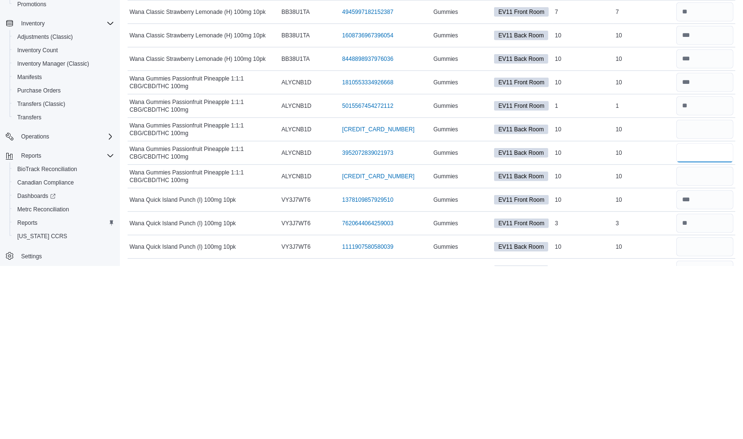
click at [711, 316] on input "number" at bounding box center [704, 325] width 57 height 19
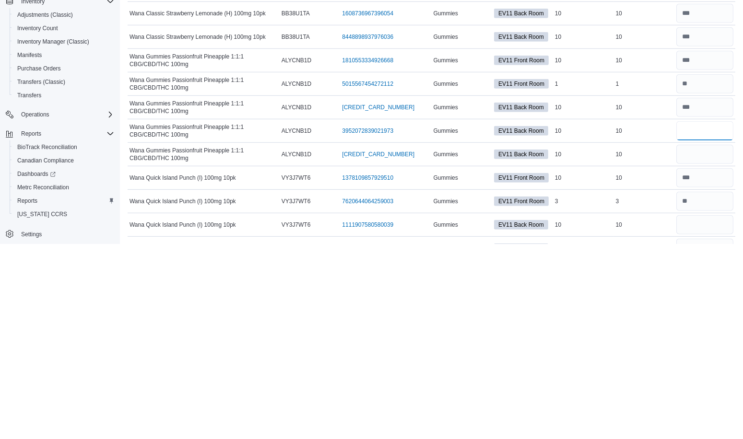
scroll to position [608, 0]
click at [717, 339] on input "number" at bounding box center [704, 348] width 57 height 19
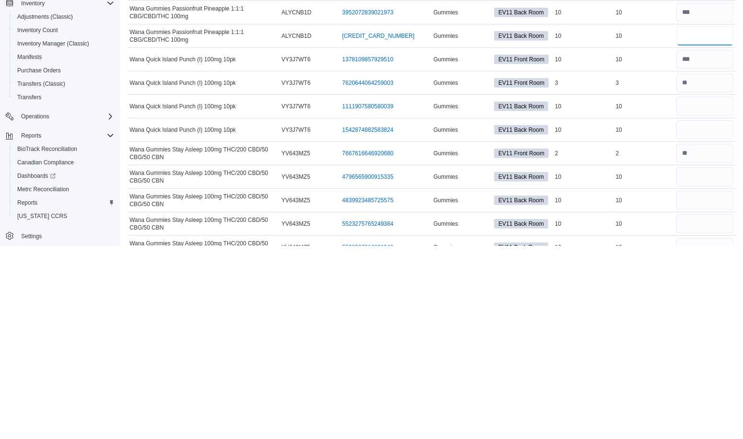
scroll to position [727, 0]
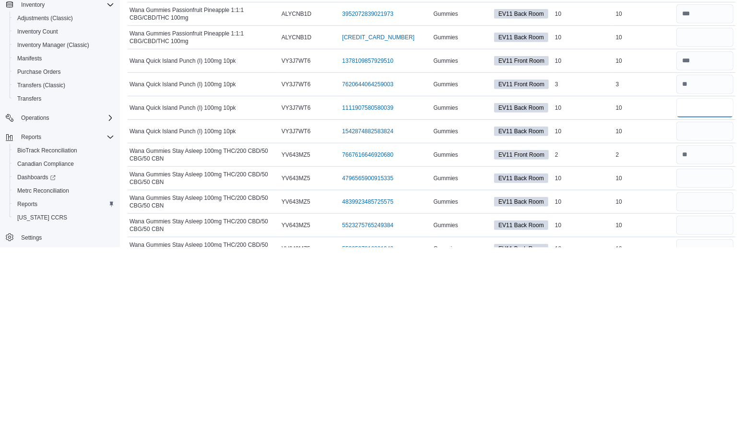
click at [698, 290] on input "number" at bounding box center [704, 299] width 57 height 19
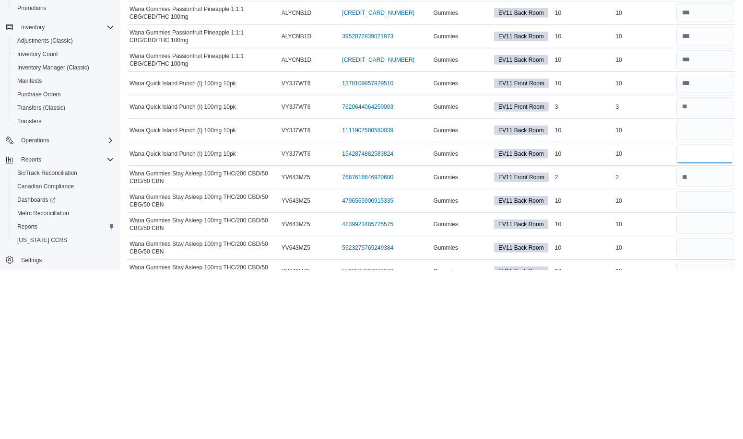
click at [722, 314] on input "number" at bounding box center [704, 323] width 57 height 19
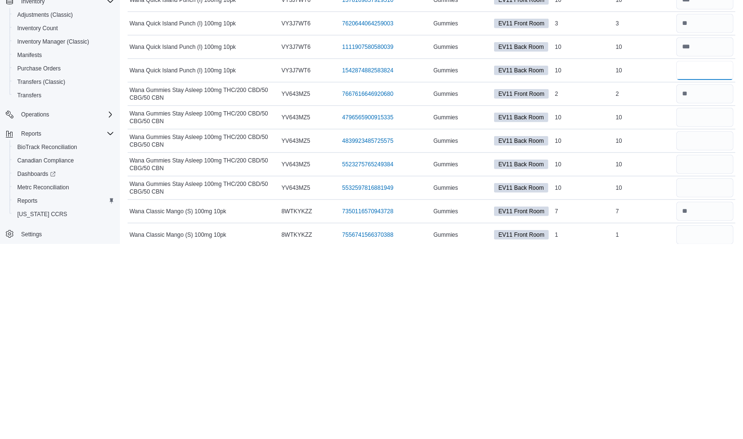
scroll to position [798, 0]
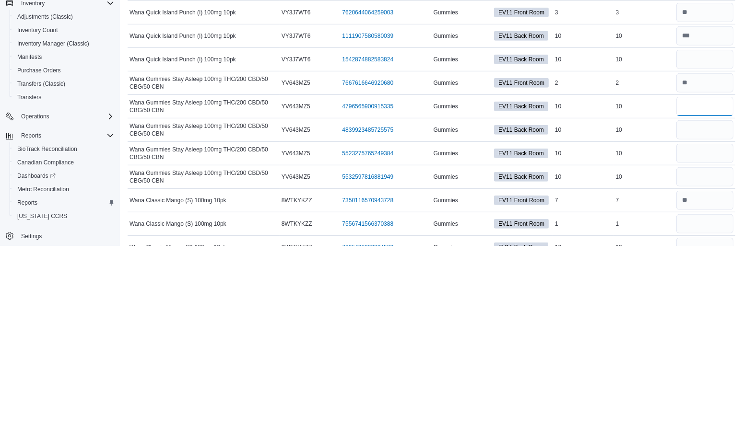
click at [713, 290] on input "number" at bounding box center [704, 299] width 57 height 19
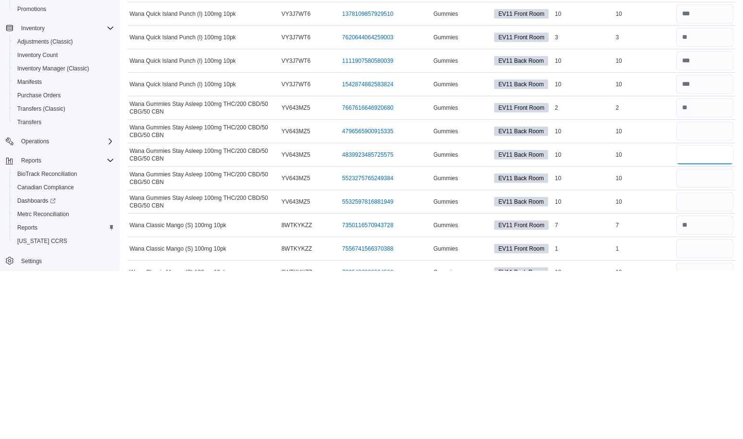
click at [704, 315] on input "number" at bounding box center [704, 323] width 57 height 19
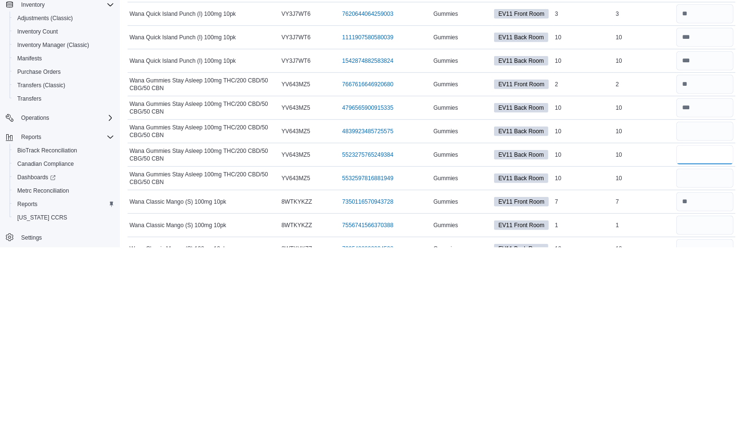
click at [707, 337] on input "number" at bounding box center [704, 346] width 57 height 19
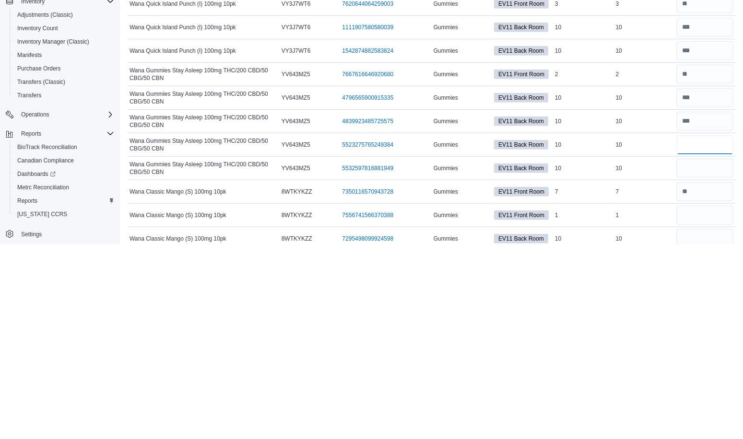
scroll to position [808, 0]
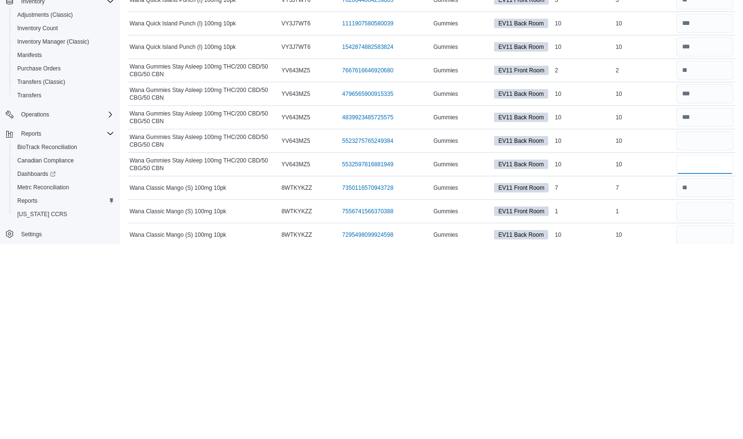
click at [706, 350] on input "number" at bounding box center [704, 359] width 57 height 19
click at [706, 398] on input "number" at bounding box center [704, 406] width 57 height 19
click at [703, 421] on input "number" at bounding box center [704, 430] width 57 height 19
click at [714, 382] on input "number" at bounding box center [704, 383] width 57 height 19
click at [710, 397] on input "number" at bounding box center [704, 406] width 57 height 19
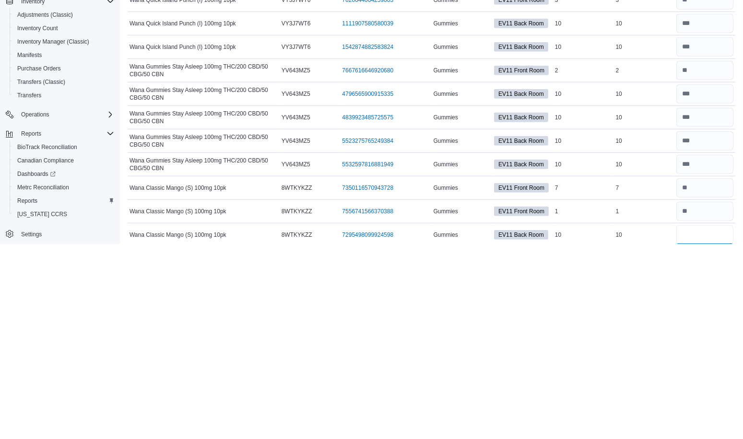
click at [700, 421] on input "number" at bounding box center [704, 430] width 57 height 19
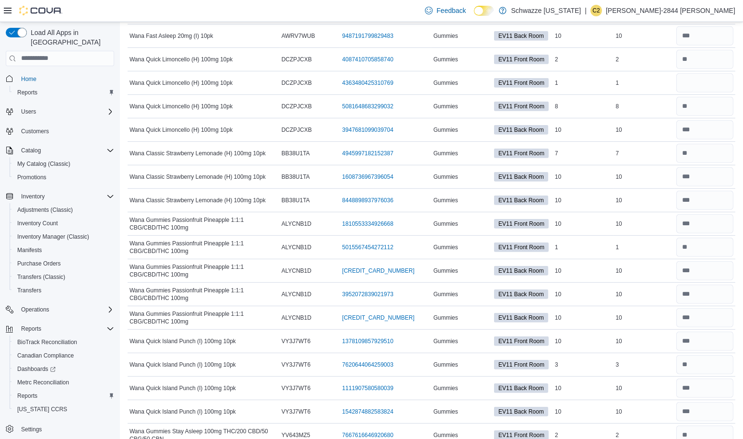
scroll to position [638, 0]
click at [707, 81] on input "number" at bounding box center [704, 83] width 57 height 19
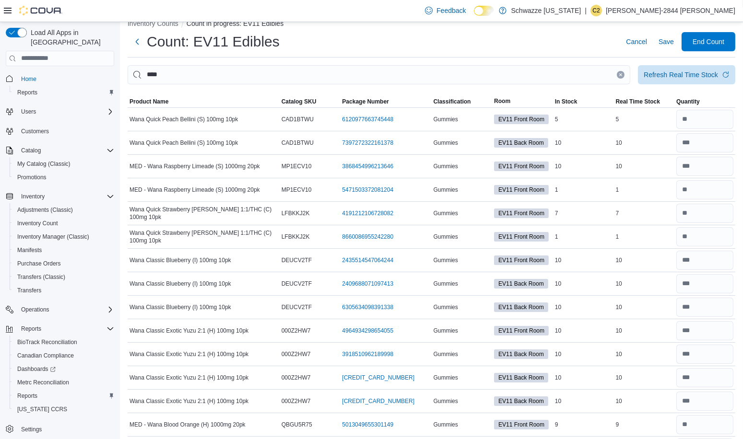
scroll to position [0, 0]
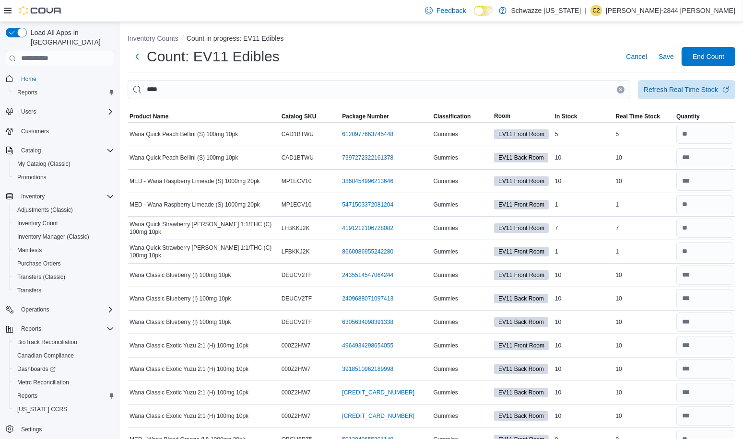
click at [622, 89] on icon "Clear input" at bounding box center [621, 90] width 4 height 4
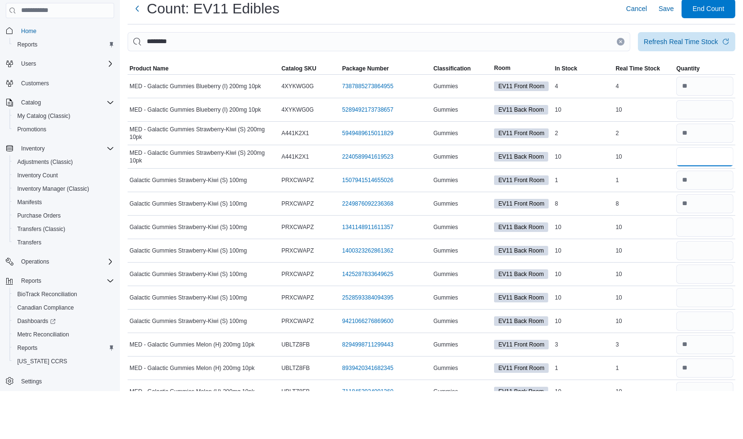
click at [727, 202] on input "number" at bounding box center [704, 204] width 57 height 19
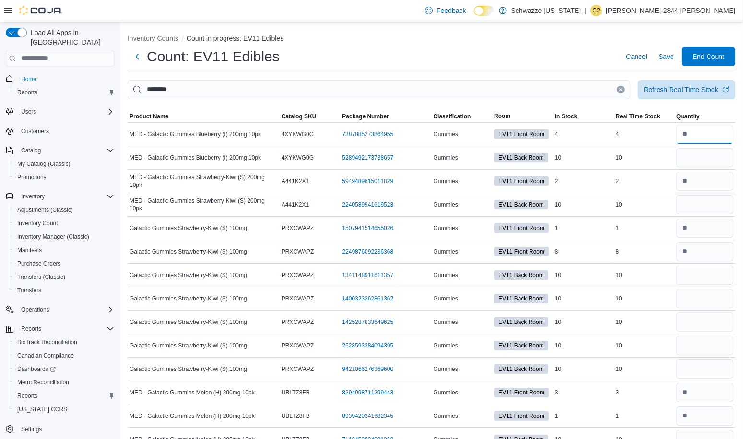
click at [705, 138] on input "number" at bounding box center [704, 134] width 57 height 19
click at [710, 158] on input "number" at bounding box center [704, 157] width 57 height 19
click at [710, 204] on input "number" at bounding box center [704, 204] width 57 height 19
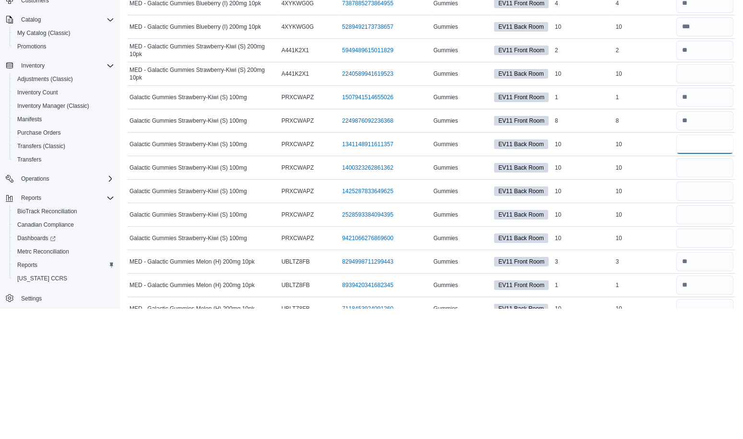
click at [707, 269] on input "number" at bounding box center [704, 275] width 57 height 19
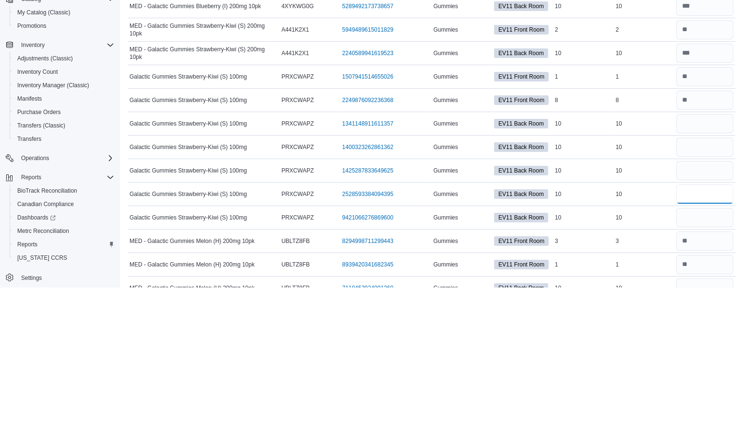
click at [709, 341] on input "number" at bounding box center [704, 345] width 57 height 19
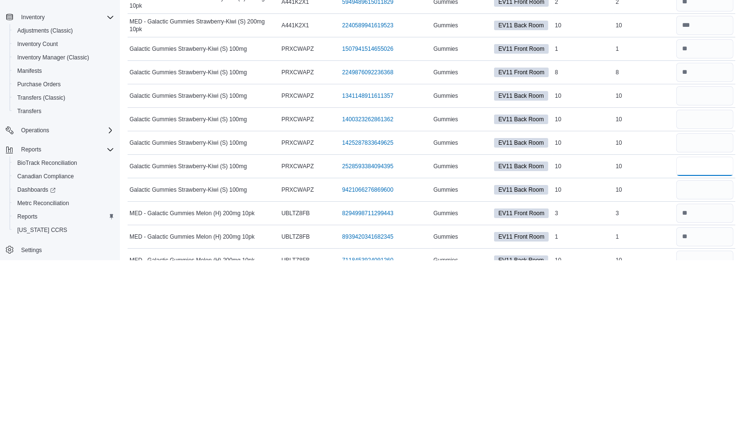
scroll to position [26, 0]
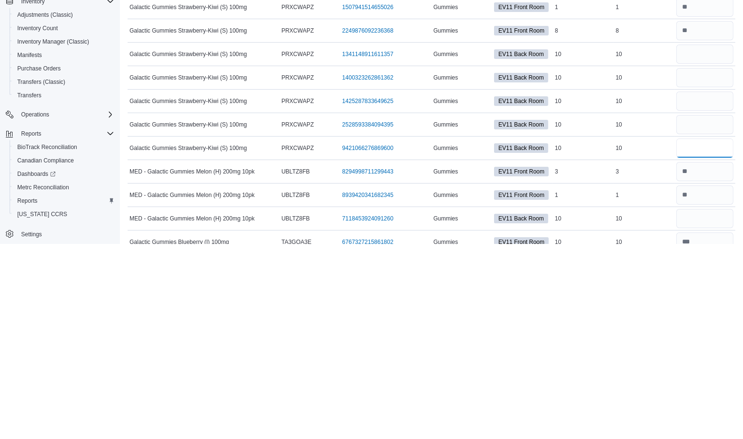
click at [713, 338] on input "number" at bounding box center [704, 343] width 57 height 19
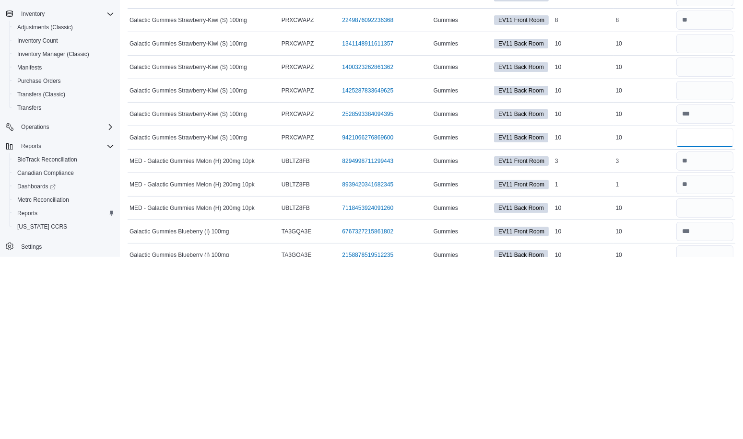
scroll to position [49, 0]
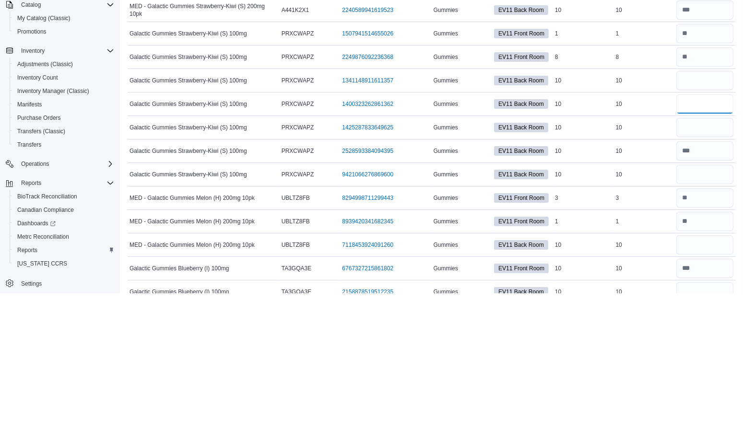
click at [713, 245] on input "number" at bounding box center [704, 249] width 57 height 19
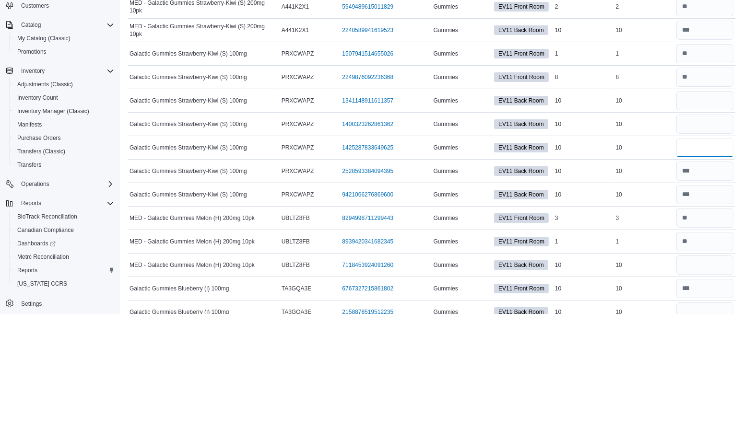
click at [710, 271] on input "number" at bounding box center [704, 273] width 57 height 19
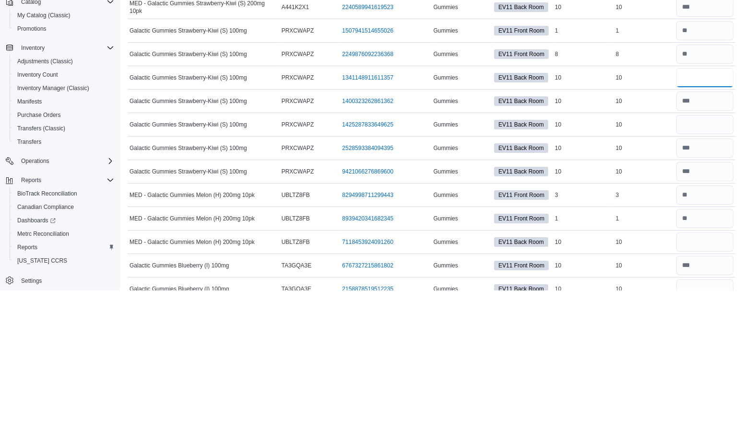
click at [718, 223] on input "number" at bounding box center [704, 226] width 57 height 19
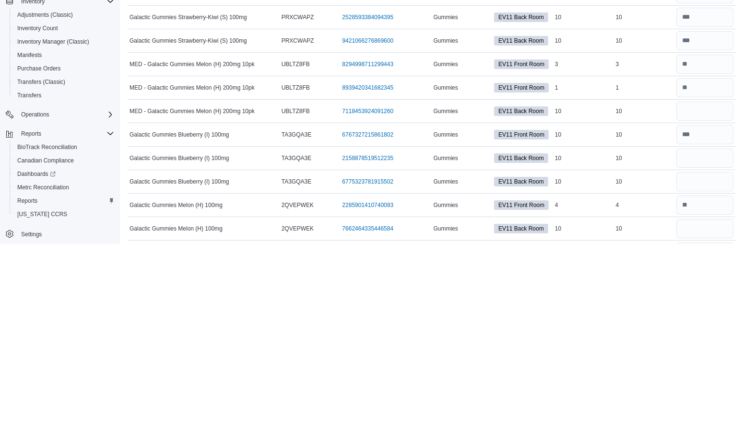
scroll to position [134, 0]
click at [718, 306] on input "number" at bounding box center [704, 305] width 57 height 19
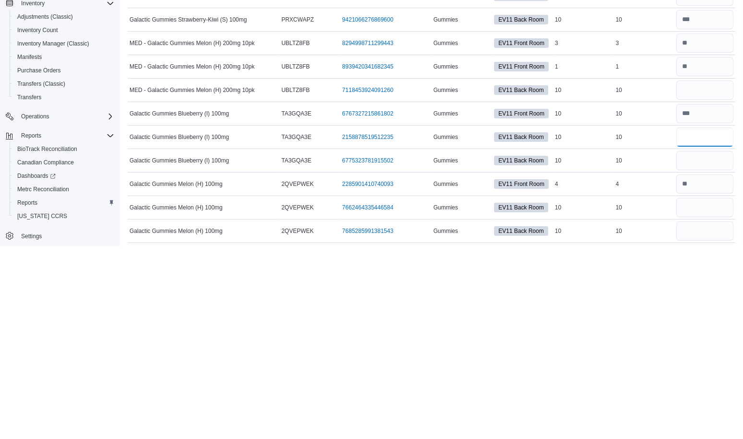
click at [708, 327] on input "number" at bounding box center [704, 330] width 57 height 19
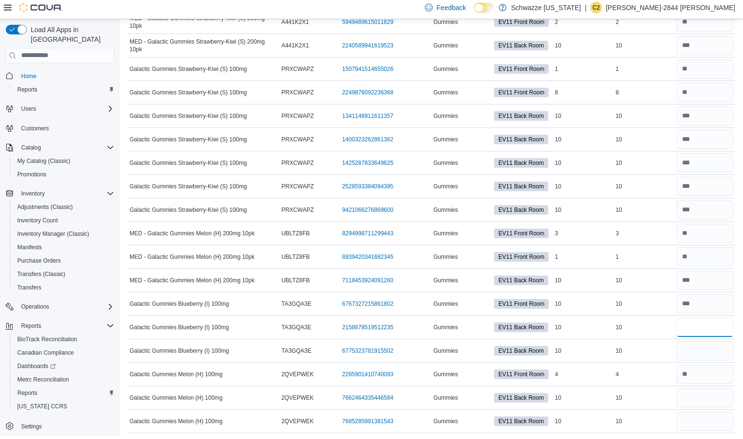
scroll to position [156, 0]
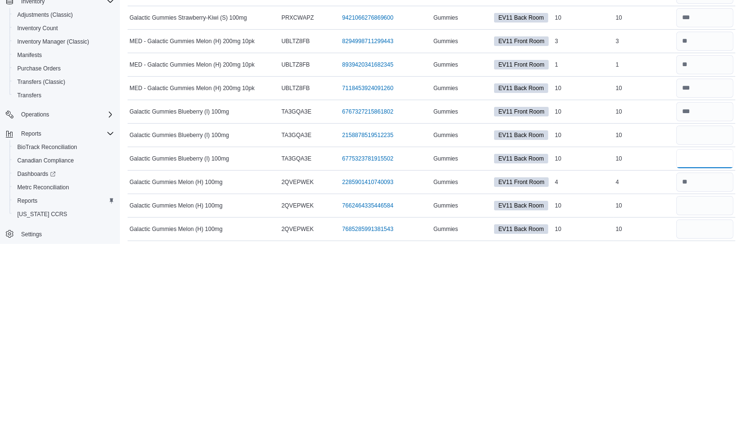
click at [711, 354] on input "number" at bounding box center [704, 353] width 57 height 19
click at [711, 399] on input "number" at bounding box center [704, 400] width 57 height 19
click at [714, 420] on input "number" at bounding box center [704, 424] width 57 height 19
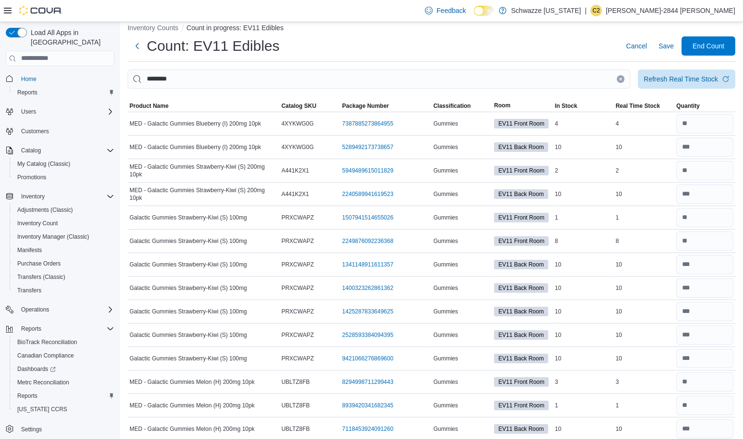
scroll to position [11, 0]
click at [622, 79] on icon "Clear input" at bounding box center [620, 79] width 2 height 2
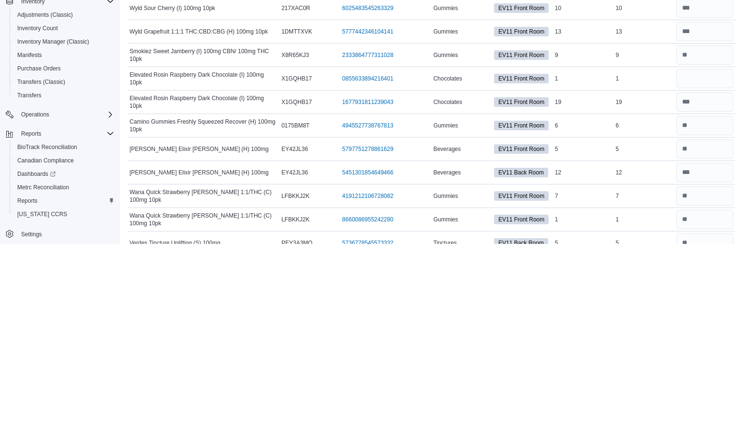
scroll to position [166, 0]
click at [708, 272] on input "number" at bounding box center [704, 273] width 57 height 19
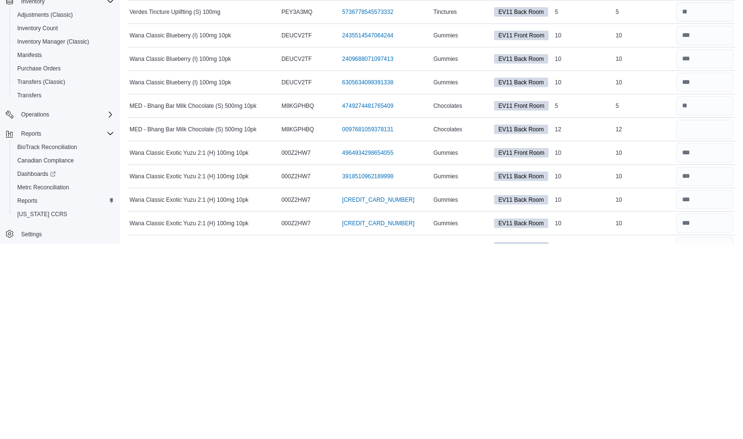
scroll to position [397, 0]
click at [715, 316] on input "number" at bounding box center [704, 324] width 57 height 19
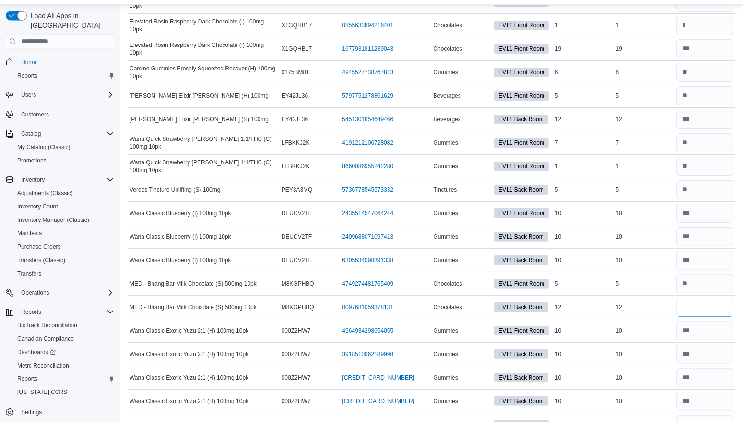
scroll to position [398, 0]
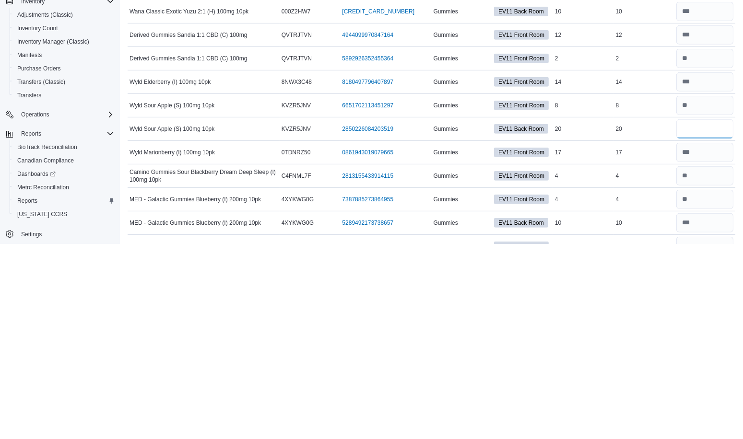
click at [707, 315] on input "number" at bounding box center [704, 324] width 57 height 19
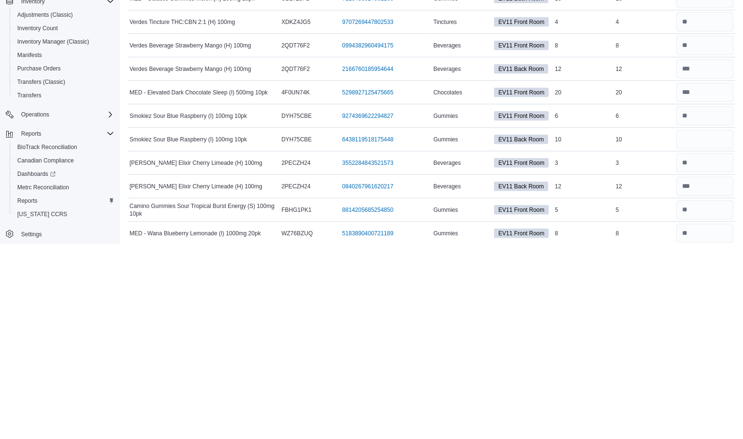
scroll to position [1518, 0]
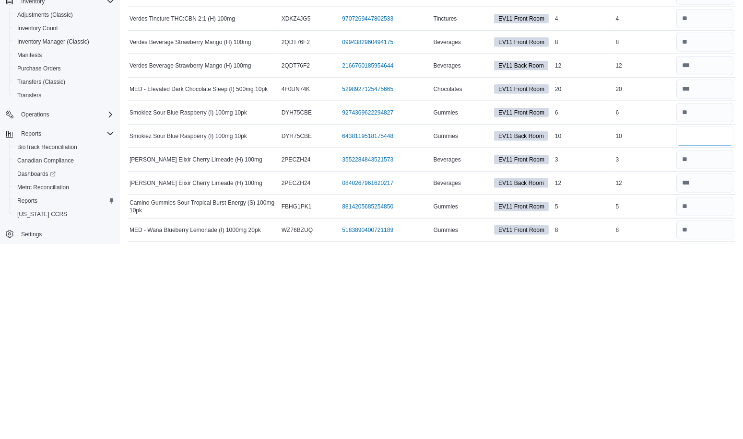
click at [701, 322] on input "number" at bounding box center [704, 331] width 57 height 19
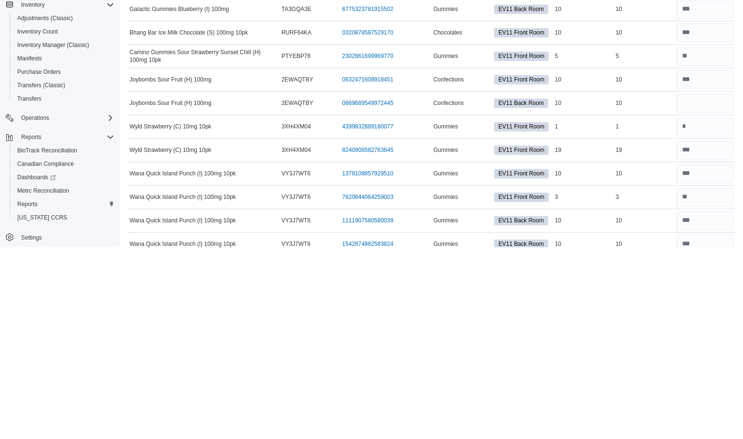
scroll to position [2447, 0]
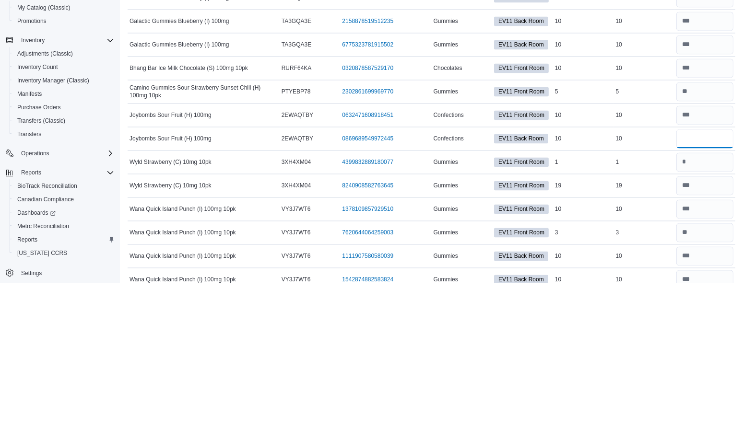
click at [712, 285] on input "number" at bounding box center [704, 294] width 57 height 19
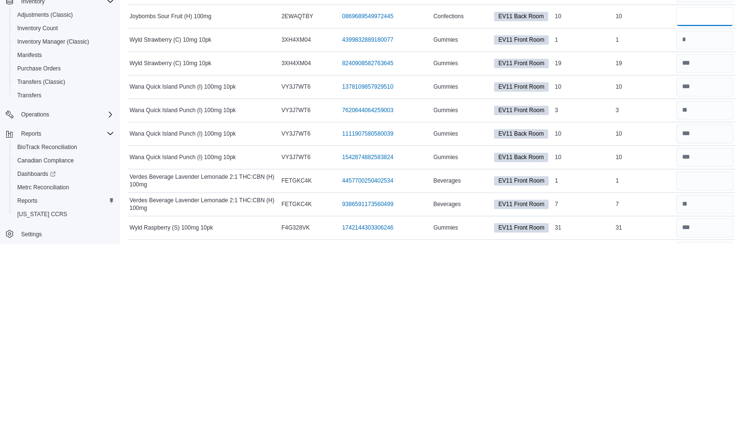
scroll to position [2530, 0]
click at [707, 367] on input "number" at bounding box center [704, 376] width 57 height 19
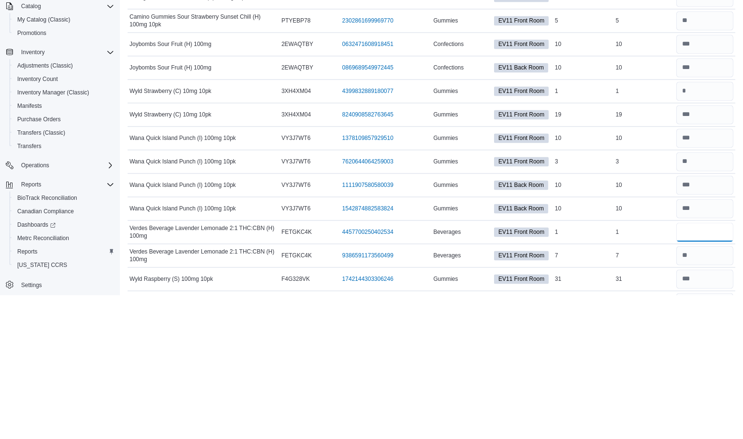
scroll to position [2564, 0]
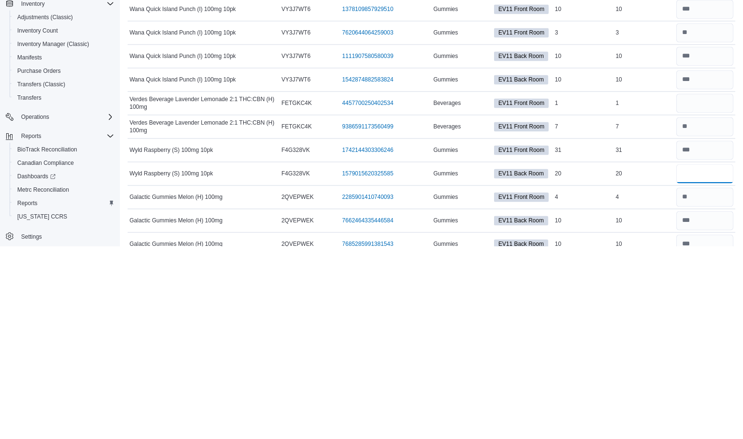
click at [713, 357] on input "number" at bounding box center [704, 366] width 57 height 19
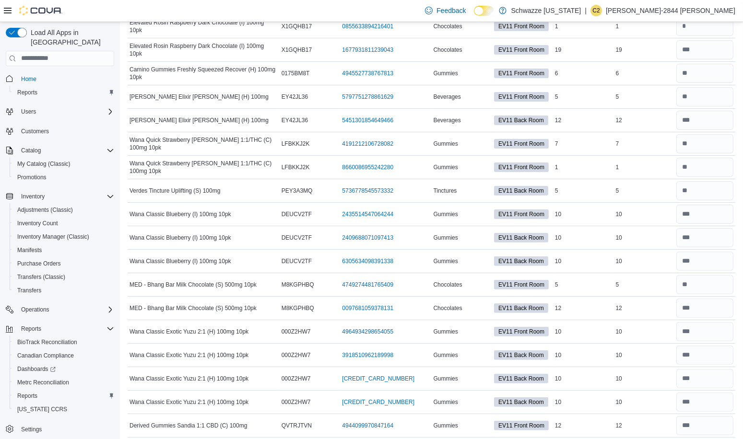
scroll to position [0, 0]
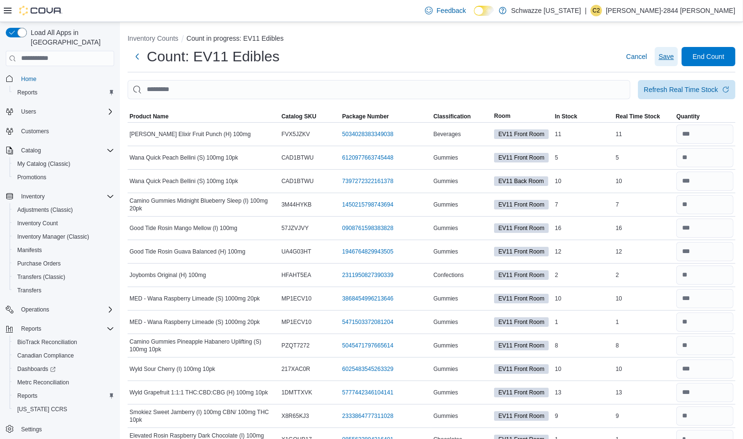
click at [674, 54] on span "Save" at bounding box center [665, 57] width 15 height 10
click at [713, 56] on span "End Count" at bounding box center [708, 57] width 32 height 10
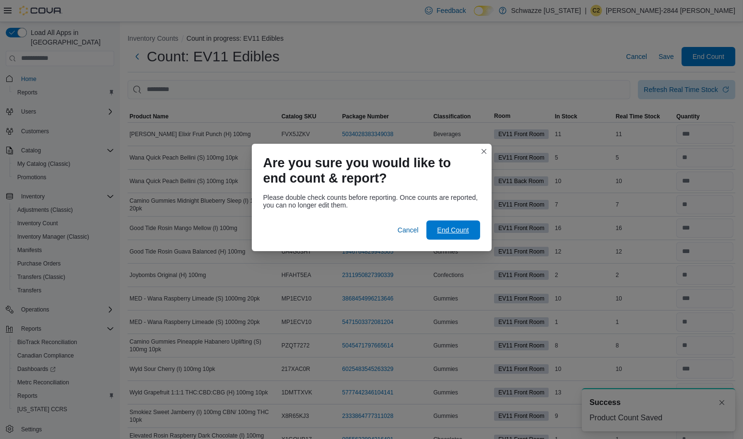
click at [449, 227] on span "End Count" at bounding box center [453, 230] width 32 height 10
